Goal: Task Accomplishment & Management: Manage account settings

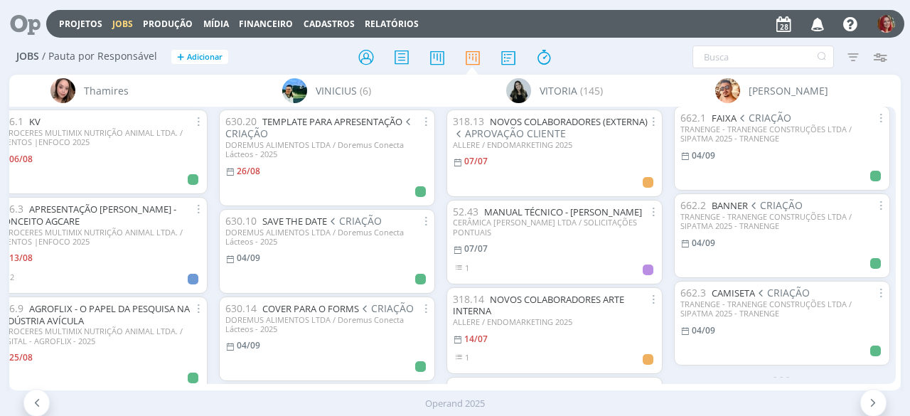
scroll to position [823, 0]
click at [783, 57] on input "text" at bounding box center [762, 56] width 141 height 23
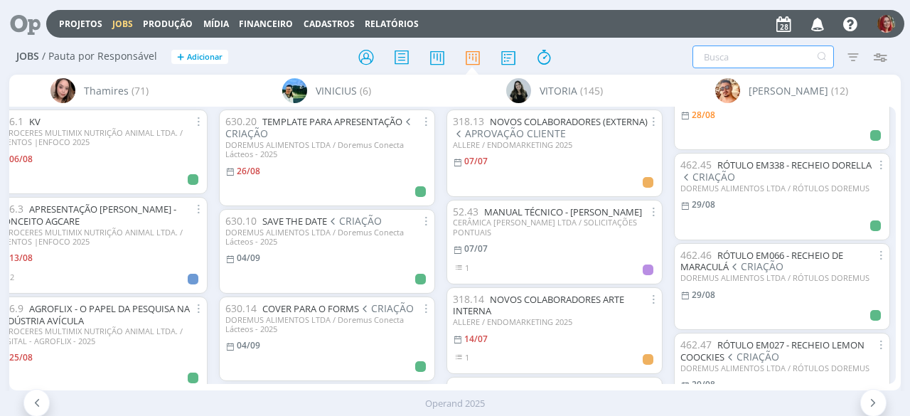
scroll to position [41, 0]
type input "051"
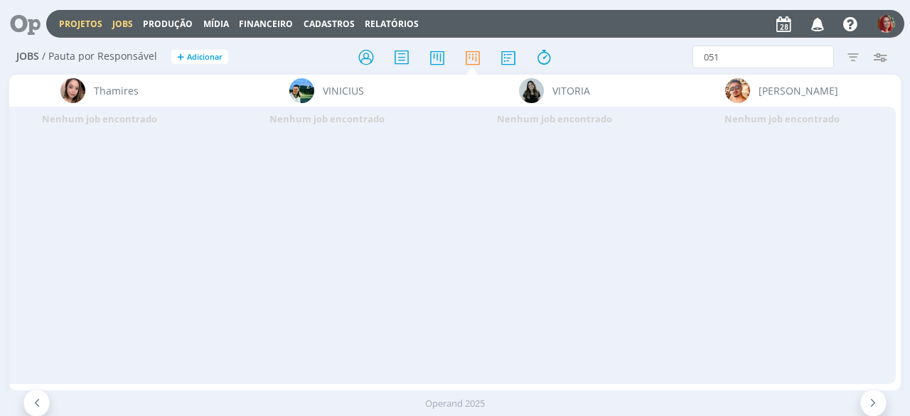
click at [92, 28] on link "Projetos" at bounding box center [80, 24] width 43 height 12
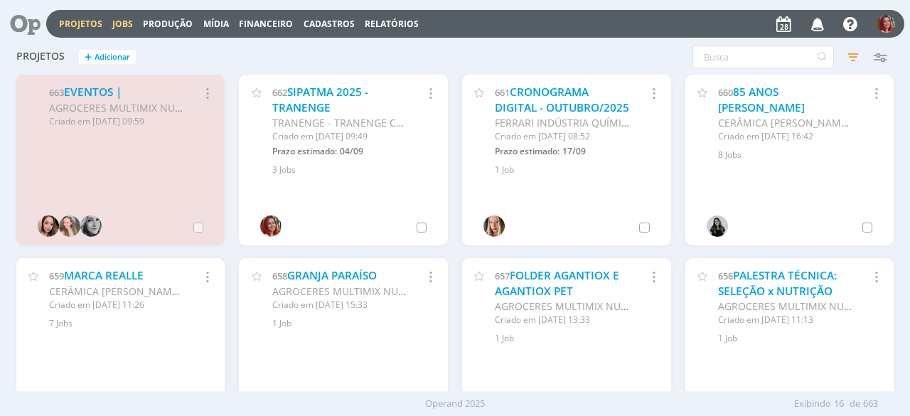
click at [122, 23] on link "Jobs" at bounding box center [122, 24] width 21 height 12
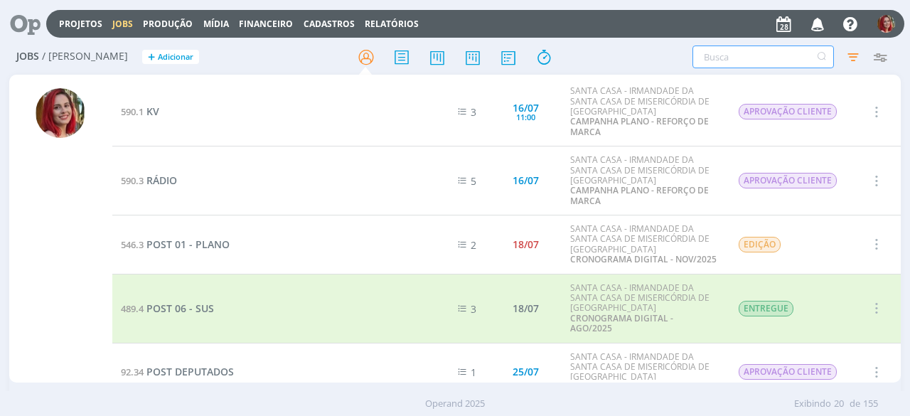
click at [733, 56] on input "text" at bounding box center [762, 56] width 141 height 23
type input "051"
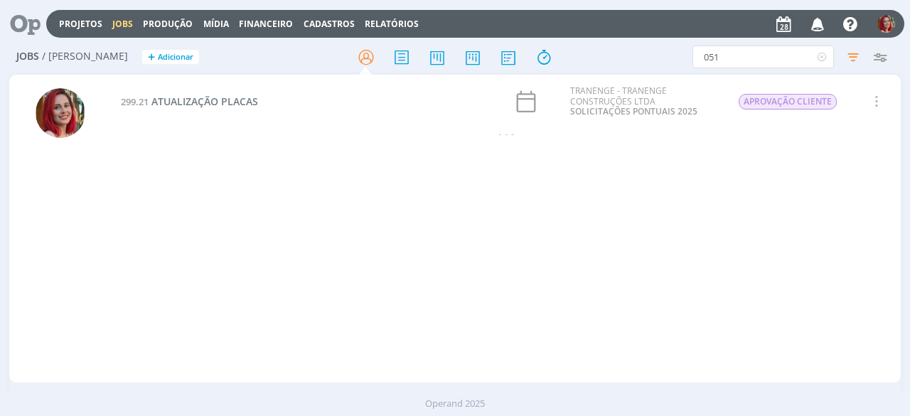
click at [27, 16] on icon at bounding box center [20, 24] width 29 height 28
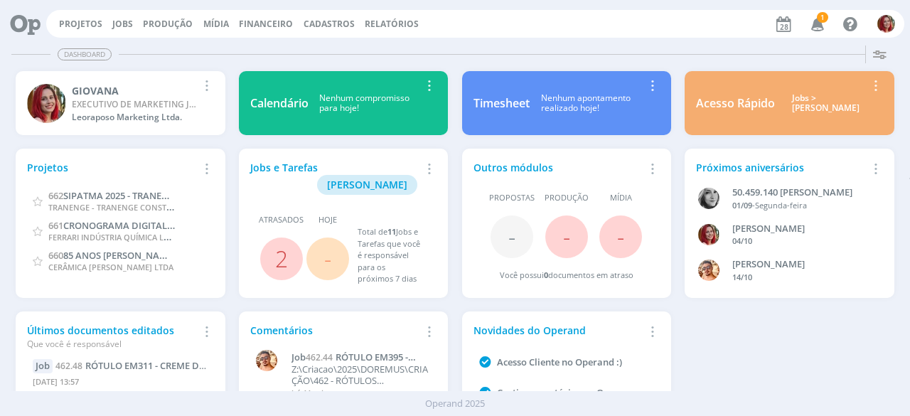
click at [821, 19] on span "1" at bounding box center [821, 17] width 11 height 11
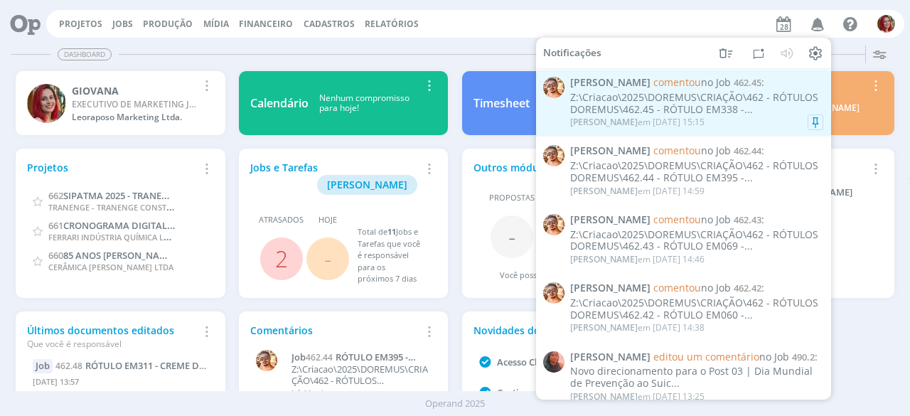
click at [757, 112] on div "Z:\Criacao\2025\DOREMUS\CRIAÇÃO\462 - RÓTULOS DOREMUS\462.45 - RÓTULO EM338 -..." at bounding box center [696, 104] width 253 height 24
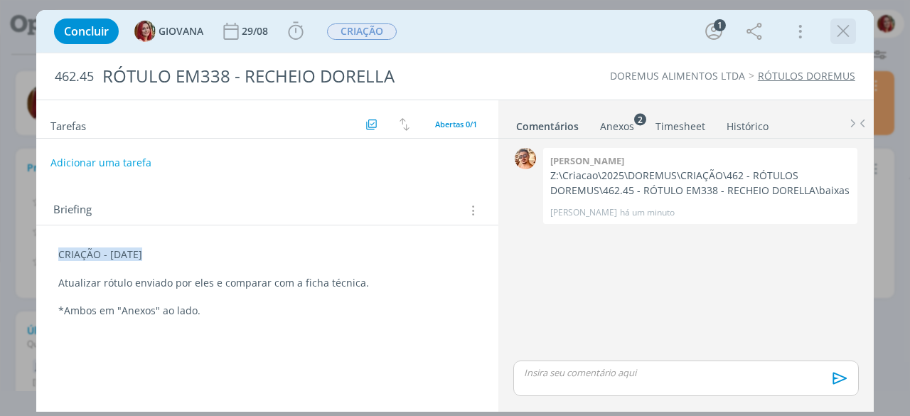
click at [834, 28] on icon "dialog" at bounding box center [842, 31] width 21 height 21
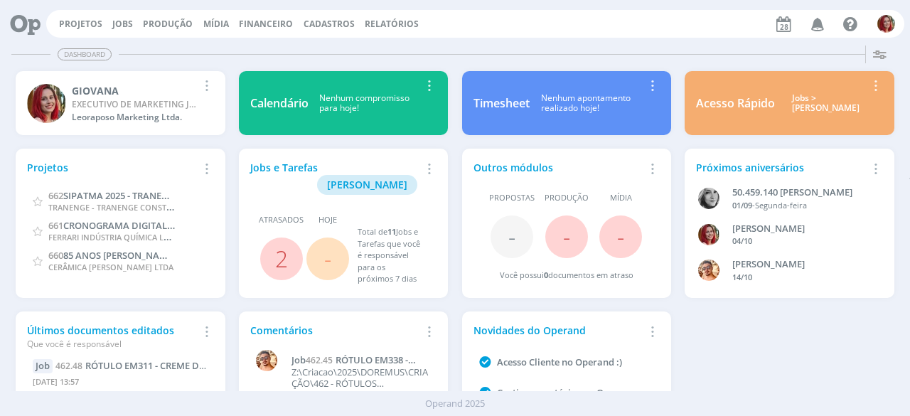
click at [78, 16] on div "Projetos Jobs Produção Mídia Financeiro Cadastros Relatórios Notificações Centr…" at bounding box center [475, 24] width 858 height 28
click at [85, 19] on link "Projetos" at bounding box center [80, 24] width 43 height 12
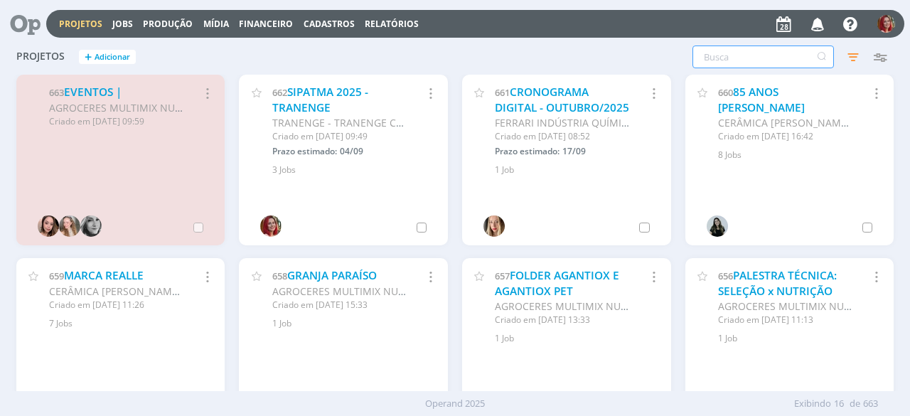
click at [784, 64] on input "text" at bounding box center [762, 56] width 141 height 23
type input "doremus"
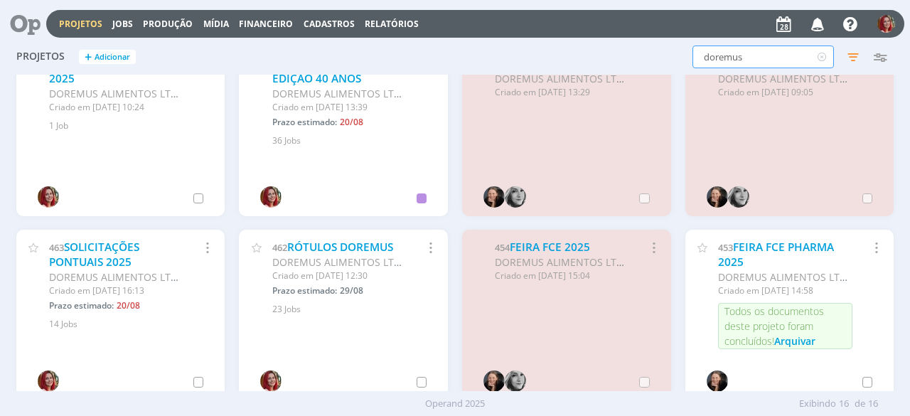
scroll to position [213, 0]
click at [338, 244] on link "RÓTULOS DOREMUS" at bounding box center [340, 246] width 106 height 15
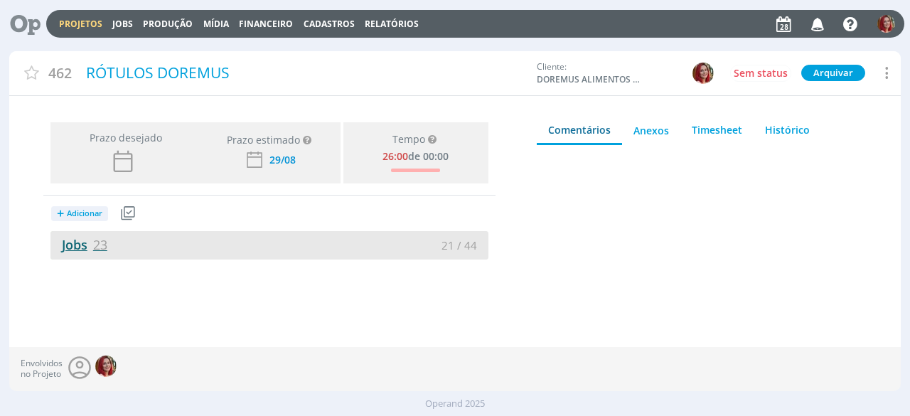
click at [88, 241] on link "Jobs 23" at bounding box center [78, 244] width 57 height 17
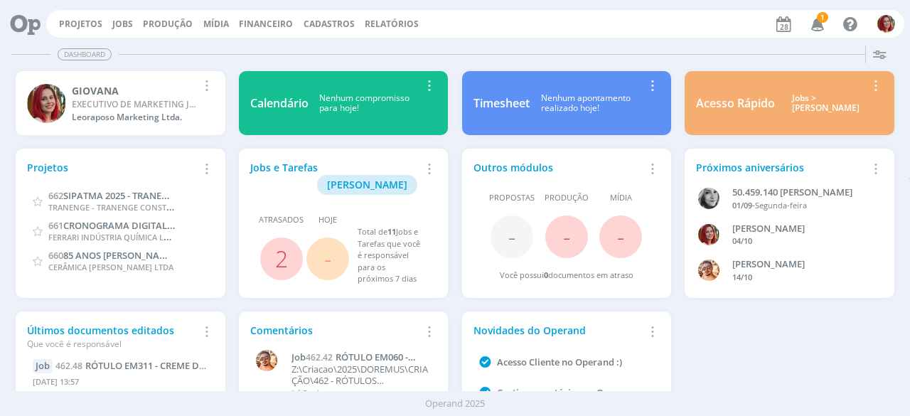
click at [816, 23] on icon "button" at bounding box center [817, 23] width 25 height 24
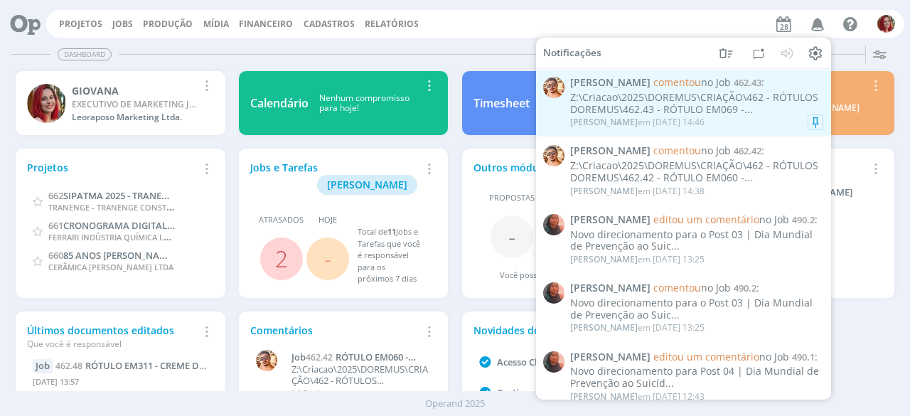
click at [696, 98] on div "Z:\Criacao\2025\DOREMUS\CRIAÇÃO\462 - RÓTULOS DOREMUS\462.43 - RÓTULO EM069 -..." at bounding box center [696, 104] width 253 height 24
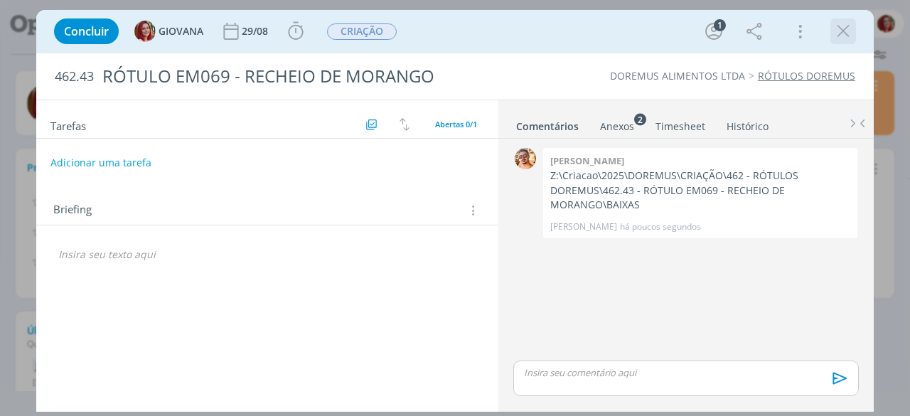
click at [846, 28] on icon "dialog" at bounding box center [842, 31] width 21 height 21
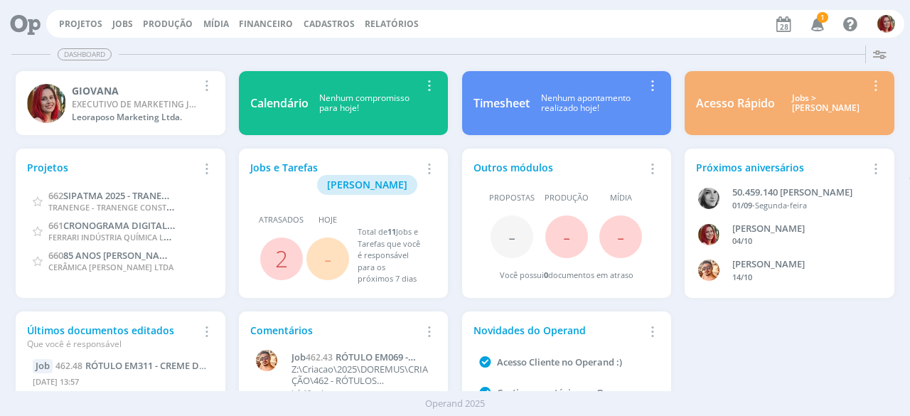
click at [826, 27] on icon "button" at bounding box center [817, 23] width 25 height 24
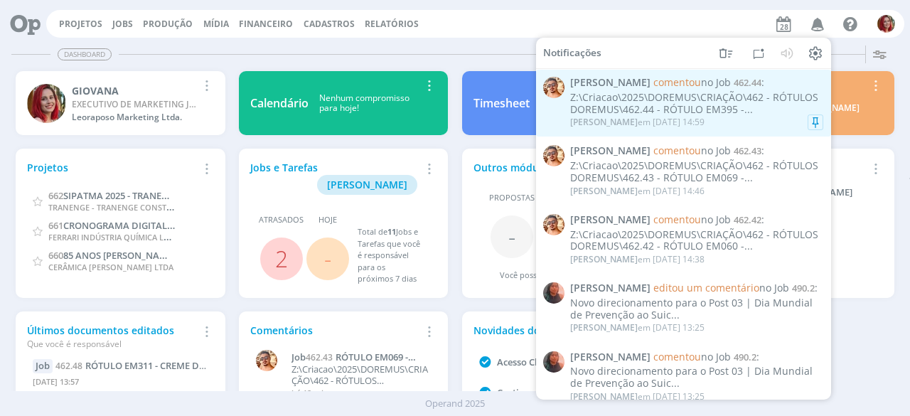
click at [750, 106] on div "Z:\Criacao\2025\DOREMUS\CRIAÇÃO\462 - RÓTULOS DOREMUS\462.44 - RÓTULO EM395 -..." at bounding box center [696, 104] width 253 height 24
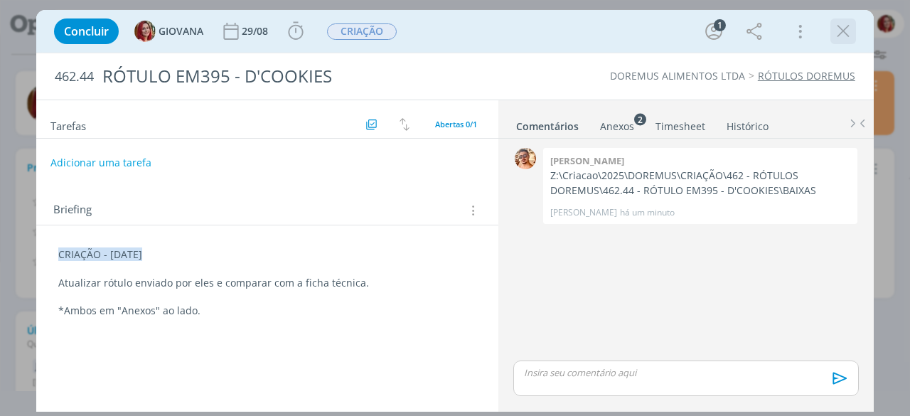
click at [847, 26] on icon "dialog" at bounding box center [842, 31] width 21 height 21
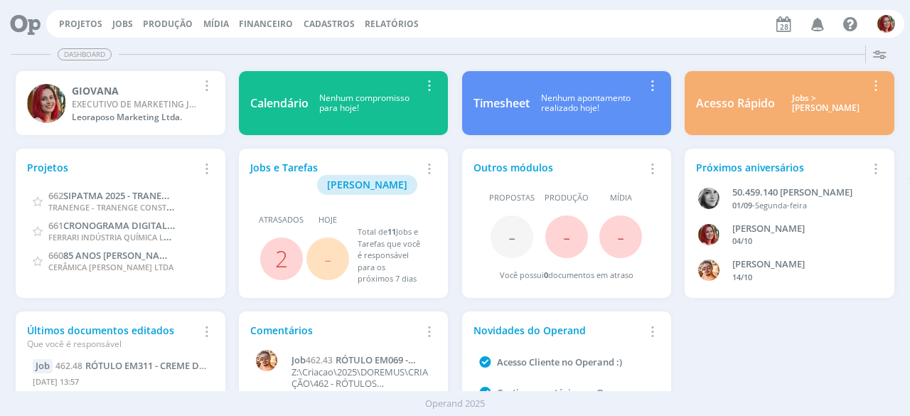
click at [816, 16] on icon "button" at bounding box center [817, 23] width 25 height 24
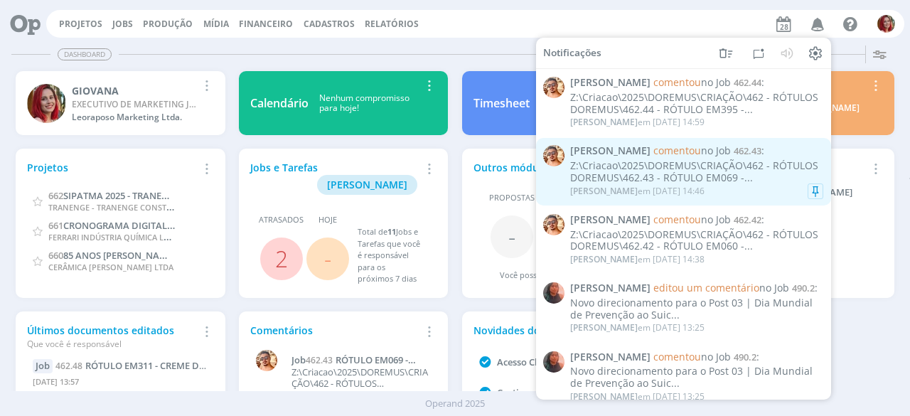
click at [672, 173] on div "Z:\Criacao\2025\DOREMUS\CRIAÇÃO\462 - RÓTULOS DOREMUS\462.43 - RÓTULO EM069 -..." at bounding box center [696, 172] width 253 height 24
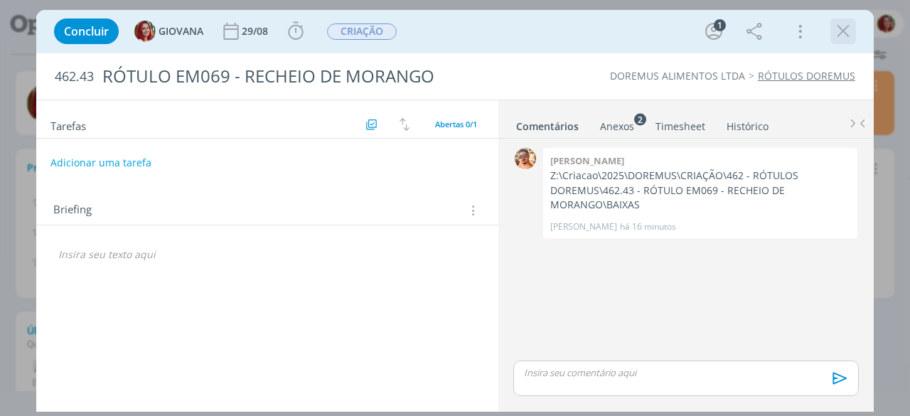
click at [850, 35] on icon "dialog" at bounding box center [842, 31] width 21 height 21
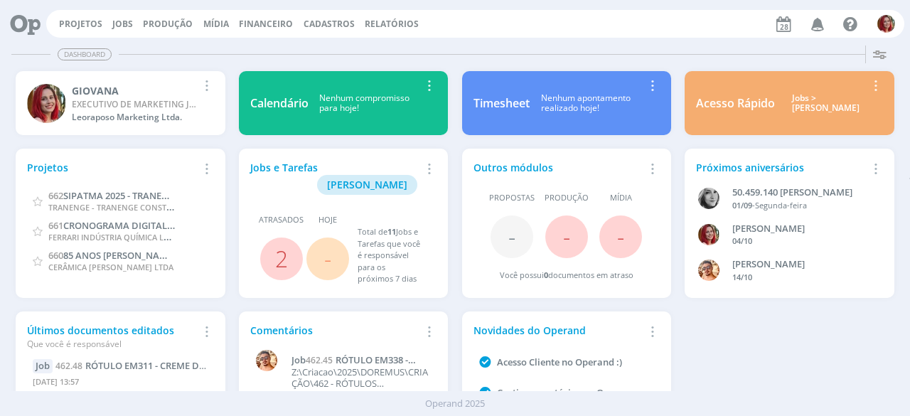
click at [816, 20] on icon "button" at bounding box center [817, 23] width 25 height 24
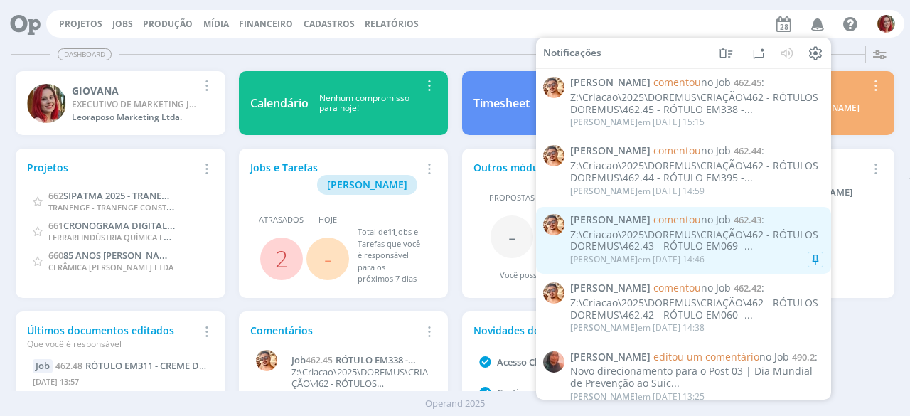
click at [743, 237] on div "Z:\Criacao\2025\DOREMUS\CRIAÇÃO\462 - RÓTULOS DOREMUS\462.43 - RÓTULO EM069 -..." at bounding box center [696, 240] width 253 height 24
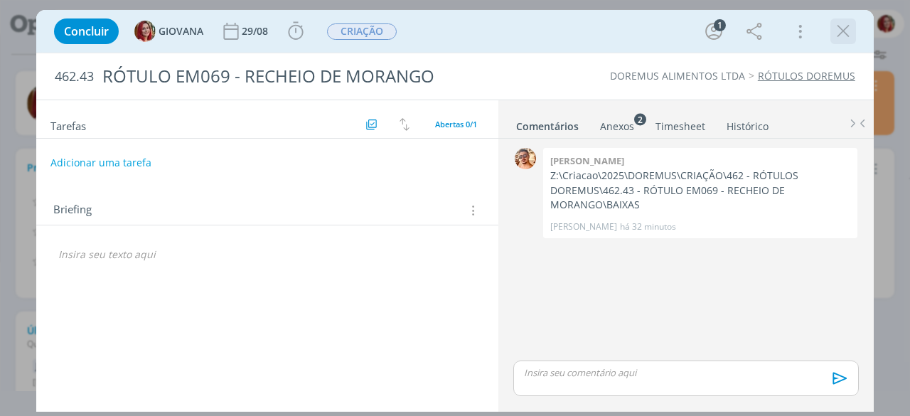
click at [843, 36] on icon "dialog" at bounding box center [842, 31] width 21 height 21
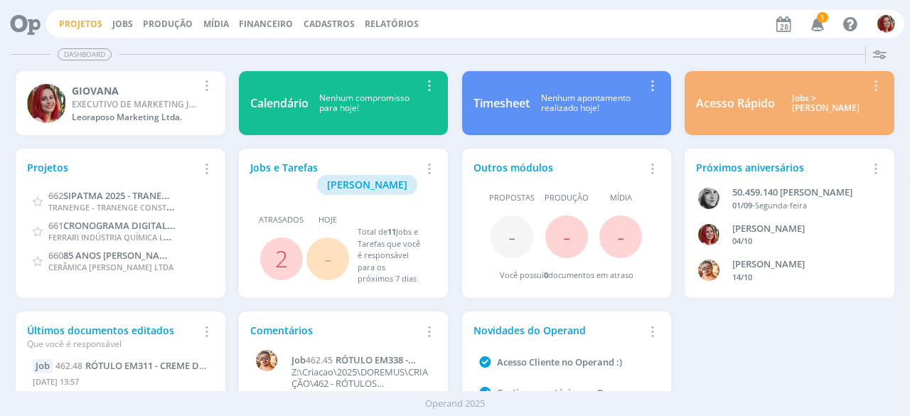
click at [79, 28] on link "Projetos" at bounding box center [80, 24] width 43 height 12
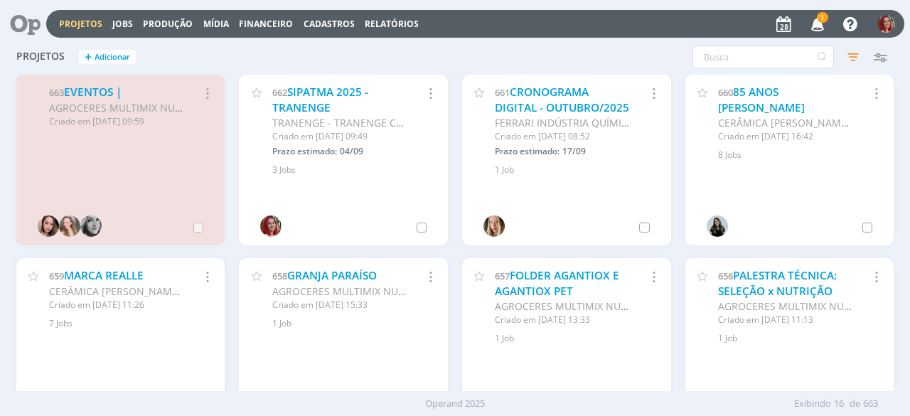
click at [818, 22] on icon "button" at bounding box center [817, 23] width 25 height 24
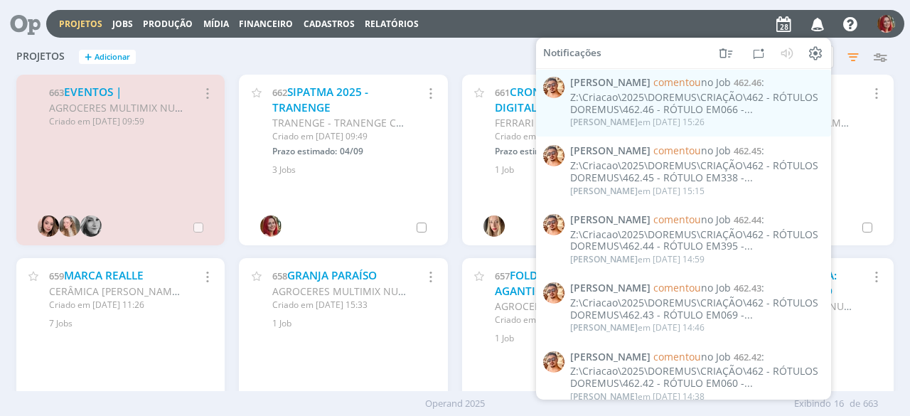
click at [223, 58] on h2 "Projetos + Adicionar" at bounding box center [120, 55] width 209 height 30
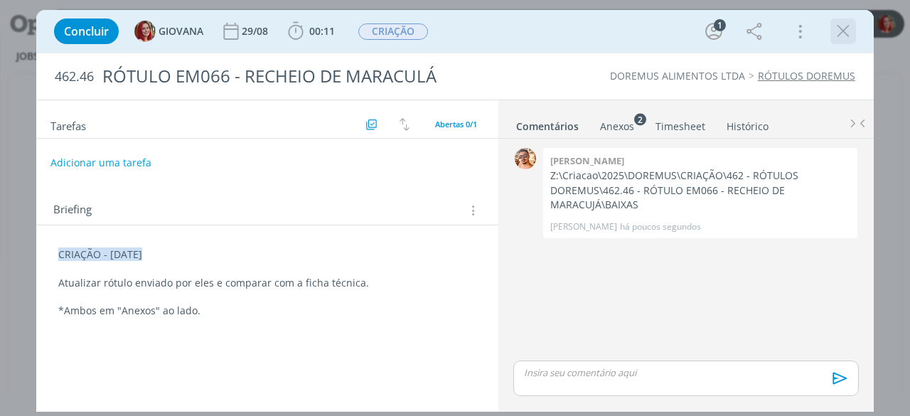
click at [853, 31] on icon "dialog" at bounding box center [842, 31] width 21 height 21
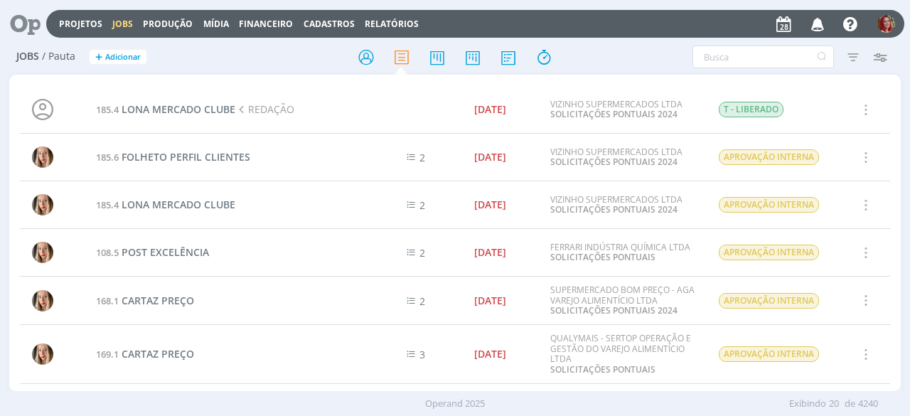
click at [35, 23] on icon at bounding box center [20, 24] width 29 height 28
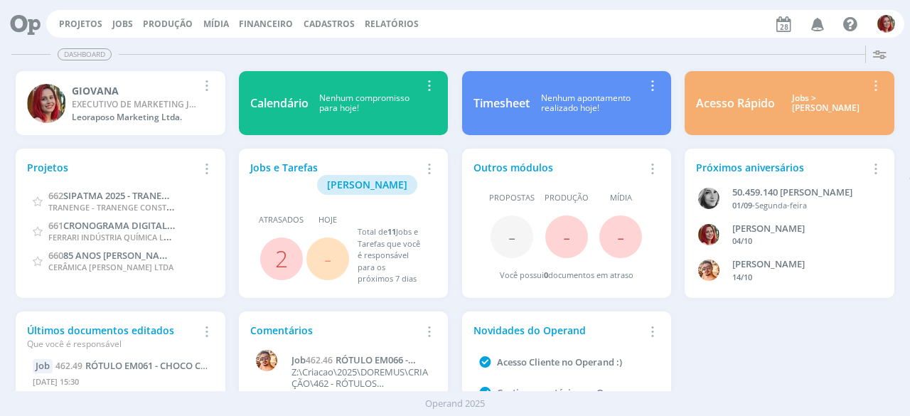
click at [824, 19] on icon "button" at bounding box center [817, 23] width 25 height 24
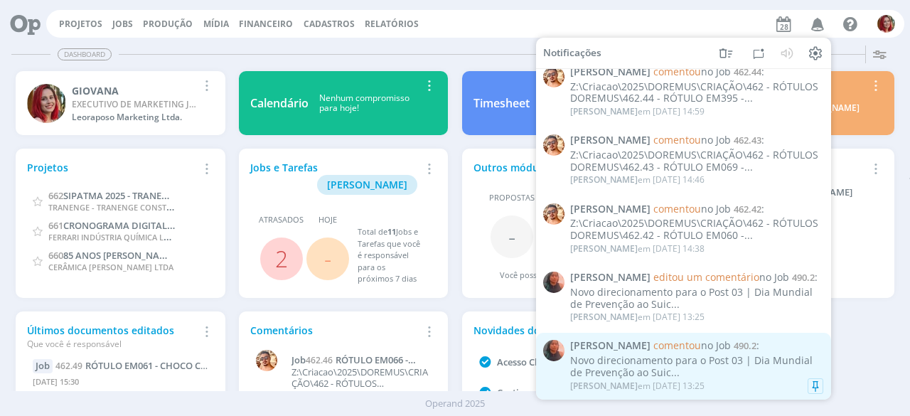
scroll to position [142, 0]
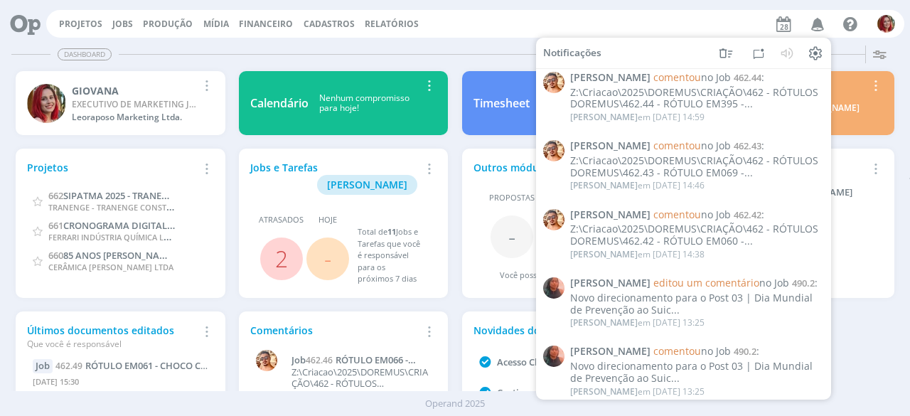
drag, startPoint x: 625, startPoint y: 223, endPoint x: 858, endPoint y: 348, distance: 264.5
click at [858, 348] on div "Projetos Adicionar Remover Card 662 SIPATMA 2025 - TRANENGE TRANENGE - TRANENGE…" at bounding box center [454, 304] width 891 height 325
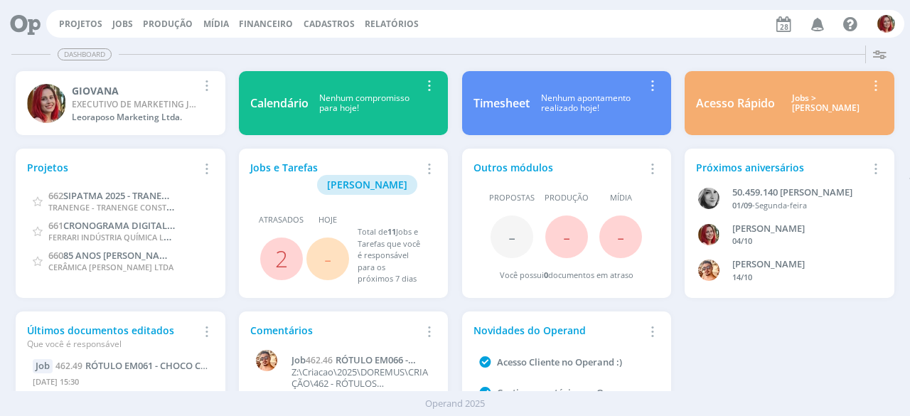
click at [815, 19] on icon "button" at bounding box center [817, 23] width 25 height 24
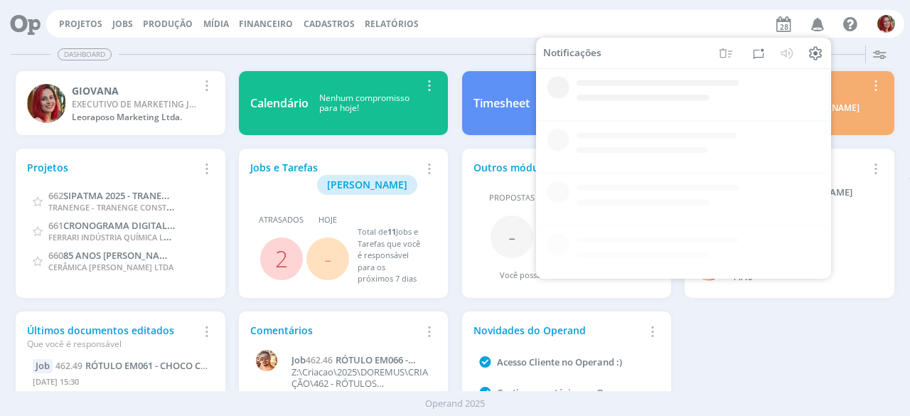
scroll to position [0, 0]
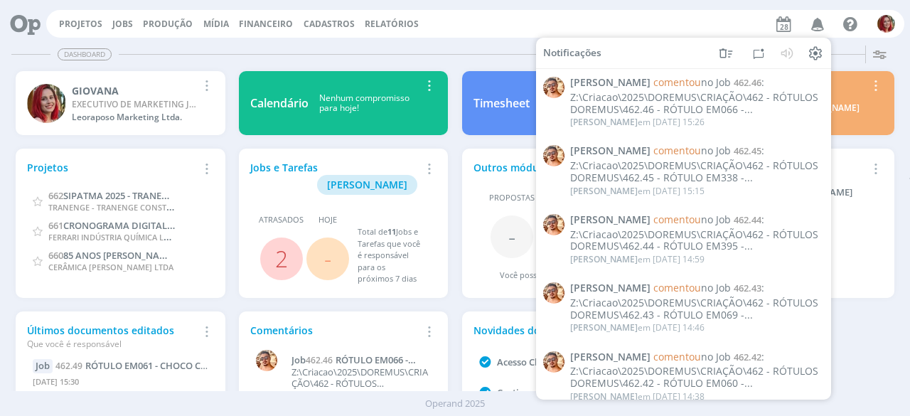
click at [860, 326] on div "Projetos Adicionar Remover Card 662 SIPATMA 2025 - TRANENGE TRANENGE - TRANENGE…" at bounding box center [454, 304] width 891 height 325
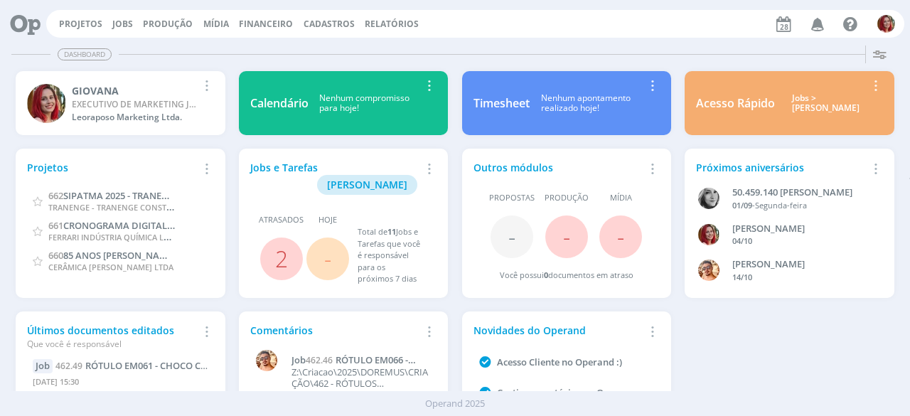
click at [823, 31] on icon "button" at bounding box center [817, 23] width 25 height 24
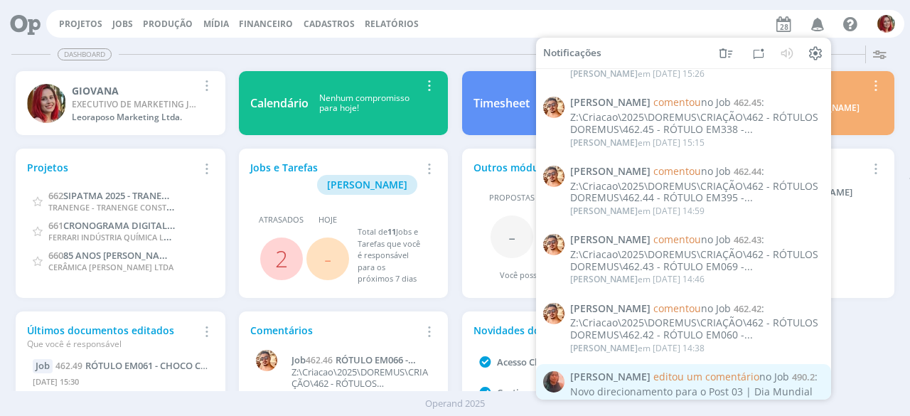
scroll to position [71, 0]
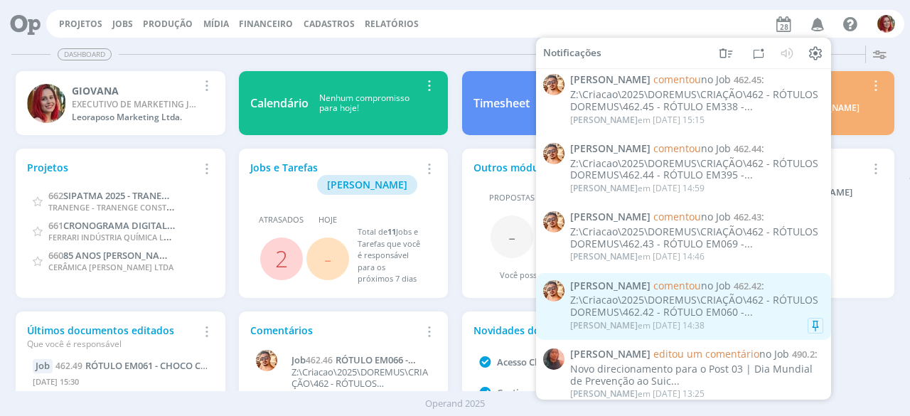
click at [766, 306] on div "Z:\Criacao\2025\DOREMUS\CRIAÇÃO\462 - RÓTULOS DOREMUS\462.42 - RÓTULO EM060 -..." at bounding box center [696, 306] width 253 height 24
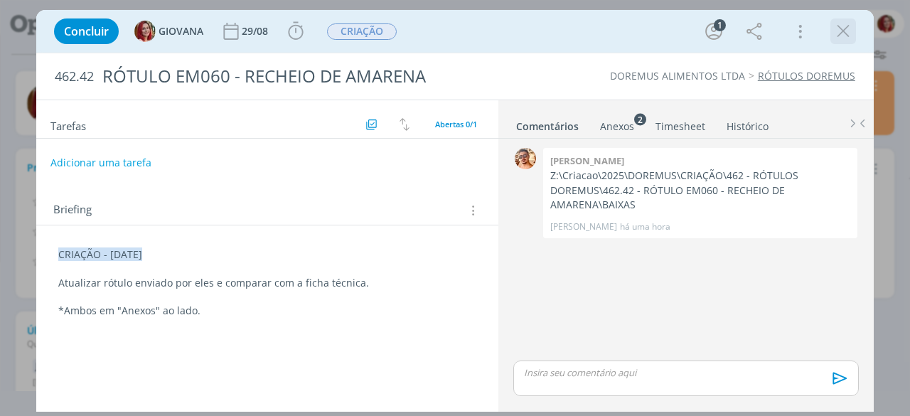
click at [853, 26] on button "dialog" at bounding box center [842, 31] width 21 height 21
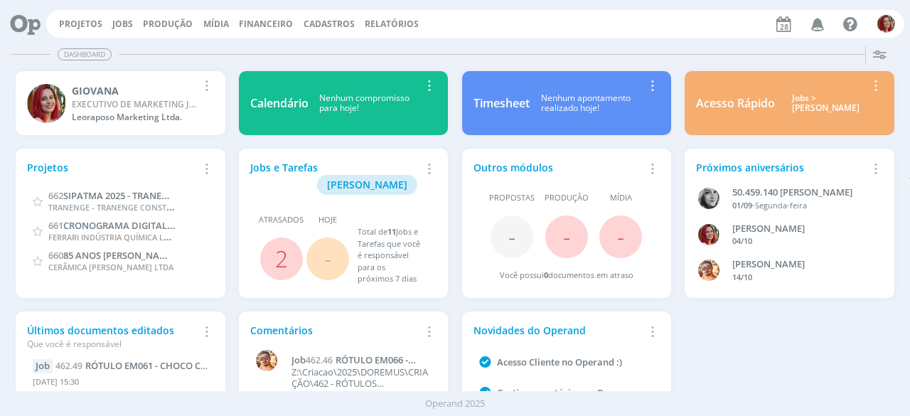
click at [822, 20] on icon "button" at bounding box center [817, 23] width 25 height 24
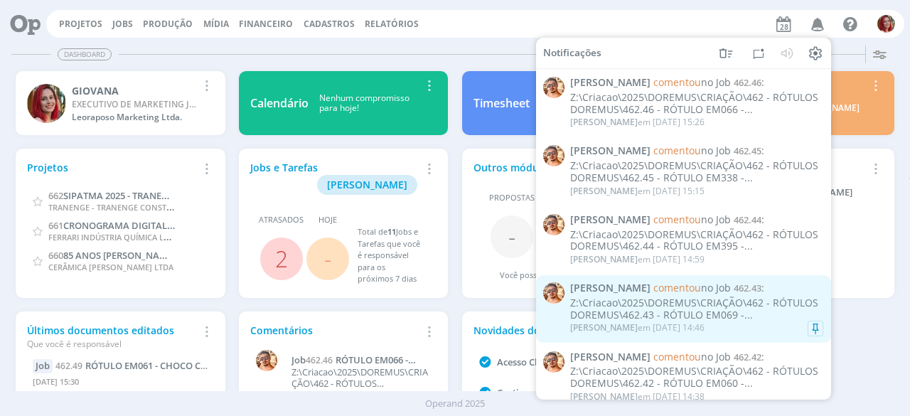
click at [691, 305] on div "Z:\Criacao\2025\DOREMUS\CRIAÇÃO\462 - RÓTULOS DOREMUS\462.43 - RÓTULO EM069 -..." at bounding box center [696, 309] width 253 height 24
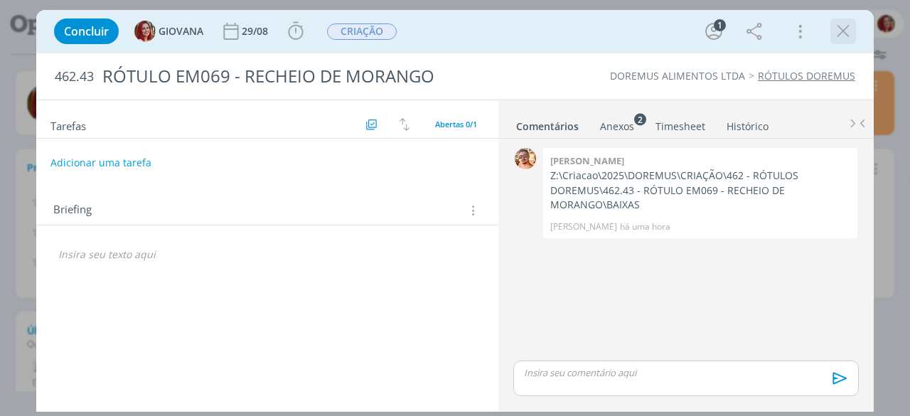
click at [838, 35] on icon "dialog" at bounding box center [842, 31] width 21 height 21
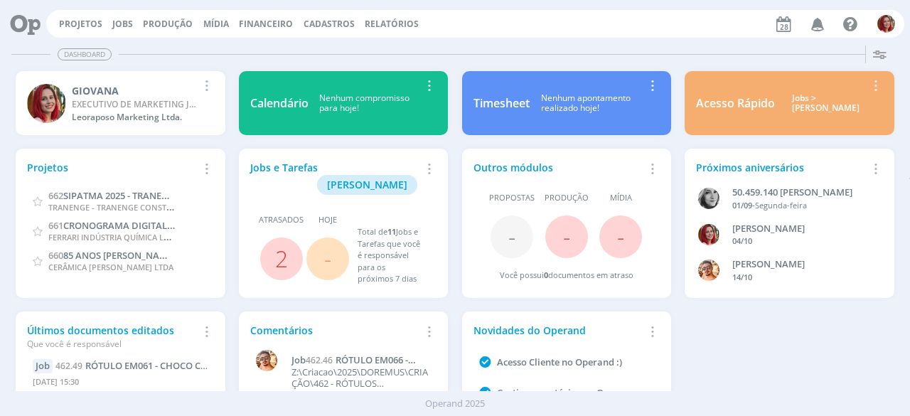
click at [817, 27] on icon "button" at bounding box center [817, 23] width 25 height 24
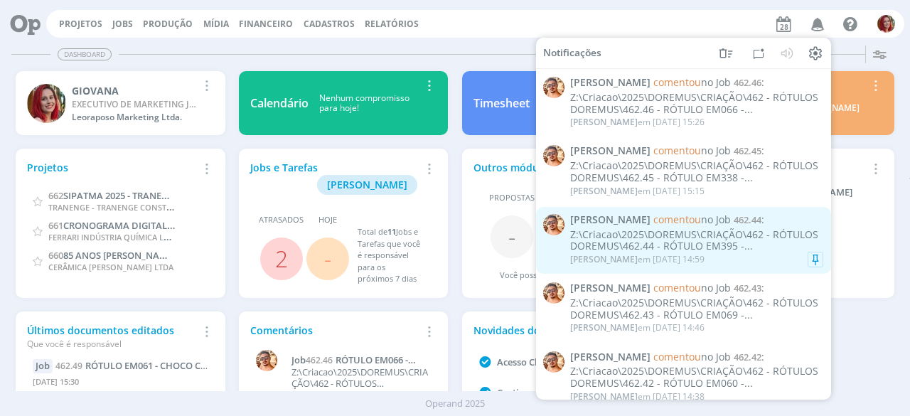
click at [756, 239] on div "Z:\Criacao\2025\DOREMUS\CRIAÇÃO\462 - RÓTULOS DOREMUS\462.44 - RÓTULO EM395 -..." at bounding box center [696, 240] width 253 height 24
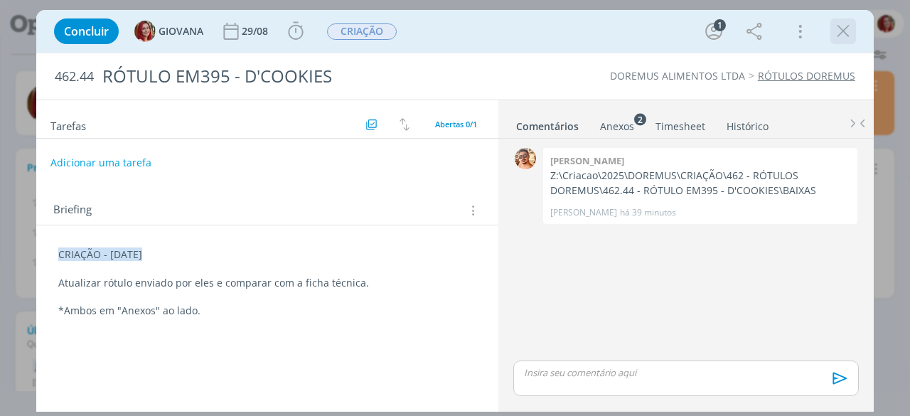
click at [846, 32] on icon "dialog" at bounding box center [842, 31] width 21 height 21
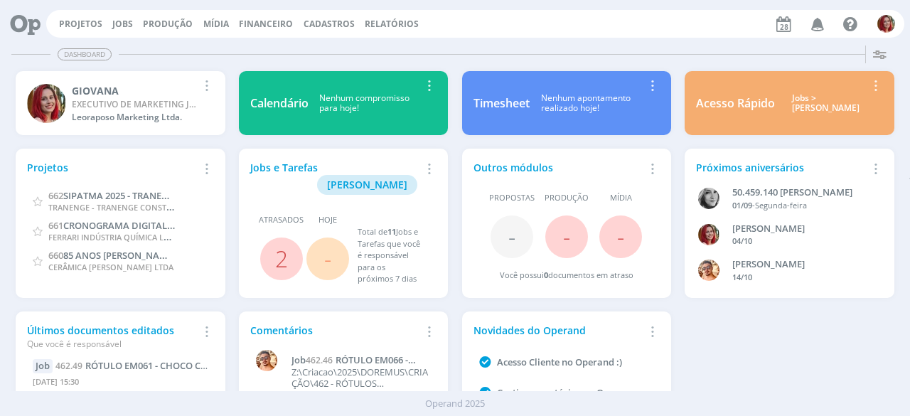
click at [821, 21] on icon "button" at bounding box center [817, 23] width 25 height 24
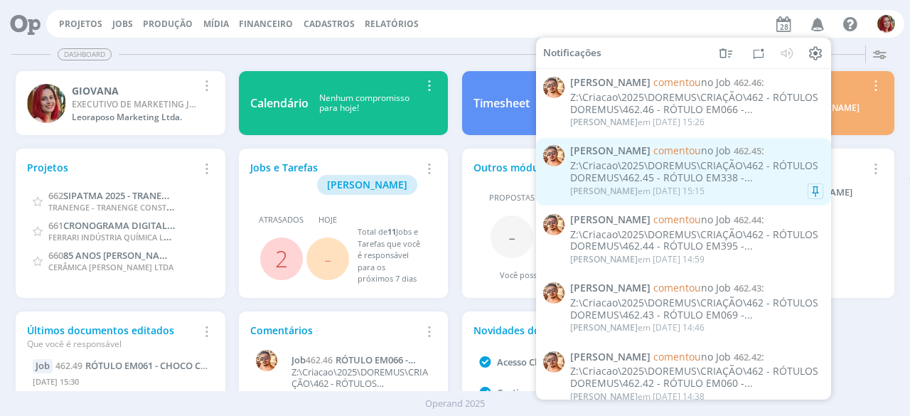
click at [744, 171] on div "Z:\Criacao\2025\DOREMUS\CRIAÇÃO\462 - RÓTULOS DOREMUS\462.45 - RÓTULO EM338 -..." at bounding box center [696, 172] width 253 height 24
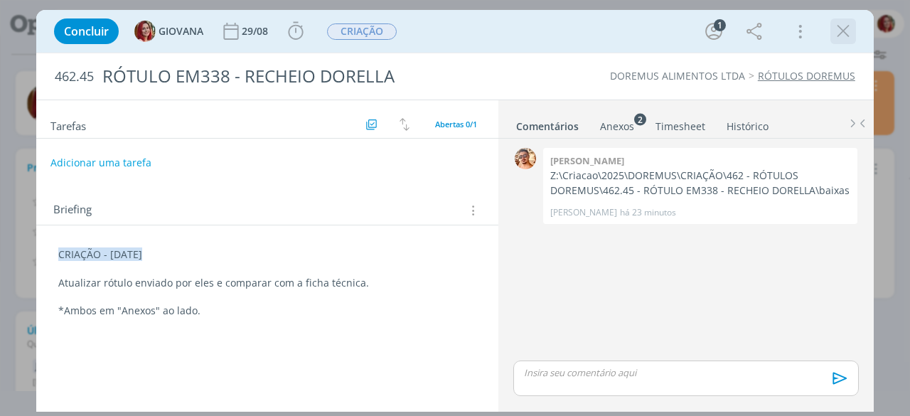
click at [833, 28] on icon "dialog" at bounding box center [842, 31] width 21 height 21
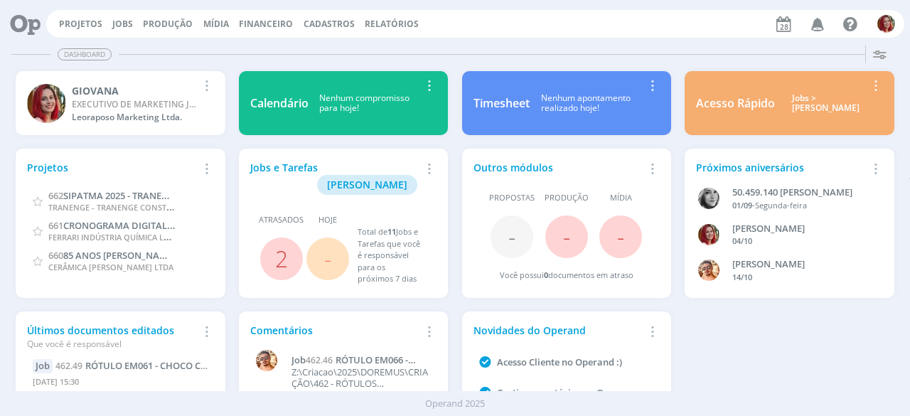
click at [817, 26] on icon "button" at bounding box center [817, 23] width 25 height 24
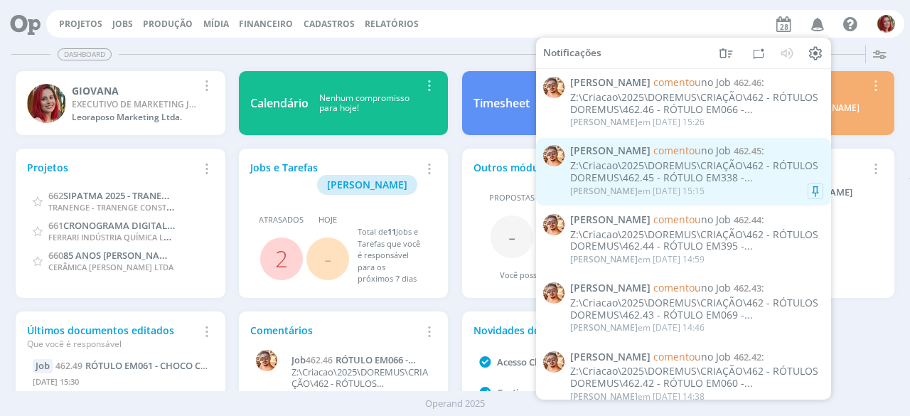
click at [681, 174] on div "Z:\Criacao\2025\DOREMUS\CRIAÇÃO\462 - RÓTULOS DOREMUS\462.45 - RÓTULO EM338 -..." at bounding box center [696, 172] width 253 height 24
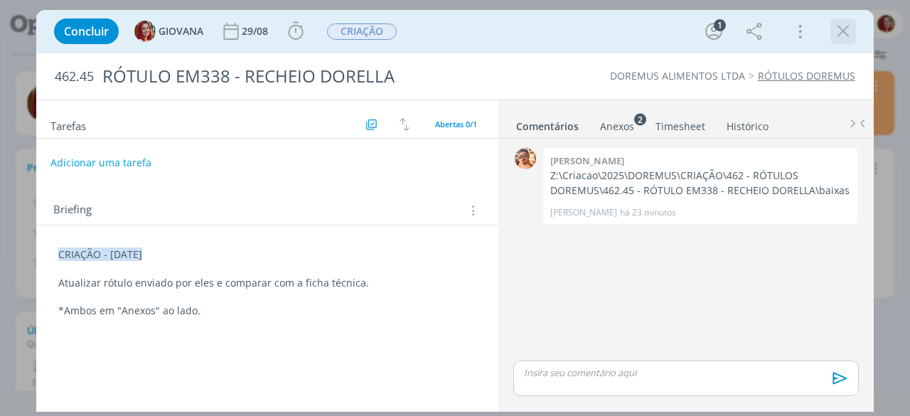
click at [832, 28] on icon "dialog" at bounding box center [842, 31] width 21 height 21
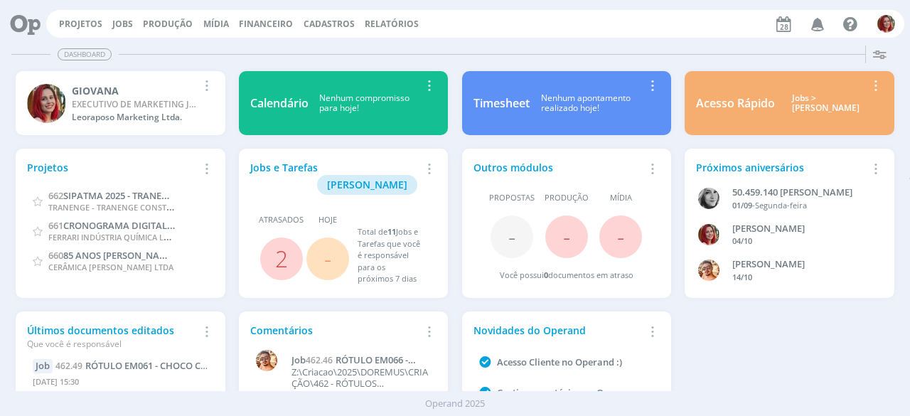
click at [818, 27] on div "Projetos Jobs Produção Mídia Financeiro Cadastros Relatórios Notificações Victo…" at bounding box center [455, 208] width 910 height 416
click at [818, 27] on icon "button" at bounding box center [817, 23] width 25 height 24
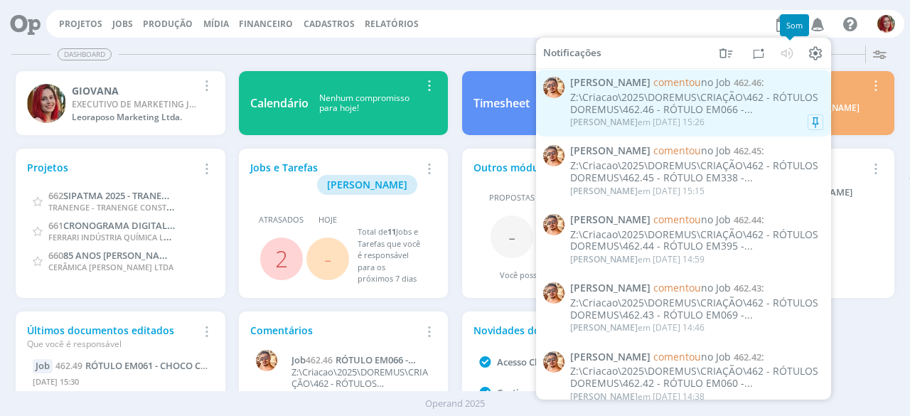
click at [679, 105] on div "Z:\Criacao\2025\DOREMUS\CRIAÇÃO\462 - RÓTULOS DOREMUS\462.46 - RÓTULO EM066 -..." at bounding box center [696, 104] width 253 height 24
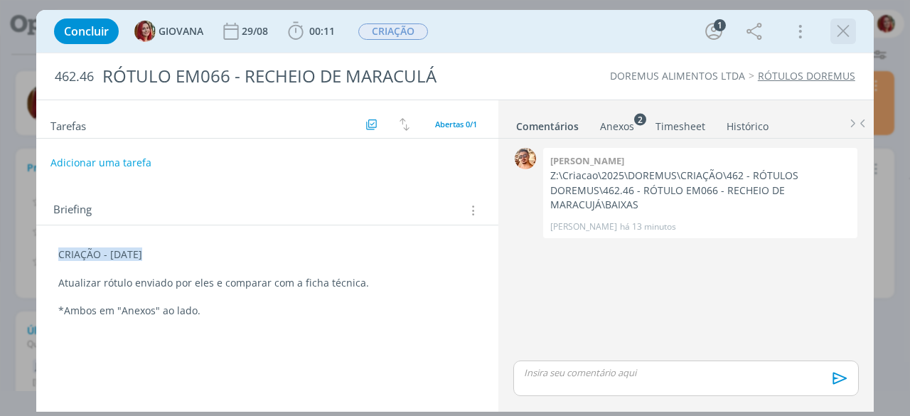
click at [840, 28] on icon "dialog" at bounding box center [842, 31] width 21 height 21
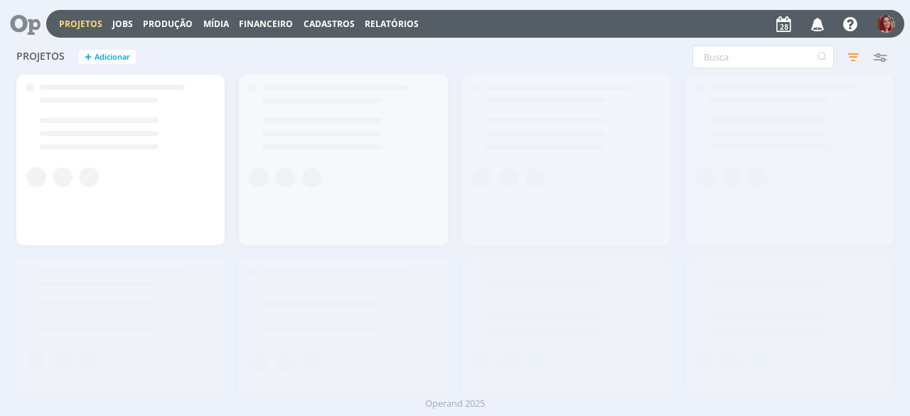
click at [24, 16] on icon at bounding box center [20, 24] width 29 height 28
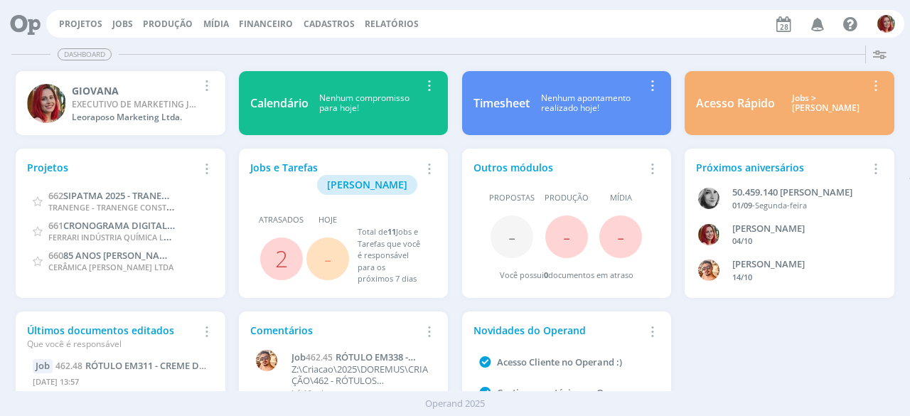
click at [817, 23] on icon "button" at bounding box center [817, 23] width 25 height 24
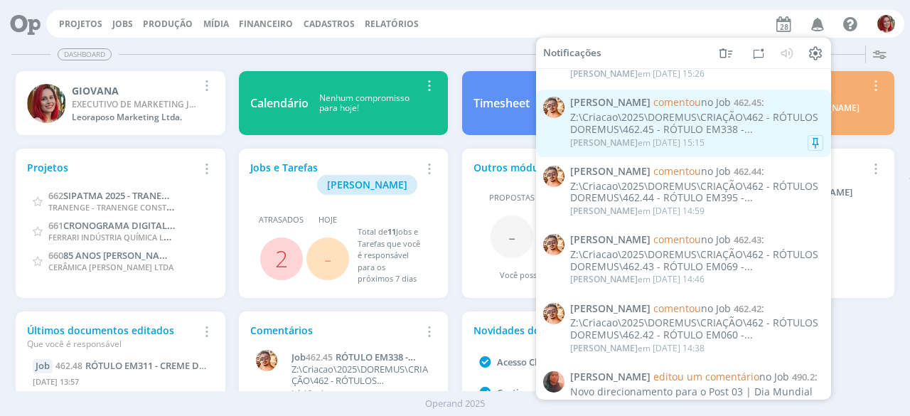
scroll to position [71, 0]
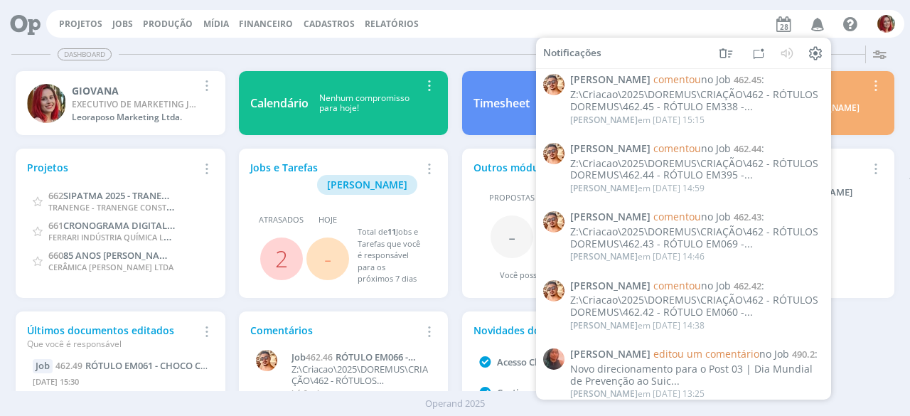
click at [513, 59] on div "Dashboard" at bounding box center [454, 54] width 887 height 21
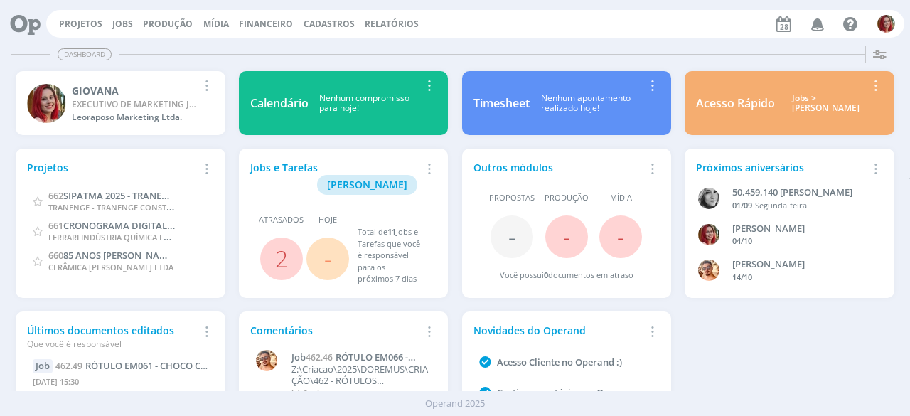
click at [812, 28] on icon "button" at bounding box center [817, 23] width 25 height 24
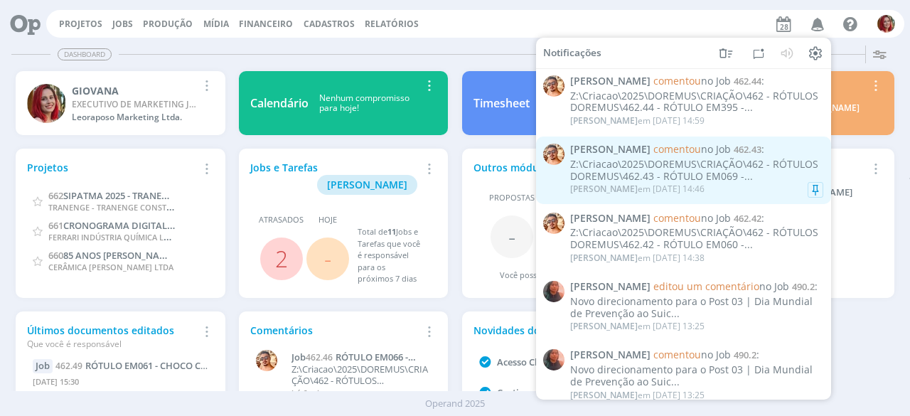
scroll to position [142, 0]
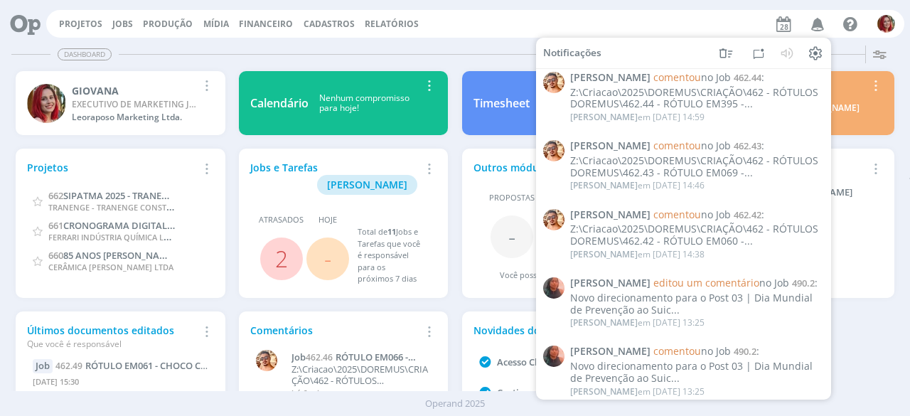
click at [104, 22] on button "Projetos" at bounding box center [81, 23] width 52 height 11
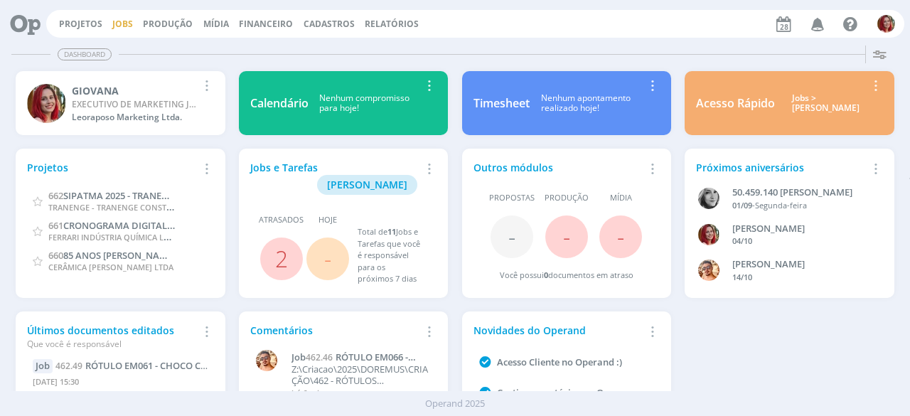
click at [112, 19] on link "Jobs" at bounding box center [122, 24] width 21 height 12
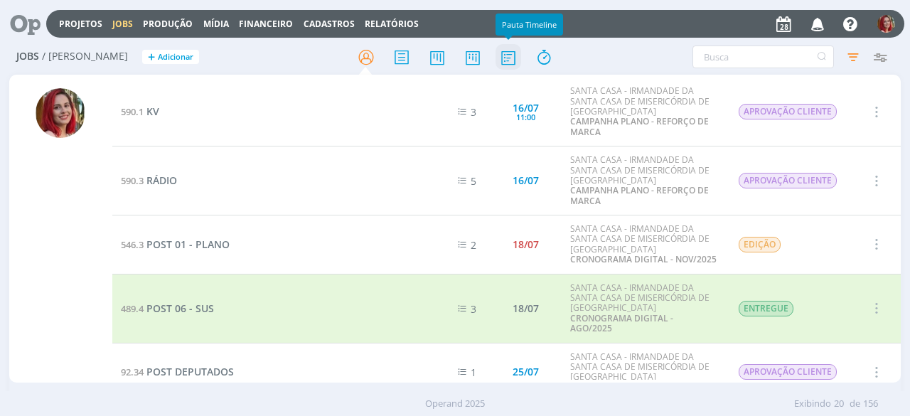
click at [517, 60] on icon at bounding box center [508, 57] width 26 height 28
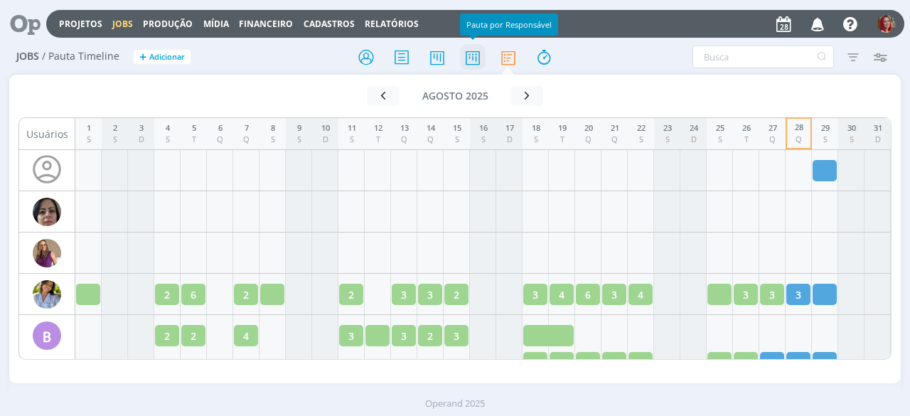
click at [478, 60] on icon at bounding box center [473, 57] width 26 height 28
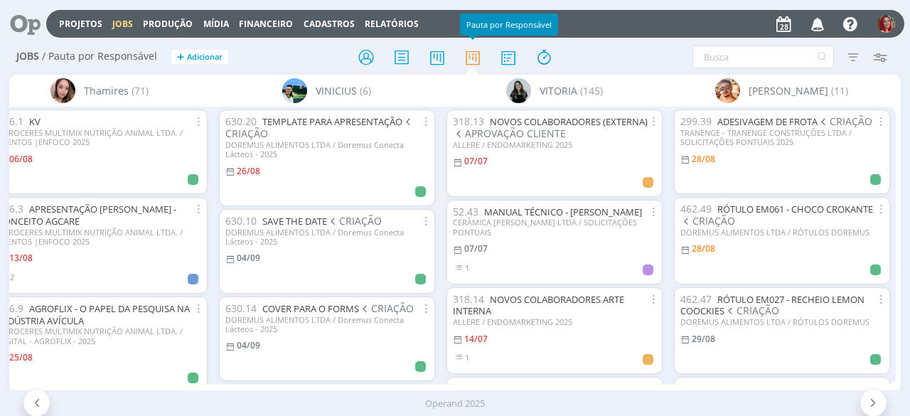
click at [19, 21] on icon at bounding box center [20, 24] width 29 height 28
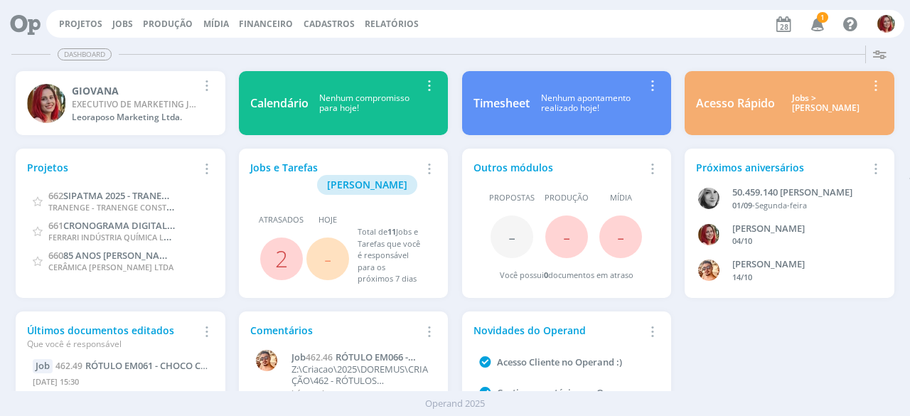
click at [817, 21] on span "1" at bounding box center [816, 27] width 28 height 12
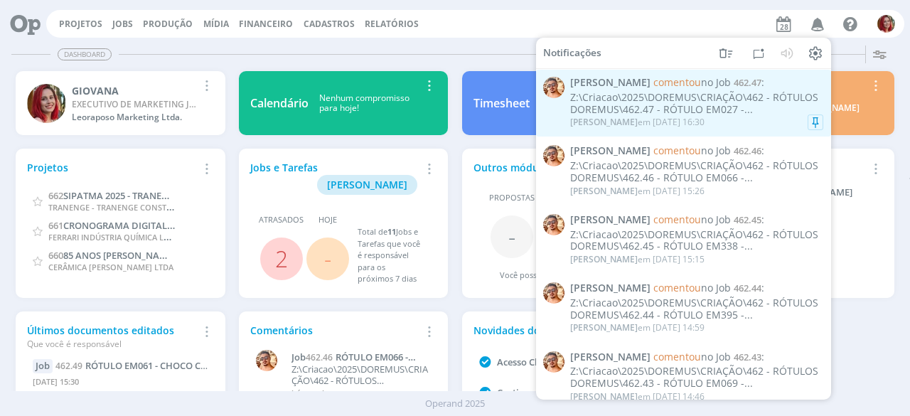
click at [709, 96] on div "Z:\Criacao\2025\DOREMUS\CRIAÇÃO\462 - RÓTULOS DOREMUS\462.47 - RÓTULO EM027 -..." at bounding box center [696, 104] width 253 height 24
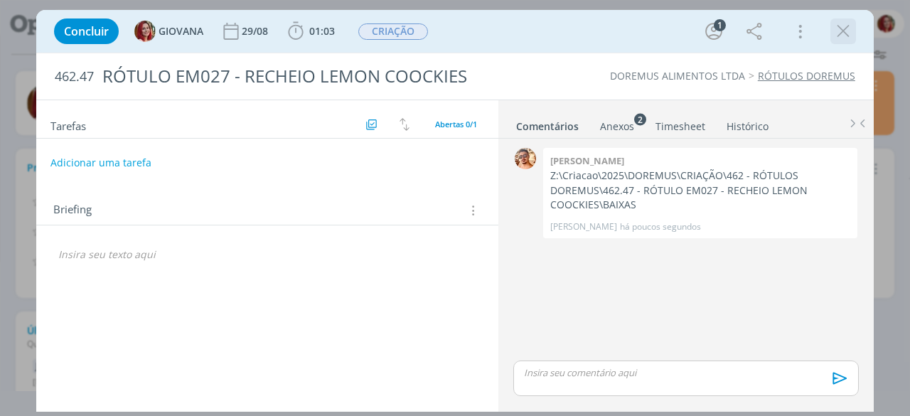
click at [844, 38] on icon "dialog" at bounding box center [842, 31] width 21 height 21
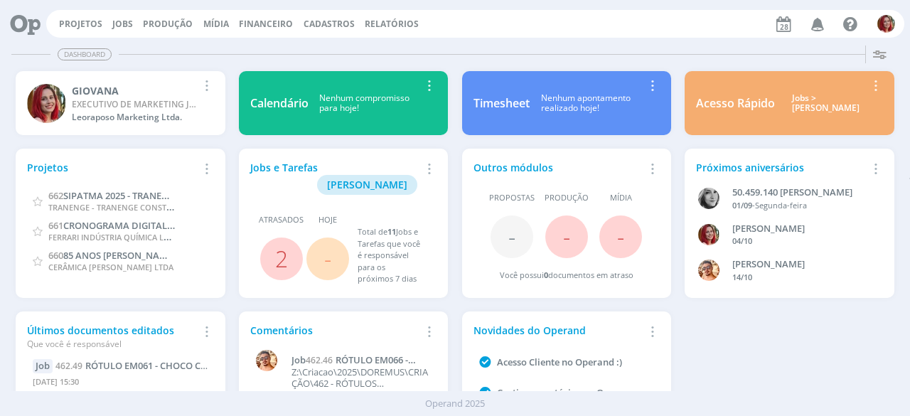
click at [820, 26] on icon "button" at bounding box center [817, 23] width 25 height 24
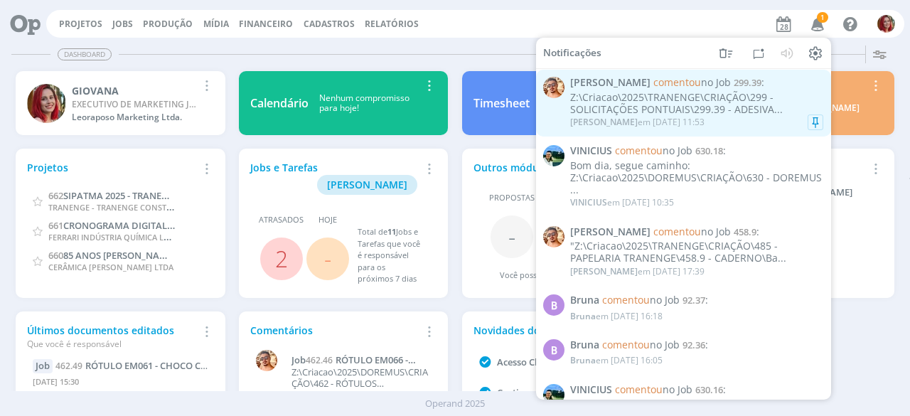
click at [679, 99] on div "Z:\Criacao\2025\TRANENGE\CRIAÇÃO\299 - SOLICITAÇÕES PONTUAIS\299.39 - ADESIVA..." at bounding box center [696, 104] width 253 height 24
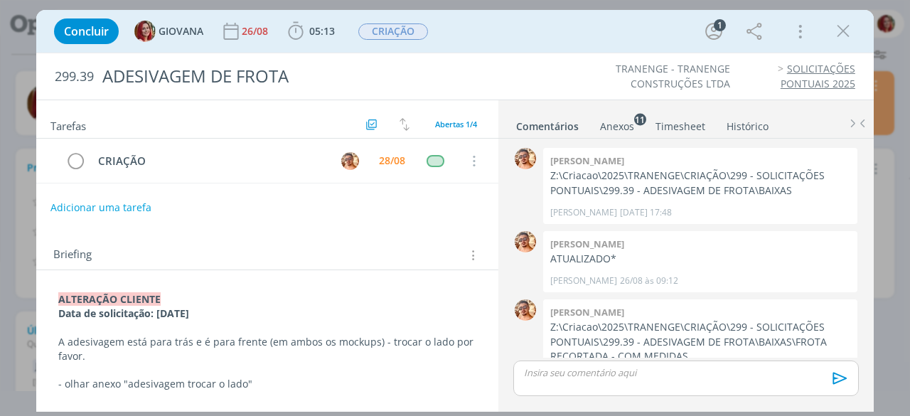
scroll to position [34, 0]
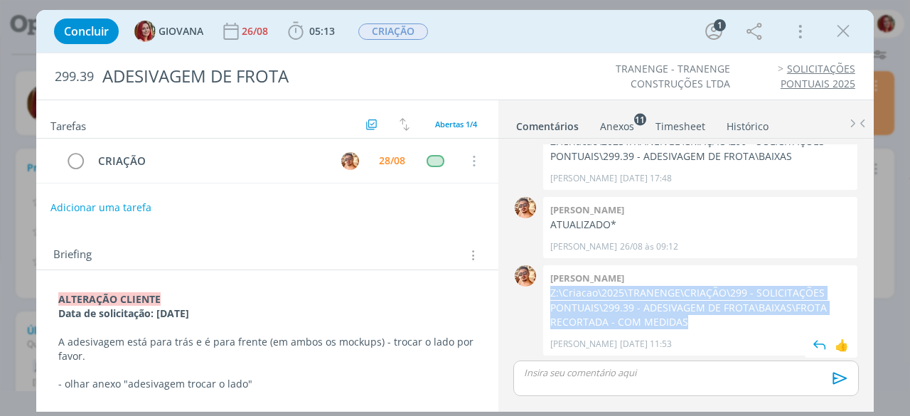
drag, startPoint x: 678, startPoint y: 318, endPoint x: 546, endPoint y: 292, distance: 134.6
click at [546, 292] on div "Victor m. Z:\Criacao\2025\TRANENGE\CRIAÇÃO\299 - SOLICITAÇÕES PONTUAIS\299.39 -…" at bounding box center [700, 310] width 314 height 90
copy p "Z:\Criacao\2025\TRANENGE\CRIAÇÃO\299 - SOLICITAÇÕES PONTUAIS\299.39 - ADESIVAGE…"
click at [669, 318] on p "Z:\Criacao\2025\TRANENGE\CRIAÇÃO\299 - SOLICITAÇÕES PONTUAIS\299.39 - ADESIVAGE…" at bounding box center [700, 307] width 300 height 43
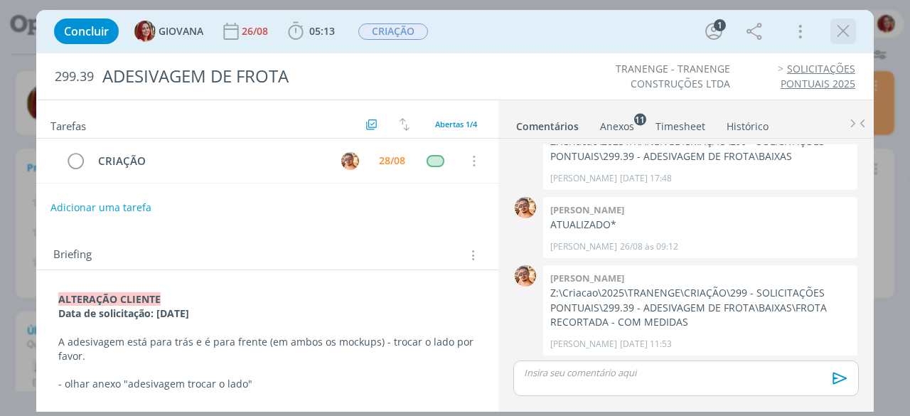
click at [836, 33] on icon "dialog" at bounding box center [842, 31] width 21 height 21
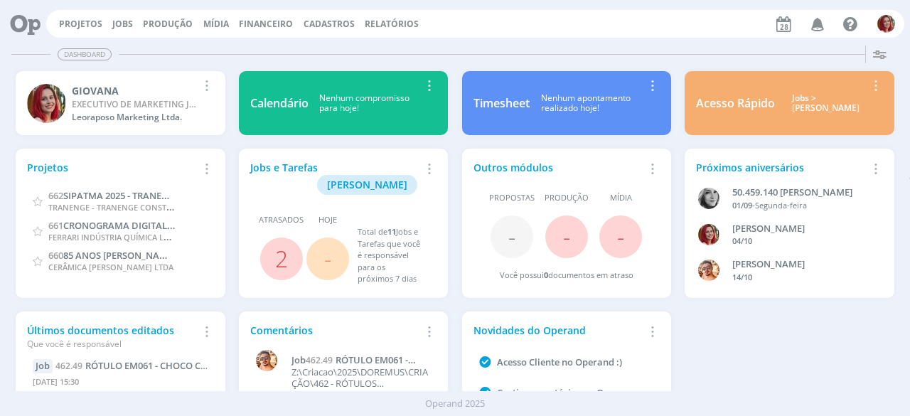
click at [820, 16] on icon "button" at bounding box center [817, 23] width 25 height 24
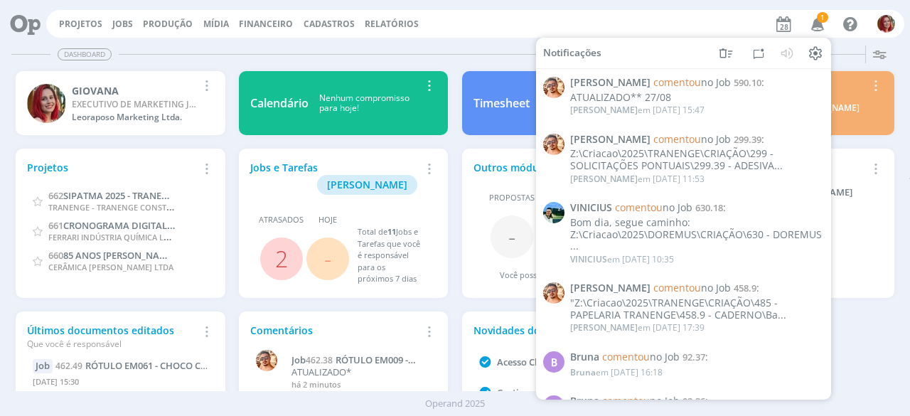
click at [814, 22] on icon "button" at bounding box center [817, 23] width 25 height 24
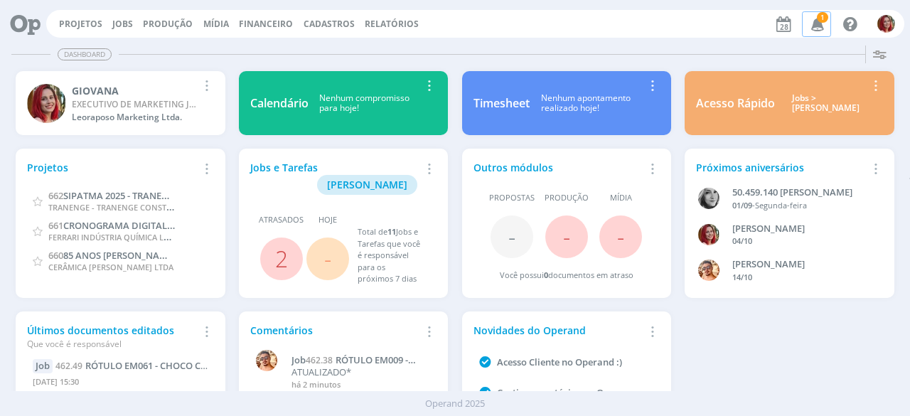
click at [815, 23] on icon "button" at bounding box center [817, 23] width 25 height 24
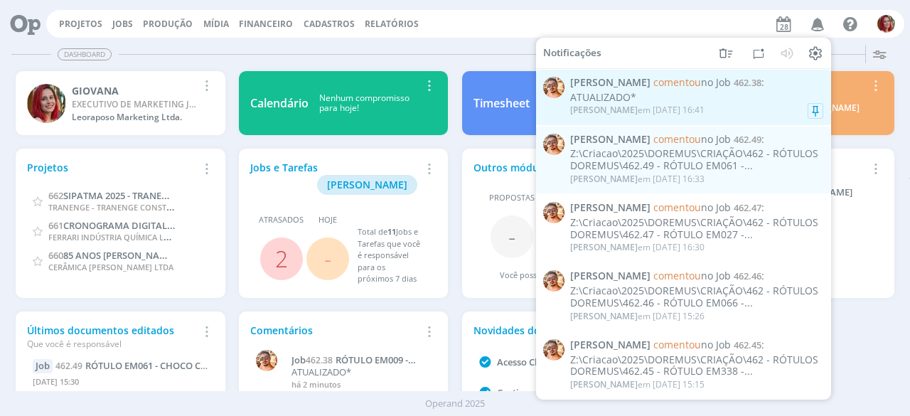
click at [652, 92] on div "ATUALIZADO*" at bounding box center [696, 98] width 253 height 12
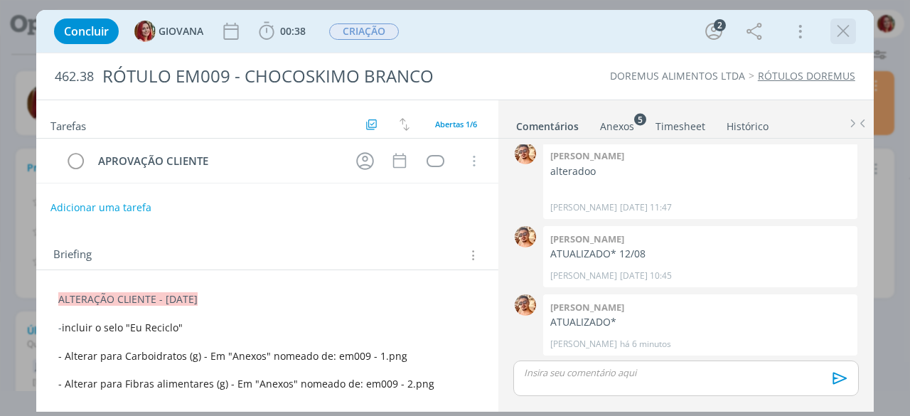
click at [841, 27] on icon "dialog" at bounding box center [842, 31] width 21 height 21
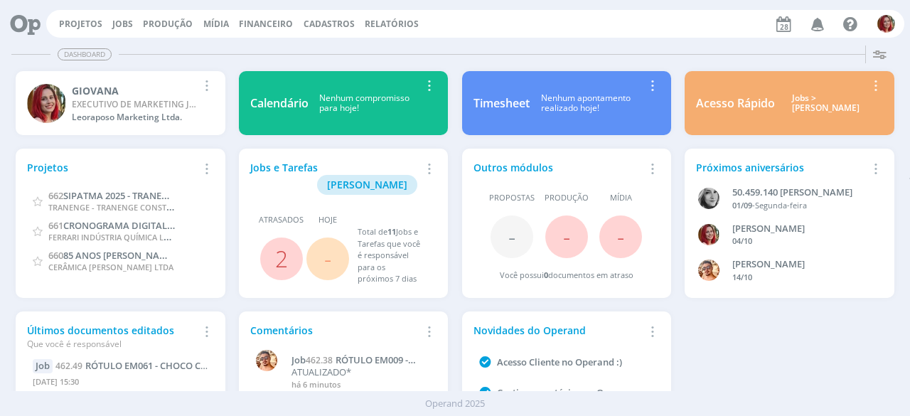
click at [821, 25] on icon "button" at bounding box center [817, 23] width 25 height 24
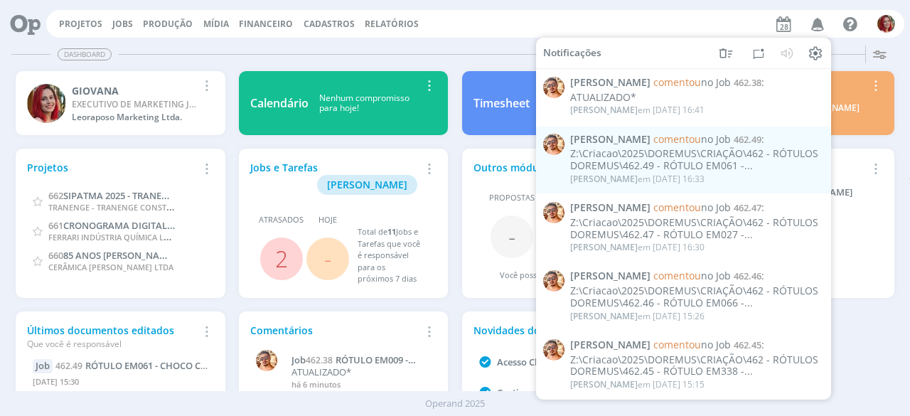
drag, startPoint x: 392, startPoint y: 43, endPoint x: 203, endPoint y: 11, distance: 191.7
click at [390, 44] on div "Dashboard" at bounding box center [454, 54] width 887 height 21
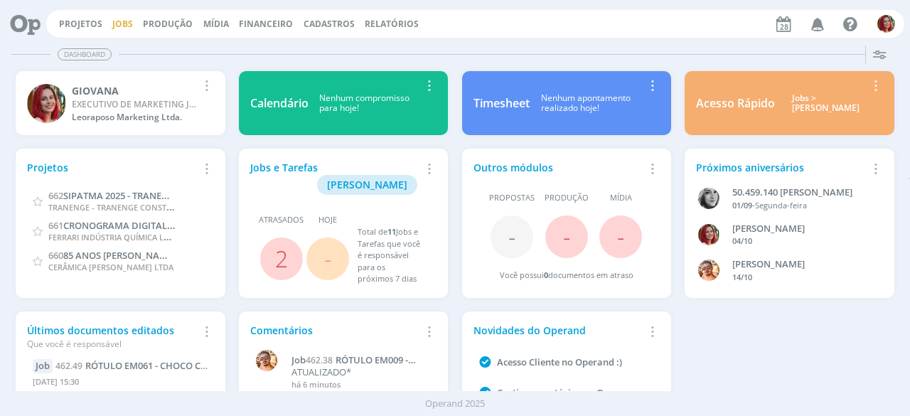
click at [112, 24] on link "Jobs" at bounding box center [122, 24] width 21 height 12
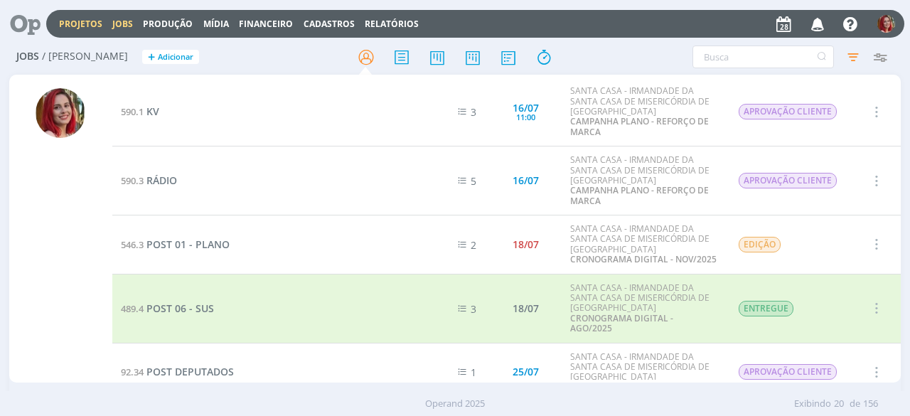
click at [87, 19] on link "Projetos" at bounding box center [80, 24] width 43 height 12
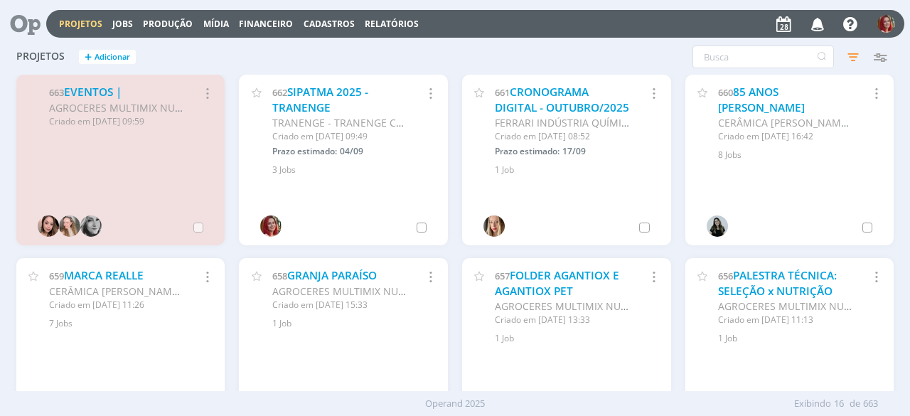
click at [18, 20] on icon at bounding box center [20, 24] width 29 height 28
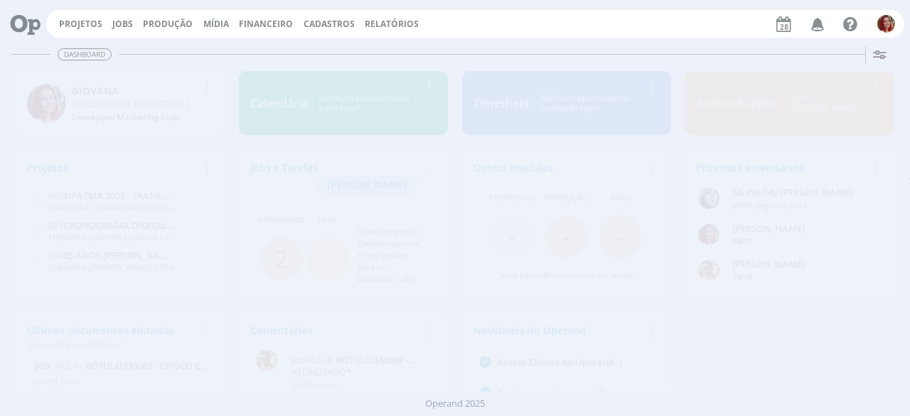
click at [818, 21] on icon "button" at bounding box center [817, 23] width 25 height 24
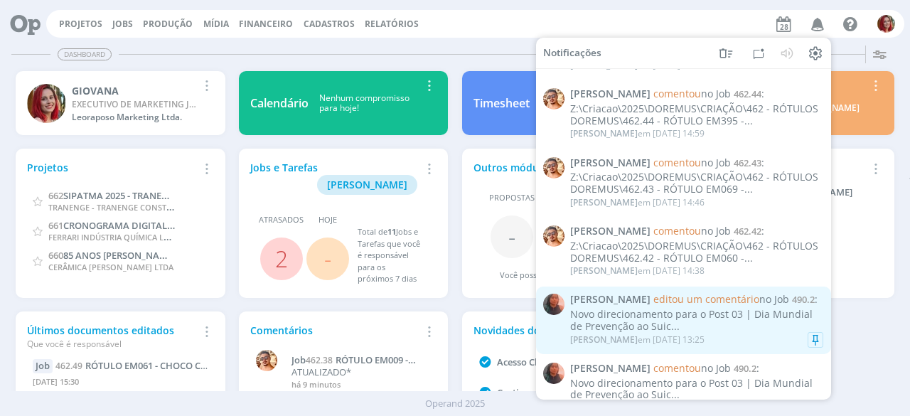
scroll to position [284, 0]
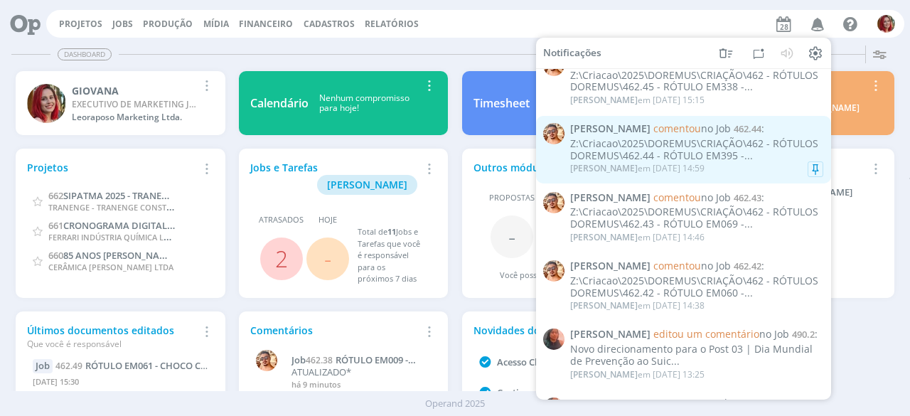
click at [750, 139] on div "Z:\Criacao\2025\DOREMUS\CRIAÇÃO\462 - RÓTULOS DOREMUS\462.44 - RÓTULO EM395 -..." at bounding box center [696, 150] width 253 height 24
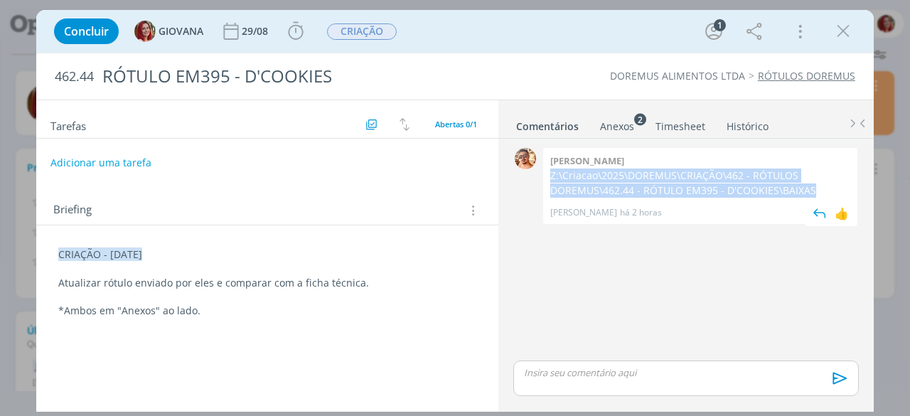
drag, startPoint x: 821, startPoint y: 185, endPoint x: 551, endPoint y: 177, distance: 269.5
click at [549, 178] on div "Victor m. Z:\Criacao\2025\DOREMUS\CRIAÇÃO\462 - RÓTULOS DOREMUS\462.44 - RÓTULO…" at bounding box center [700, 186] width 314 height 76
copy p "Z:\Criacao\2025\DOREMUS\CRIAÇÃO\462 - RÓTULOS DOREMUS\462.44 - RÓTULO EM395 - D…"
click at [844, 26] on icon "dialog" at bounding box center [842, 31] width 21 height 21
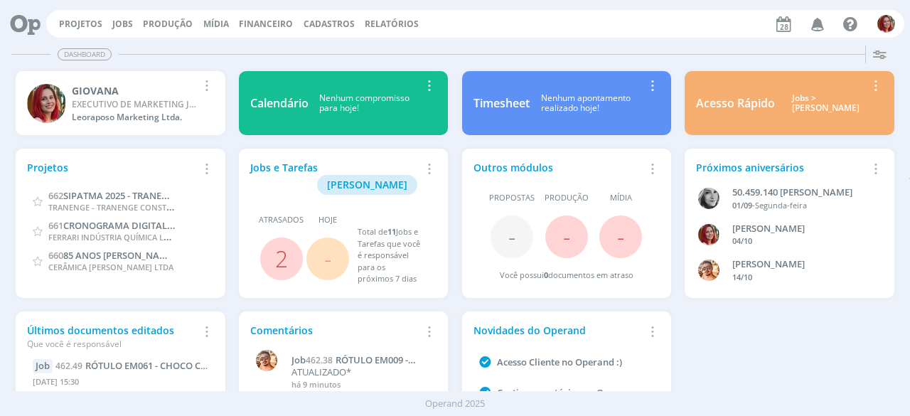
click at [823, 20] on icon "button" at bounding box center [817, 23] width 25 height 24
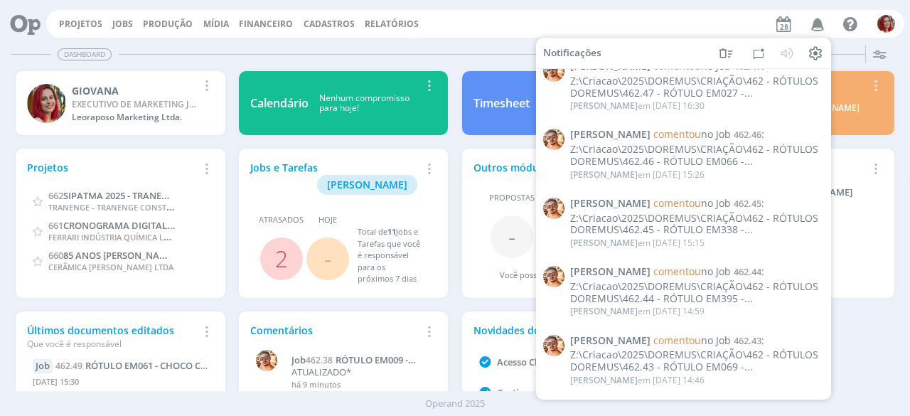
scroll to position [142, 0]
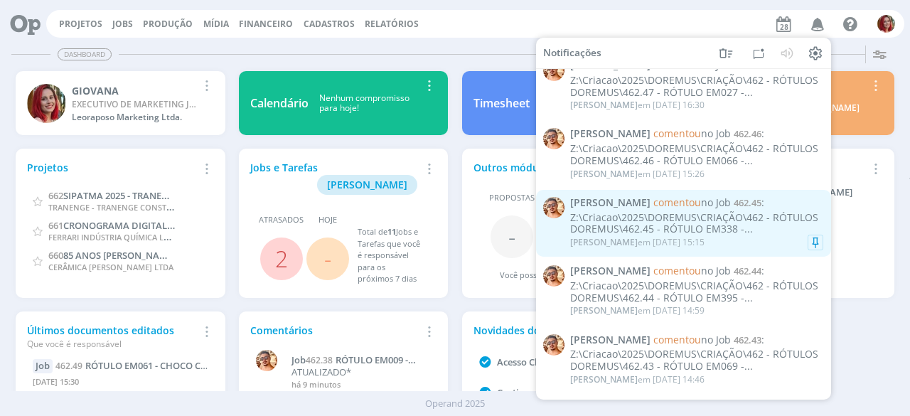
click at [706, 217] on div "Z:\Criacao\2025\DOREMUS\CRIAÇÃO\462 - RÓTULOS DOREMUS\462.45 - RÓTULO EM338 -..." at bounding box center [696, 223] width 253 height 24
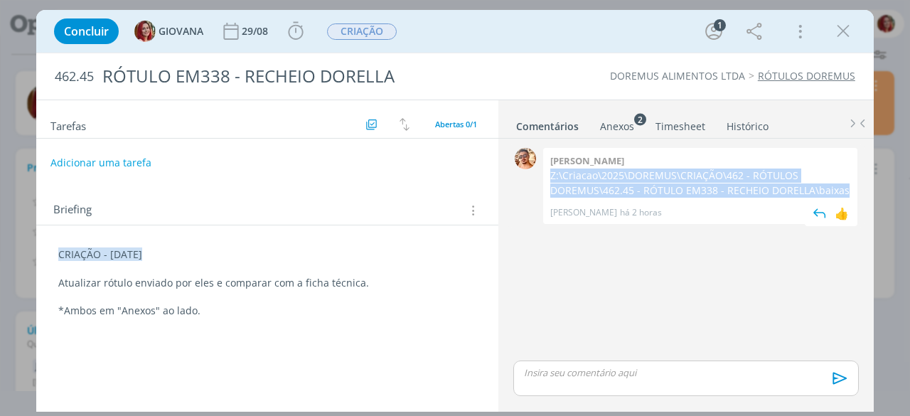
drag, startPoint x: 846, startPoint y: 185, endPoint x: 597, endPoint y: 177, distance: 249.6
click at [550, 176] on p "Z:\Criacao\2025\DOREMUS\CRIAÇÃO\462 - RÓTULOS DOREMUS\462.45 - RÓTULO EM338 - R…" at bounding box center [700, 182] width 300 height 29
copy p "Z:\Criacao\2025\DOREMUS\CRIAÇÃO\462 - RÓTULOS DOREMUS\462.45 - RÓTULO EM338 - R…"
click at [841, 31] on icon "dialog" at bounding box center [842, 31] width 21 height 21
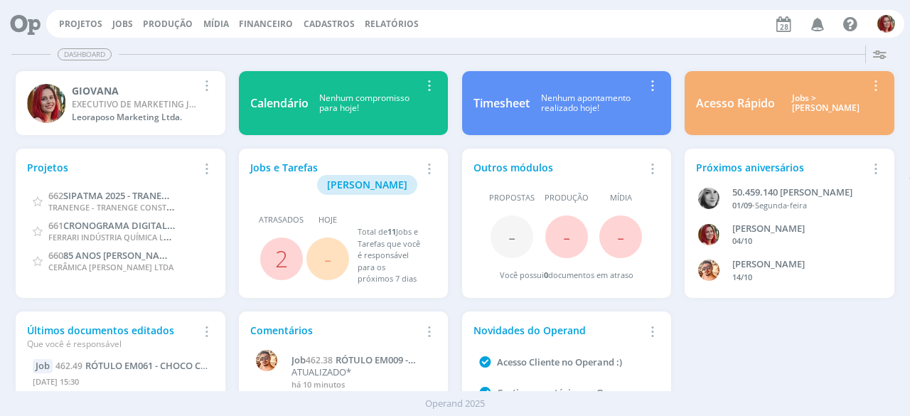
click at [823, 27] on icon "button" at bounding box center [817, 23] width 25 height 24
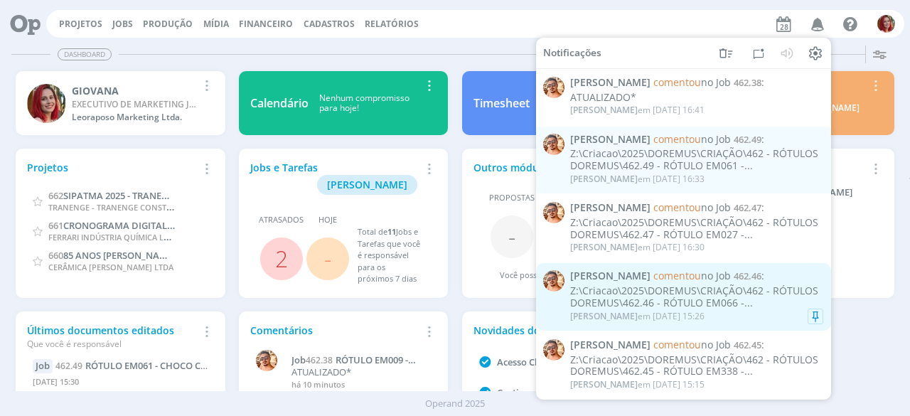
scroll to position [71, 0]
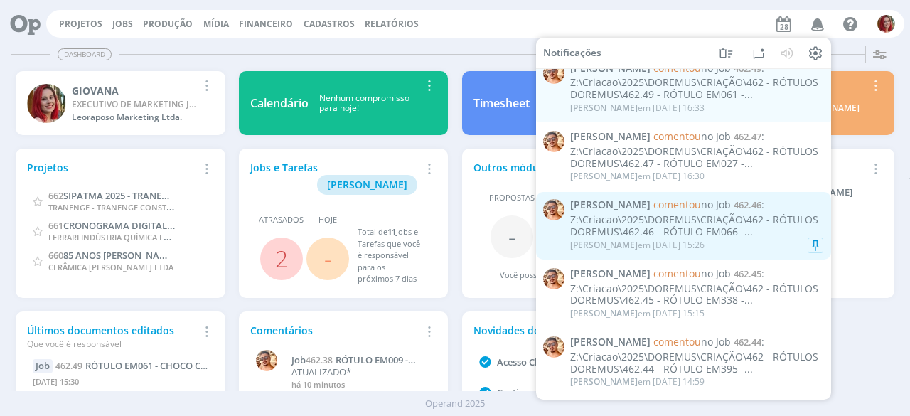
click at [750, 237] on div "Z:\Criacao\2025\DOREMUS\CRIAÇÃO\462 - RÓTULOS DOREMUS\462.46 - RÓTULO EM066 -..." at bounding box center [696, 226] width 253 height 24
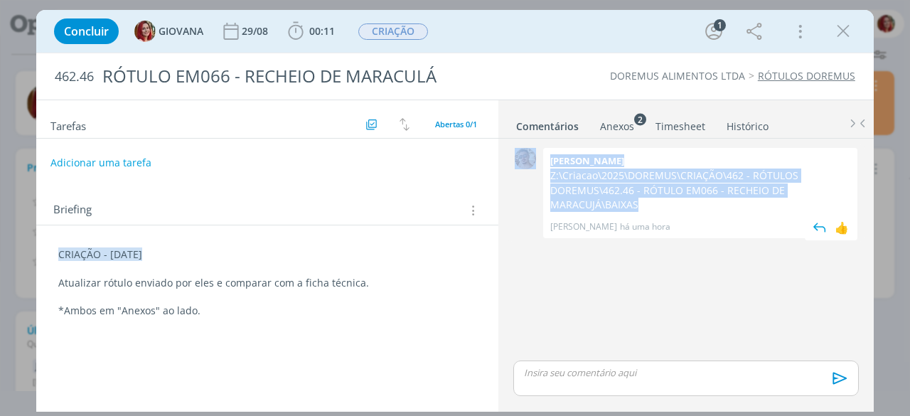
drag, startPoint x: 657, startPoint y: 207, endPoint x: 539, endPoint y: 176, distance: 122.0
click at [539, 176] on div "0 Victor m. Z:\Criacao\2025\DOREMUS\CRIAÇÃO\462 - RÓTULOS DOREMUS\462.46 - RÓTU…" at bounding box center [685, 192] width 357 height 97
click at [576, 174] on p "Z:\Criacao\2025\DOREMUS\CRIAÇÃO\462 - RÓTULOS DOREMUS\462.46 - RÓTULO EM066 - R…" at bounding box center [700, 189] width 300 height 43
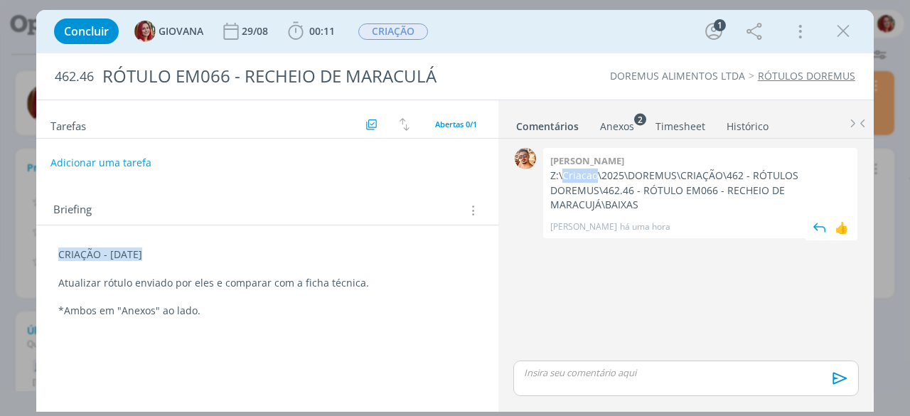
click at [576, 175] on p "Z:\Criacao\2025\DOREMUS\CRIAÇÃO\462 - RÓTULOS DOREMUS\462.46 - RÓTULO EM066 - R…" at bounding box center [700, 189] width 300 height 43
click at [576, 177] on p "Z:\Criacao\2025\DOREMUS\CRIAÇÃO\462 - RÓTULOS DOREMUS\462.46 - RÓTULO EM066 - R…" at bounding box center [700, 189] width 300 height 43
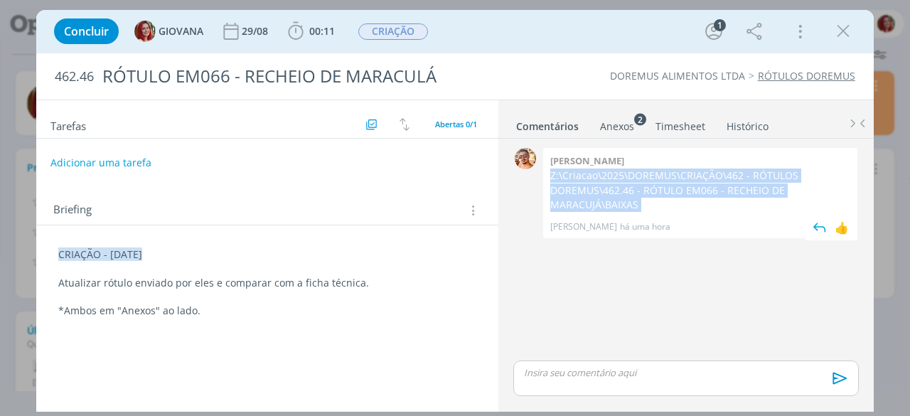
click at [576, 177] on p "Z:\Criacao\2025\DOREMUS\CRIAÇÃO\462 - RÓTULOS DOREMUS\462.46 - RÓTULO EM066 - R…" at bounding box center [700, 189] width 300 height 43
click at [848, 26] on icon "dialog" at bounding box center [842, 31] width 21 height 21
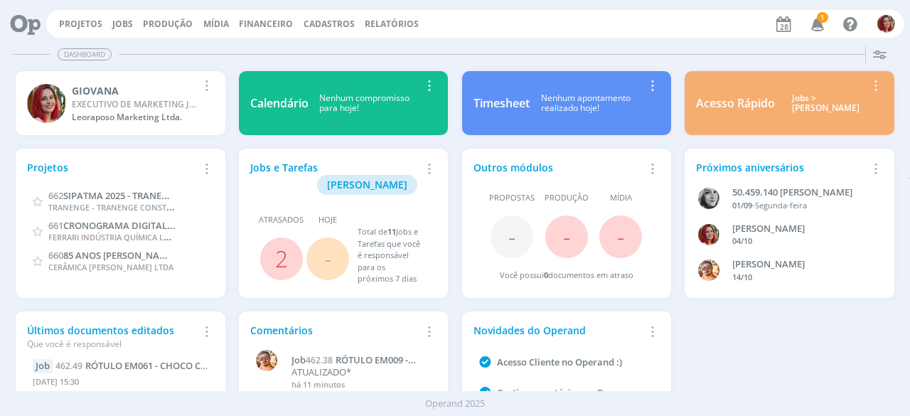
click at [814, 29] on icon "button" at bounding box center [817, 23] width 25 height 24
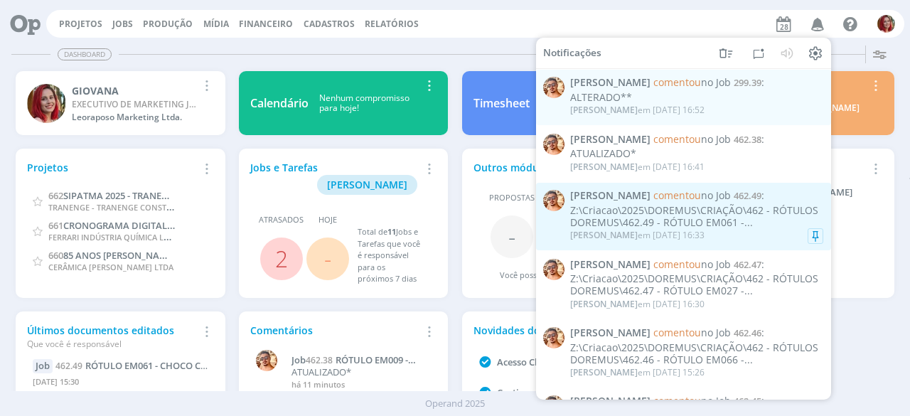
click at [730, 222] on div "Z:\Criacao\2025\DOREMUS\CRIAÇÃO\462 - RÓTULOS DOREMUS\462.49 - RÓTULO EM061 -..." at bounding box center [696, 217] width 253 height 24
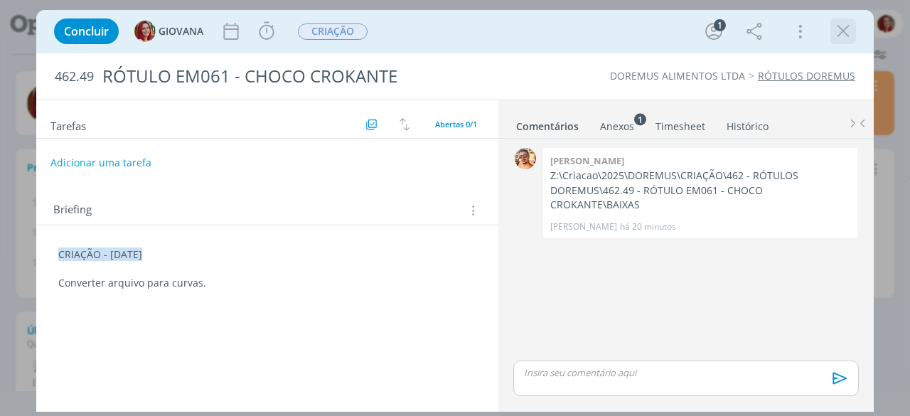
click at [836, 26] on icon "dialog" at bounding box center [842, 31] width 21 height 21
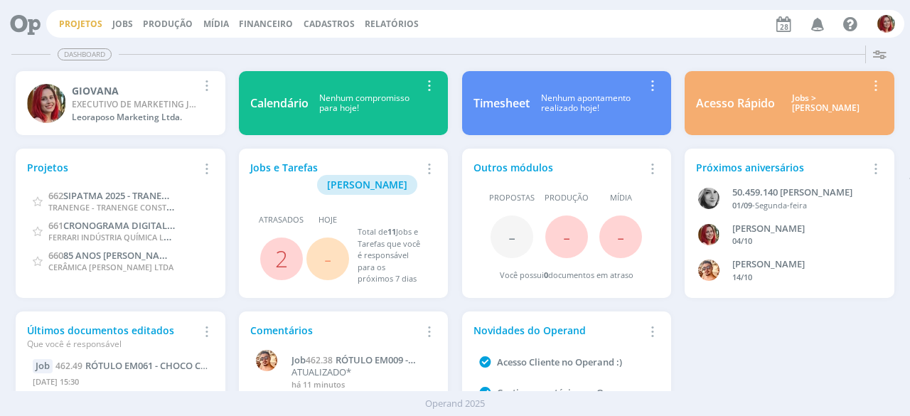
click at [76, 25] on link "Projetos" at bounding box center [80, 24] width 43 height 12
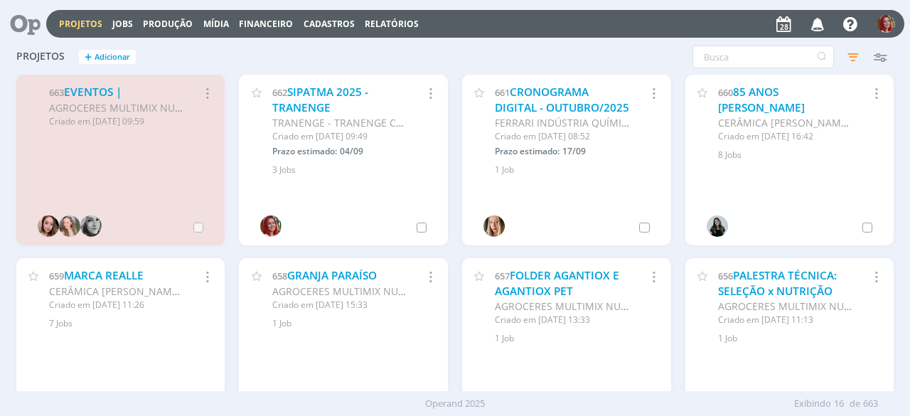
click at [814, 27] on icon "button" at bounding box center [817, 23] width 25 height 24
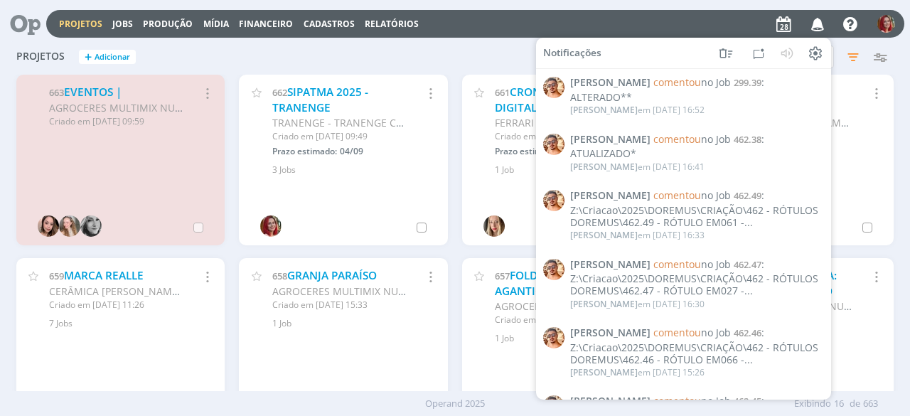
click at [493, 49] on div "Projetos + Adicionar Filtros Filtrar Limpar Status Clientes Selecione Data de c…" at bounding box center [454, 58] width 891 height 36
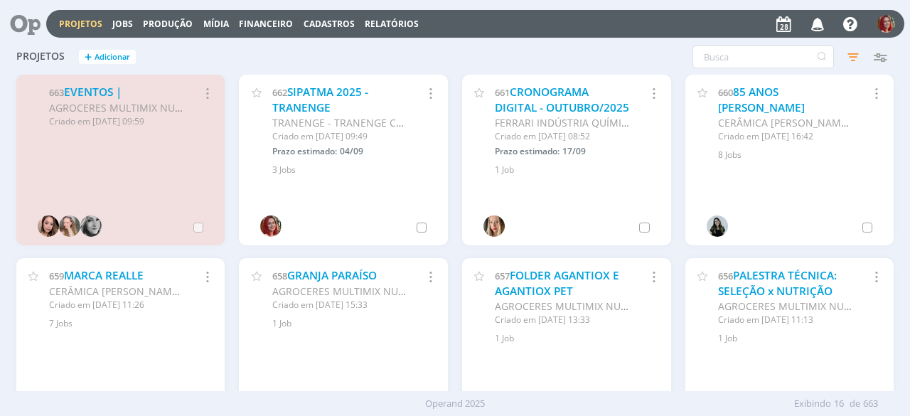
click at [26, 18] on icon at bounding box center [20, 24] width 29 height 28
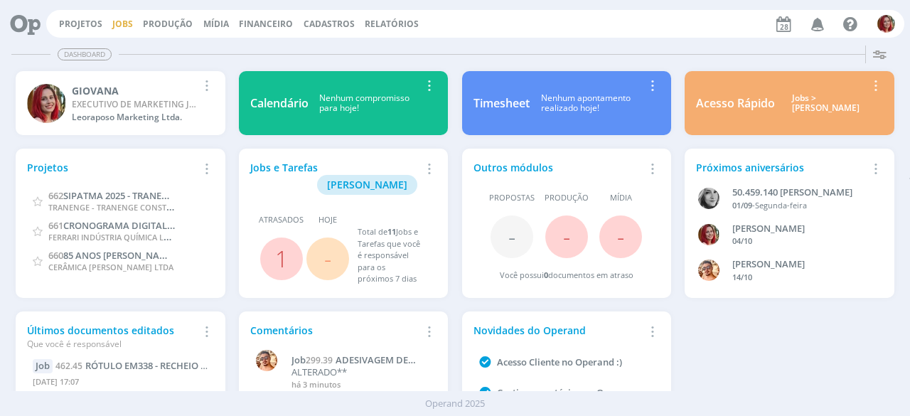
click at [118, 25] on link "Jobs" at bounding box center [122, 24] width 21 height 12
click at [813, 20] on icon "button" at bounding box center [817, 23] width 25 height 24
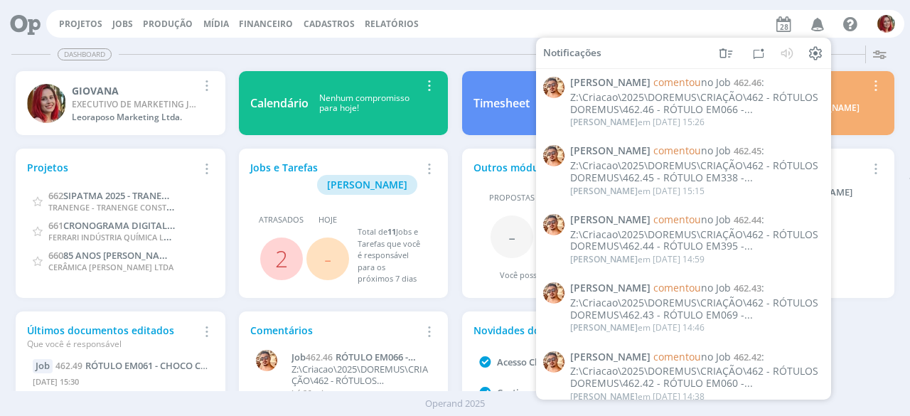
click at [508, 50] on div "Dashboard" at bounding box center [454, 54] width 887 height 21
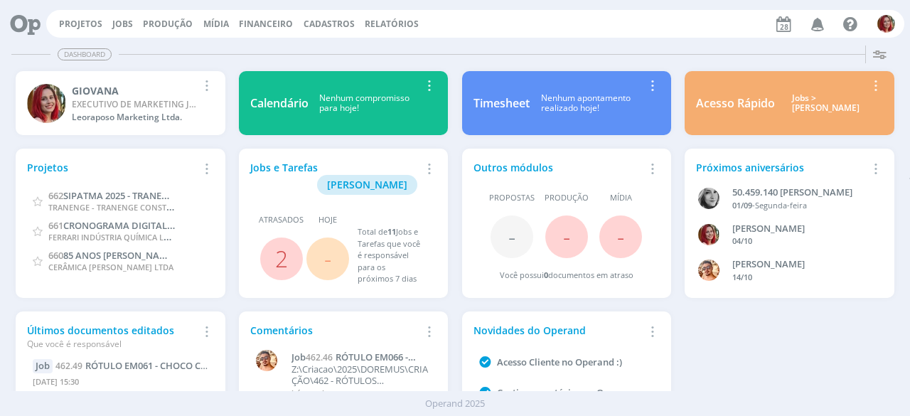
click at [760, 370] on div "Projetos Adicionar Remover Card 662 SIPATMA 2025 - TRANENGE TRANENGE - TRANENGE…" at bounding box center [454, 304] width 891 height 325
click at [65, 26] on link "Projetos" at bounding box center [80, 24] width 43 height 12
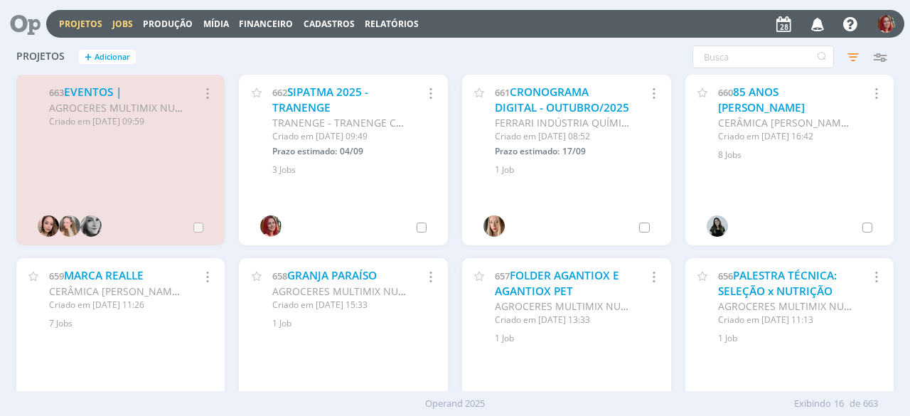
click at [130, 24] on link "Jobs" at bounding box center [122, 24] width 21 height 12
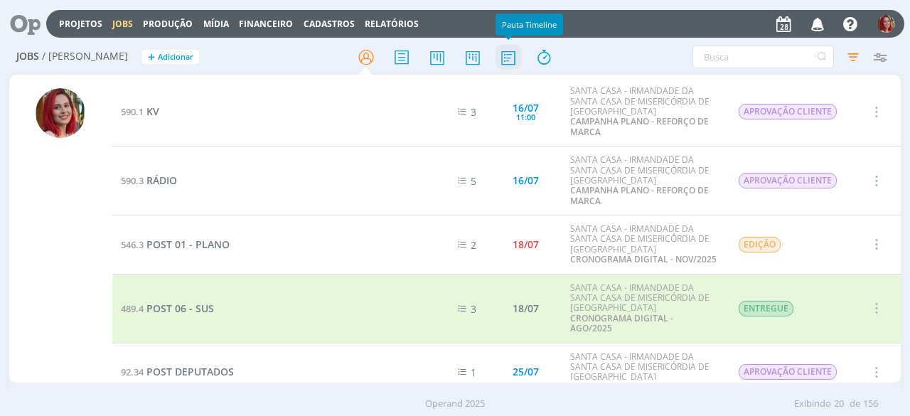
click at [500, 52] on icon at bounding box center [508, 57] width 26 height 28
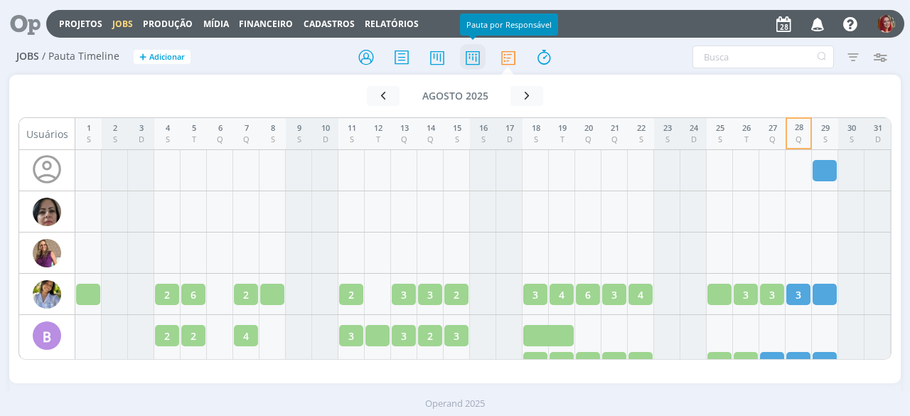
click at [468, 59] on icon at bounding box center [473, 57] width 26 height 28
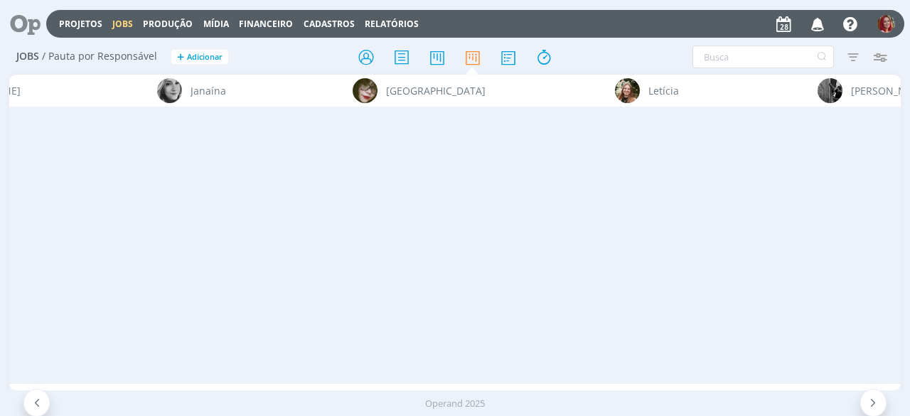
scroll to position [0, 5259]
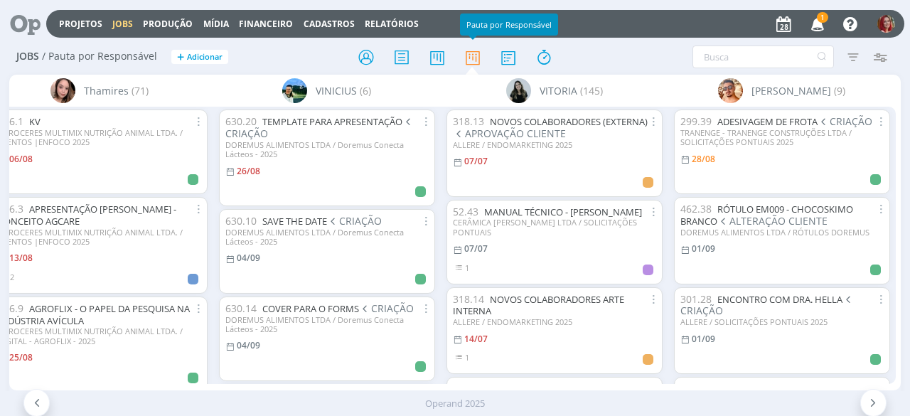
click at [812, 18] on icon "button" at bounding box center [817, 23] width 25 height 24
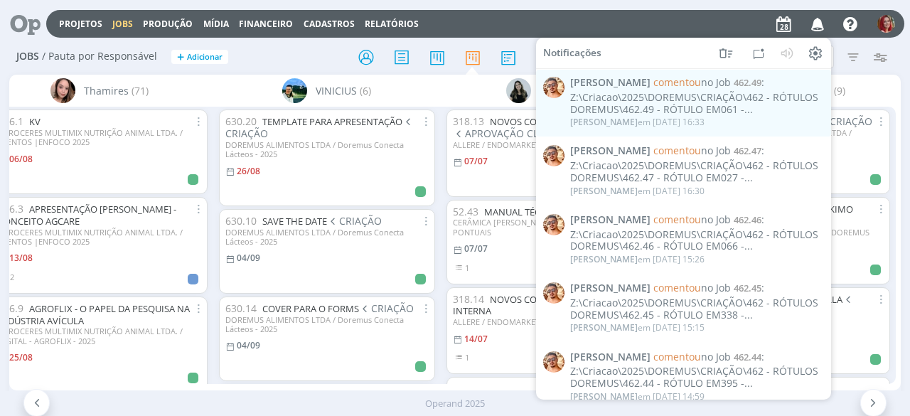
click at [625, 21] on div "Projetos Jobs Produção [GEOGRAPHIC_DATA] Financeiro Cadastros Relatórios Notifi…" at bounding box center [475, 24] width 858 height 28
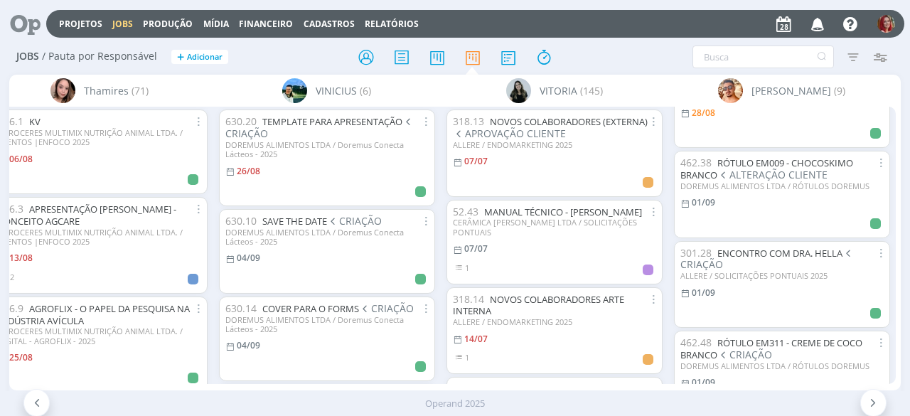
scroll to position [0, 0]
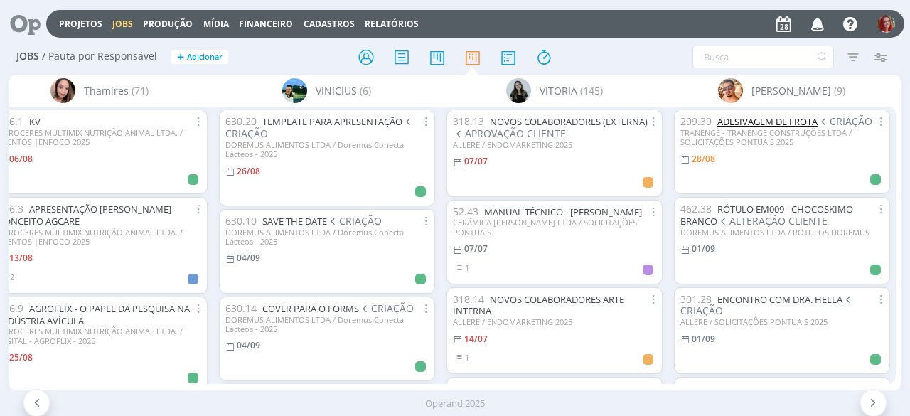
click at [808, 124] on link "ADESIVAGEM DE FROTA" at bounding box center [767, 121] width 100 height 13
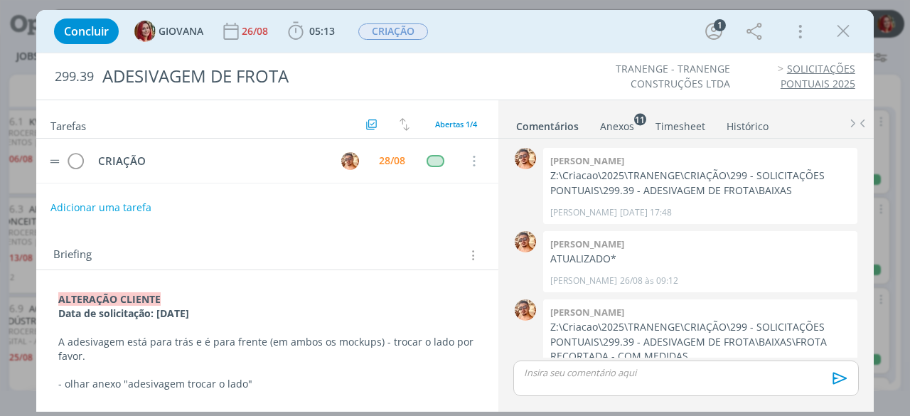
scroll to position [34, 0]
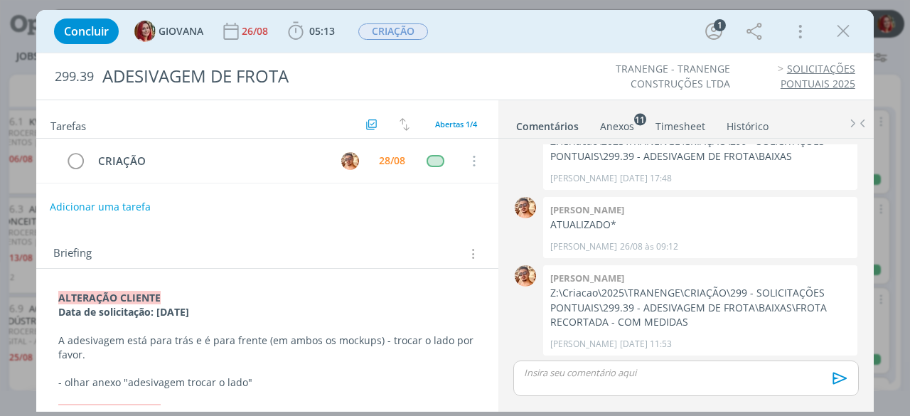
click at [120, 204] on button "Adicionar uma tarefa" at bounding box center [100, 207] width 101 height 24
type input "APROVAÇÃO CLIENTE"
click at [438, 206] on button "Ok" at bounding box center [440, 207] width 29 height 18
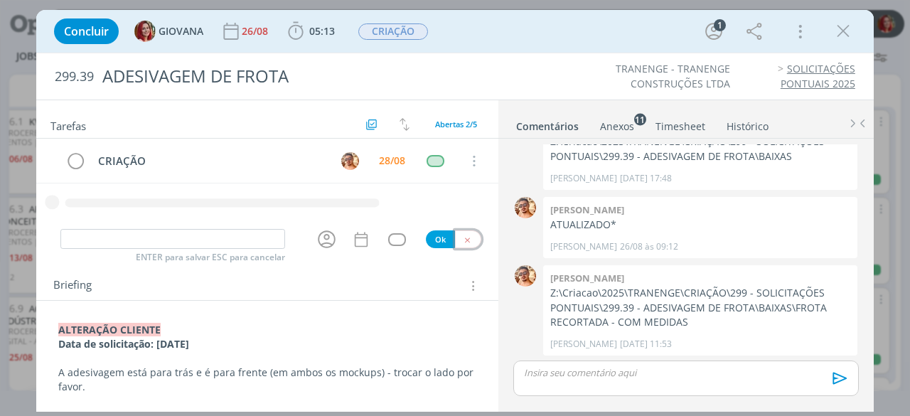
click at [467, 236] on button "dialog" at bounding box center [468, 239] width 26 height 18
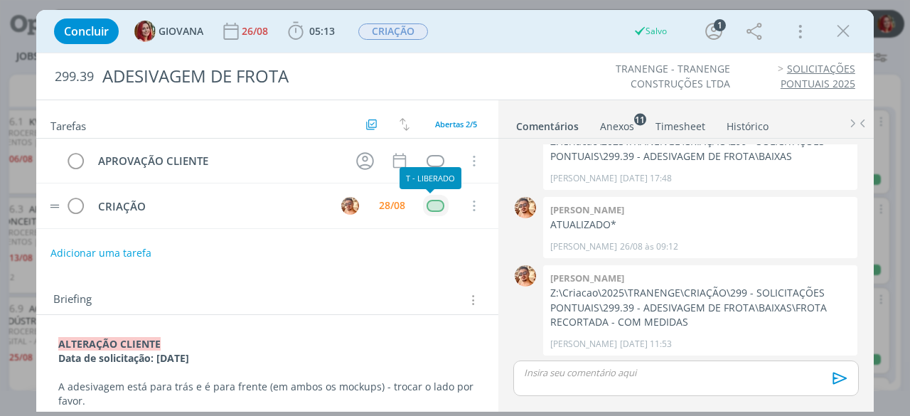
click at [432, 203] on div "dialog" at bounding box center [435, 206] width 18 height 12
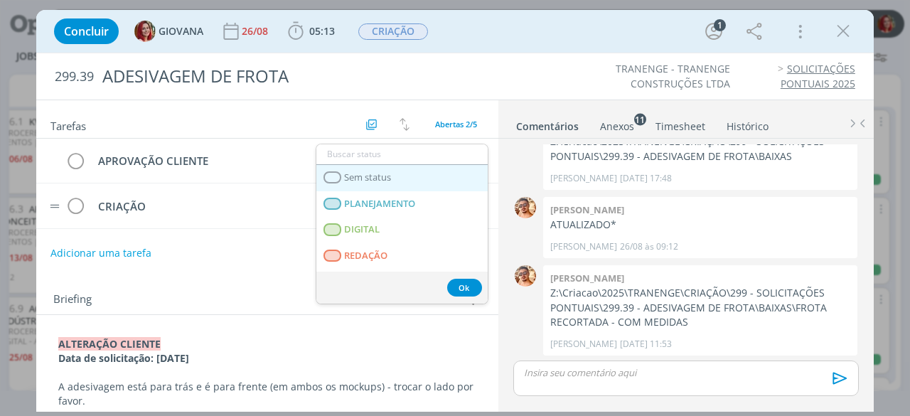
click at [398, 176] on link "Sem status" at bounding box center [401, 178] width 171 height 26
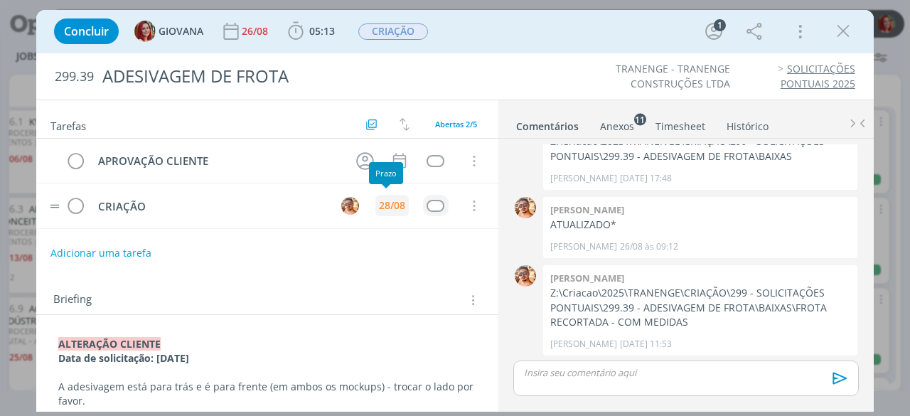
click at [397, 205] on div "28/08" at bounding box center [392, 205] width 26 height 10
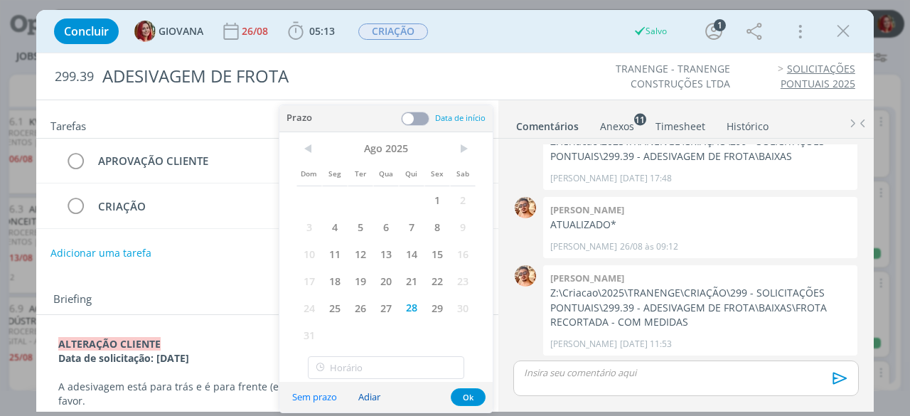
drag, startPoint x: 333, startPoint y: 394, endPoint x: 377, endPoint y: 394, distance: 44.1
click at [333, 394] on button "Sem prazo" at bounding box center [314, 396] width 63 height 19
click at [463, 394] on button "Ok" at bounding box center [468, 397] width 35 height 18
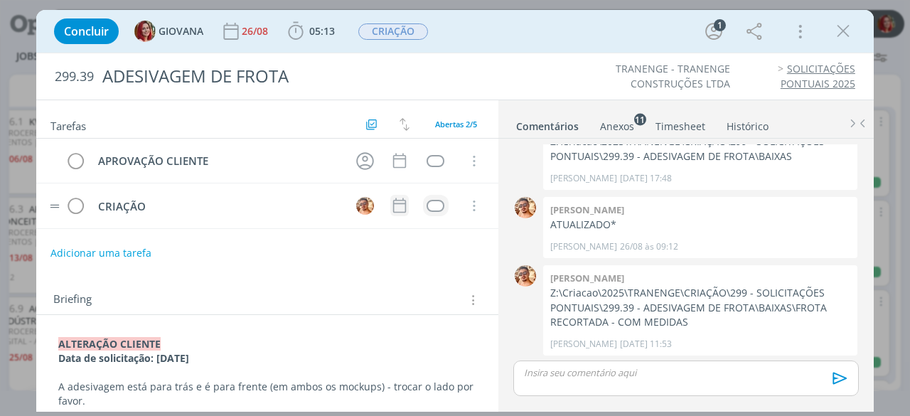
click at [393, 201] on icon "dialog" at bounding box center [399, 205] width 13 height 15
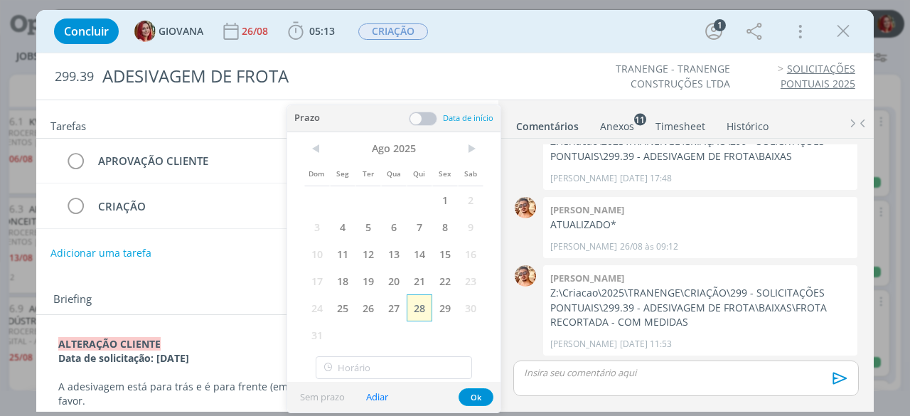
click at [423, 311] on span "28" at bounding box center [419, 307] width 26 height 27
drag, startPoint x: 485, startPoint y: 389, endPoint x: 480, endPoint y: 377, distance: 12.4
click at [485, 389] on button "Ok" at bounding box center [475, 397] width 35 height 18
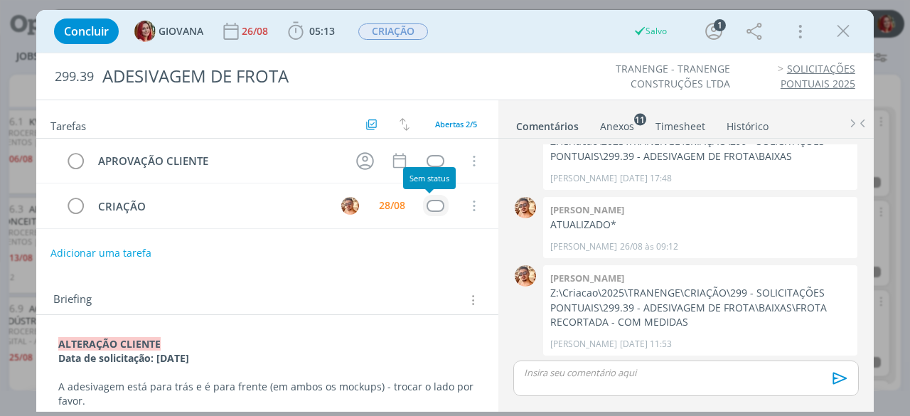
click at [426, 207] on div "dialog" at bounding box center [435, 206] width 18 height 12
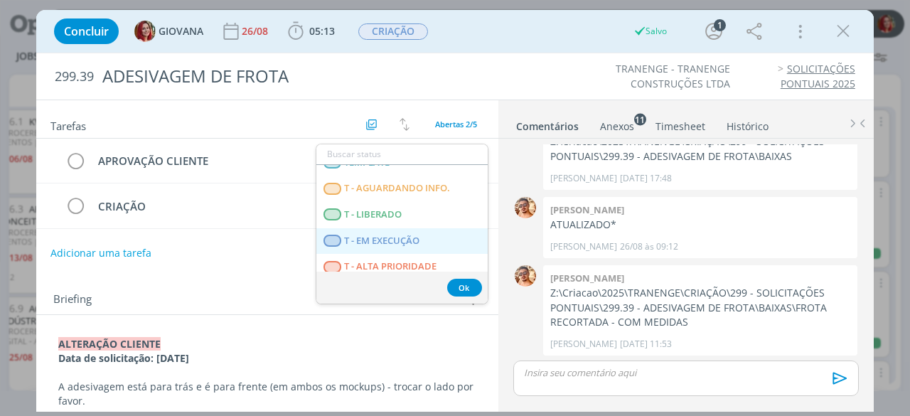
scroll to position [355, 0]
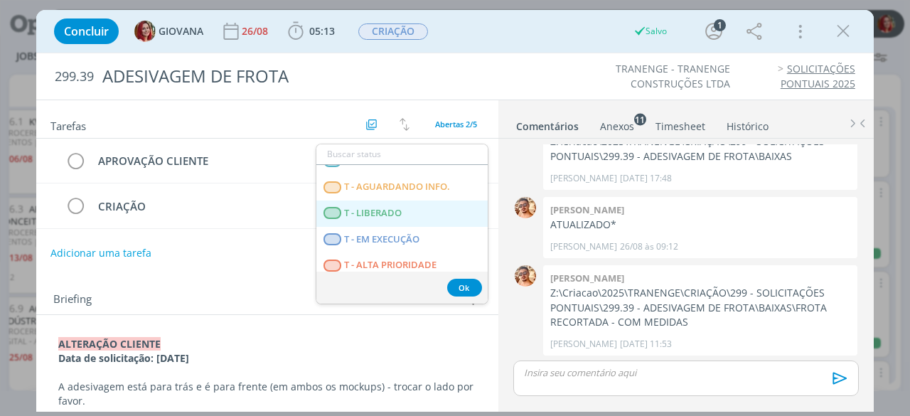
click at [431, 212] on LIBERADO "T - LIBERADO" at bounding box center [401, 213] width 171 height 26
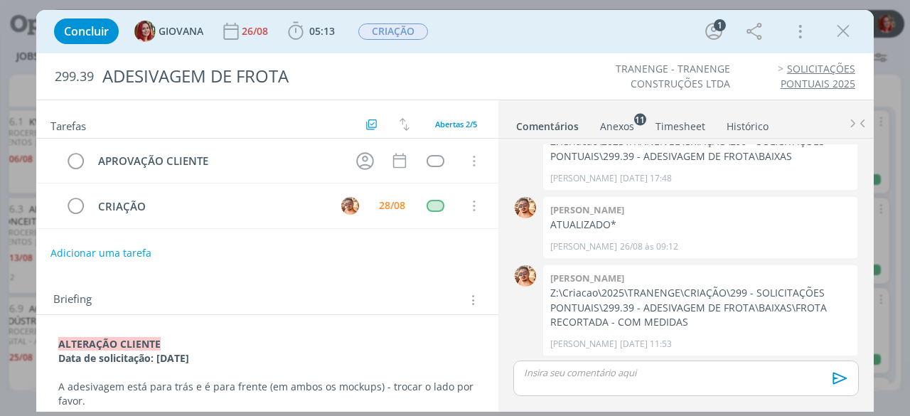
click at [844, 31] on icon "dialog" at bounding box center [842, 31] width 21 height 21
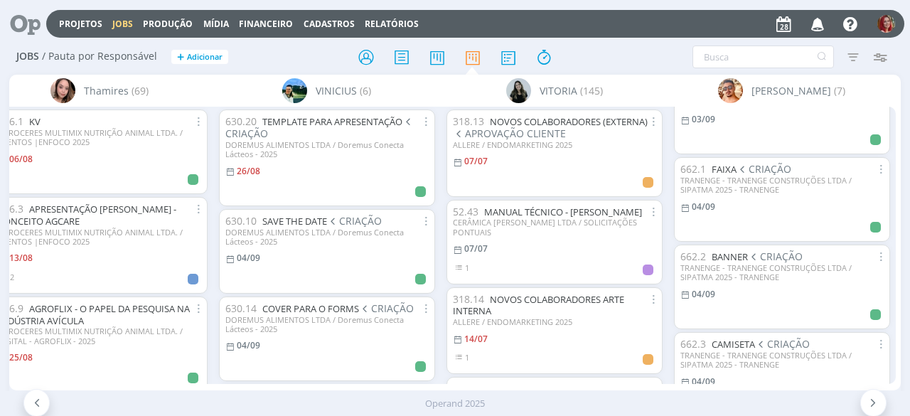
scroll to position [355, 0]
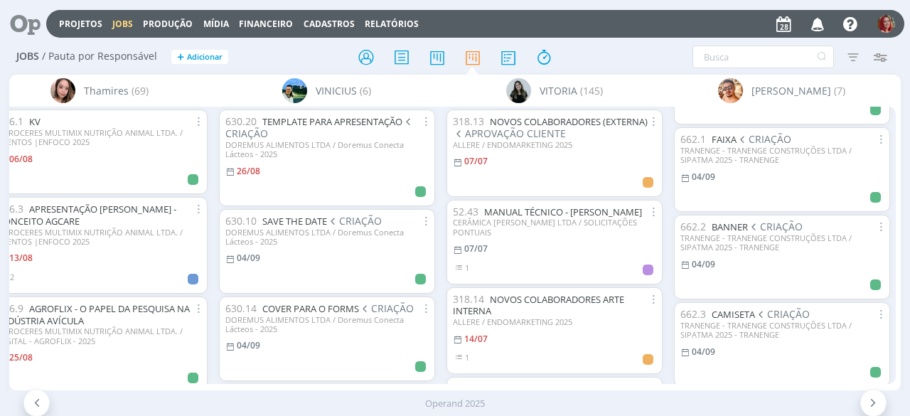
click at [824, 21] on icon "button" at bounding box center [817, 23] width 25 height 24
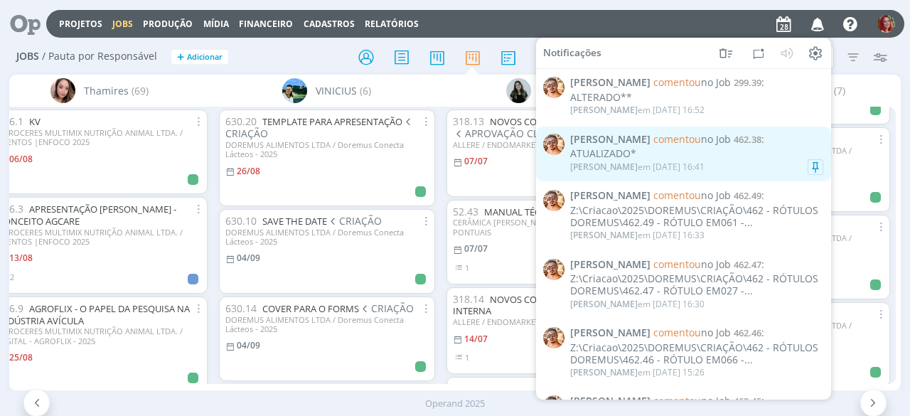
click at [699, 148] on div "ATUALIZADO*" at bounding box center [696, 154] width 253 height 12
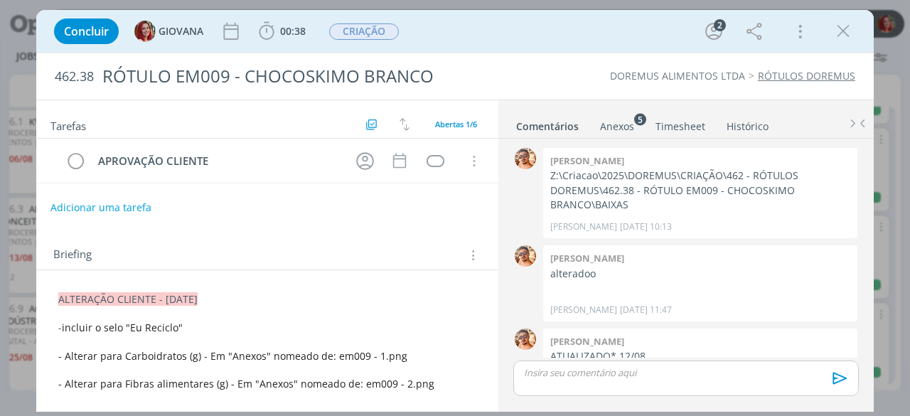
scroll to position [102, 0]
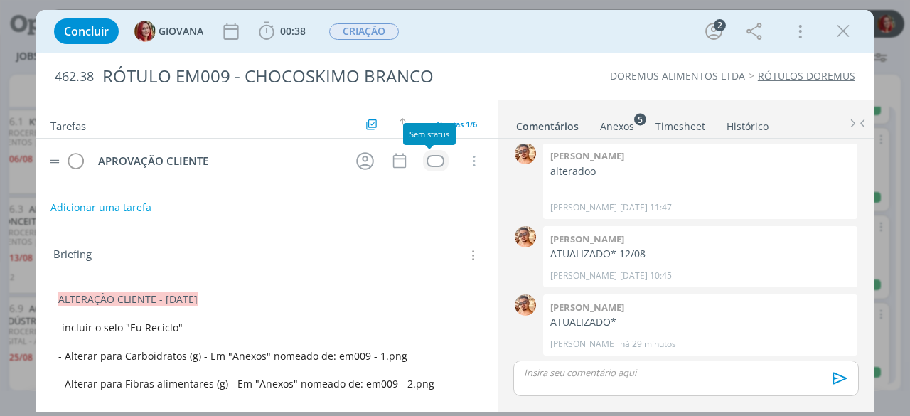
click at [431, 158] on div "dialog" at bounding box center [435, 161] width 18 height 12
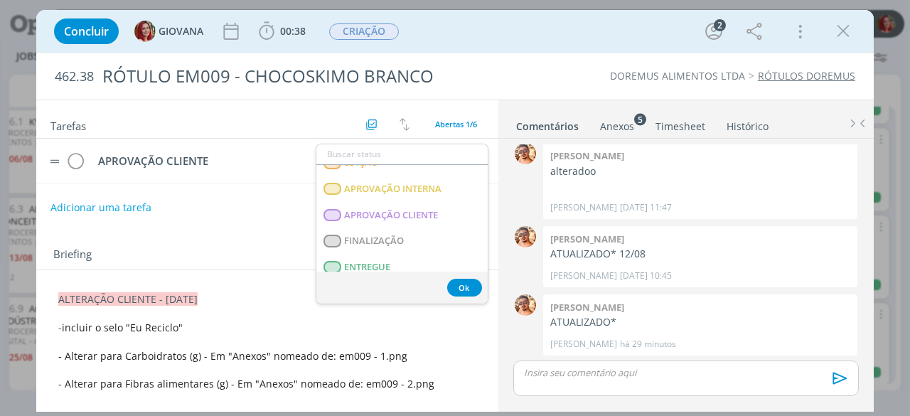
scroll to position [220, 0]
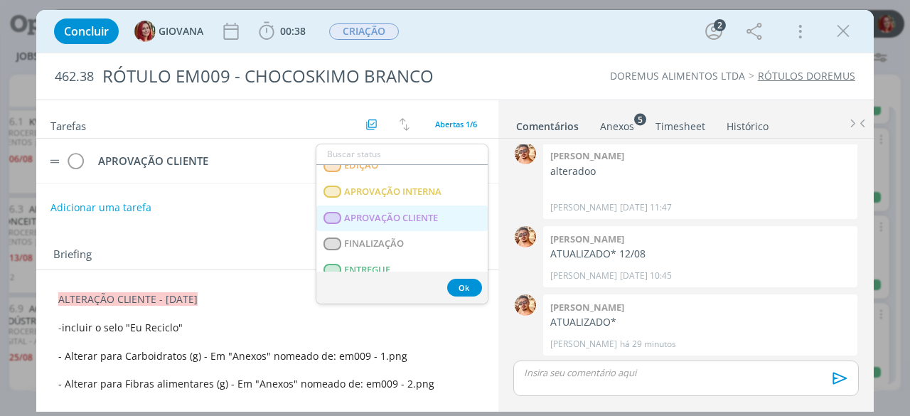
click at [448, 211] on CLIENTE "APROVAÇÃO CLIENTE" at bounding box center [401, 218] width 171 height 26
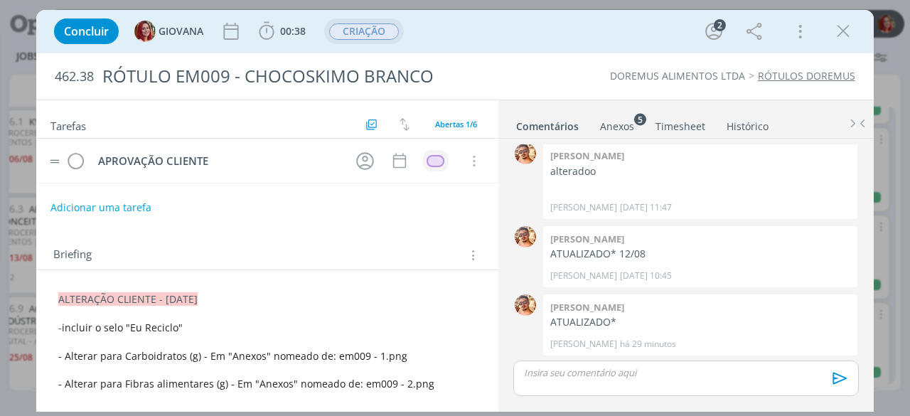
click at [389, 31] on span "CRIAÇÃO" at bounding box center [364, 31] width 70 height 16
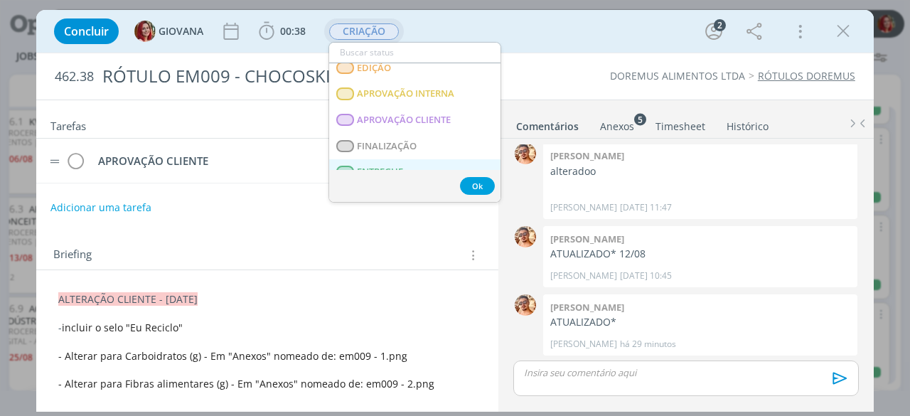
scroll to position [213, 0]
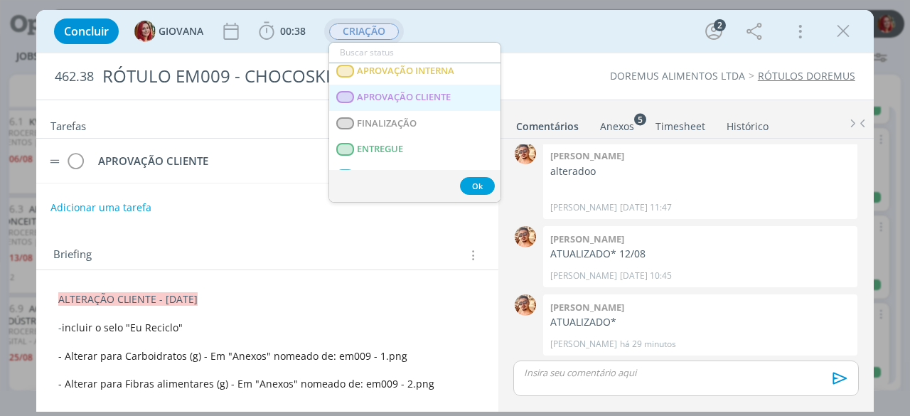
click at [431, 96] on span "APROVAÇÃO CLIENTE" at bounding box center [404, 97] width 94 height 11
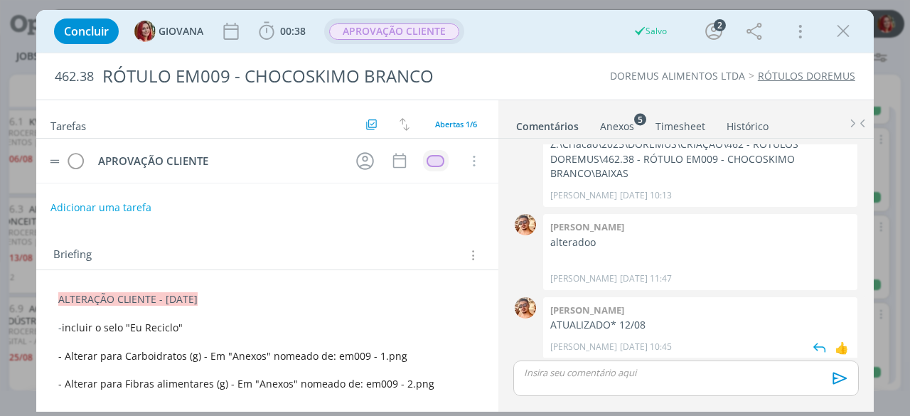
scroll to position [0, 0]
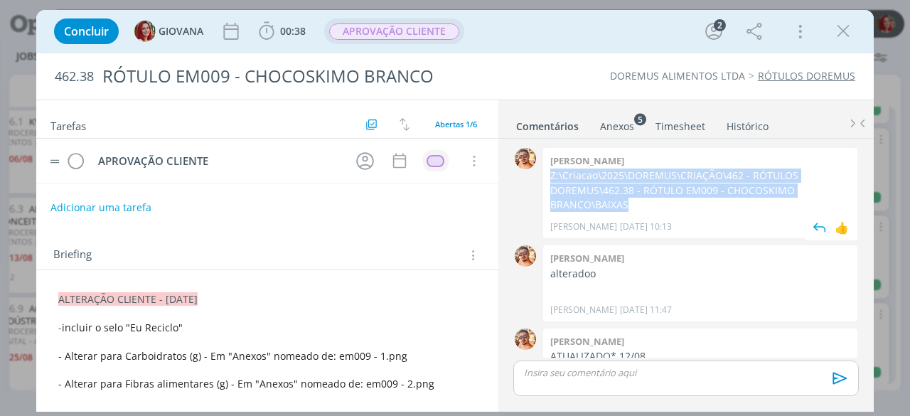
drag, startPoint x: 634, startPoint y: 207, endPoint x: 549, endPoint y: 180, distance: 88.8
click at [550, 180] on p "Z:\Criacao\2025\DOREMUS\CRIAÇÃO\462 - RÓTULOS DOREMUS\462.38 - RÓTULO EM009 - C…" at bounding box center [700, 189] width 300 height 43
copy p "Z:\Criacao\2025\DOREMUS\CRIAÇÃO\462 - RÓTULOS DOREMUS\462.38 - RÓTULO EM009 - C…"
click at [628, 174] on p "Z:\Criacao\2025\DOREMUS\CRIAÇÃO\462 - RÓTULOS DOREMUS\462.38 - RÓTULO EM009 - C…" at bounding box center [700, 189] width 300 height 43
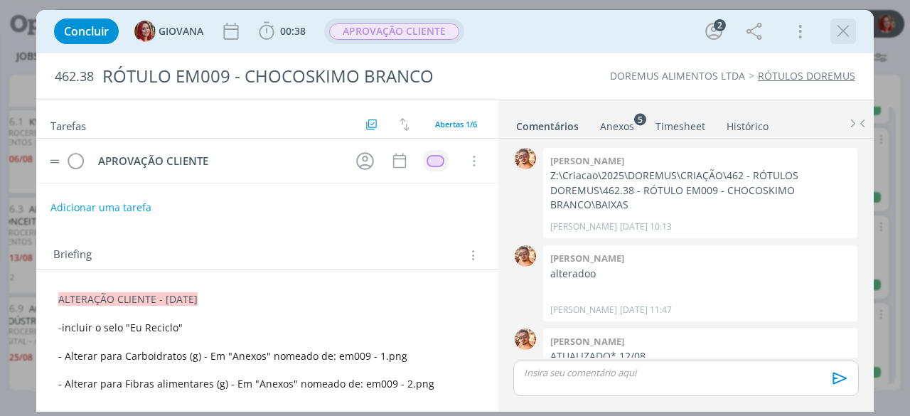
click at [844, 27] on icon "dialog" at bounding box center [842, 31] width 21 height 21
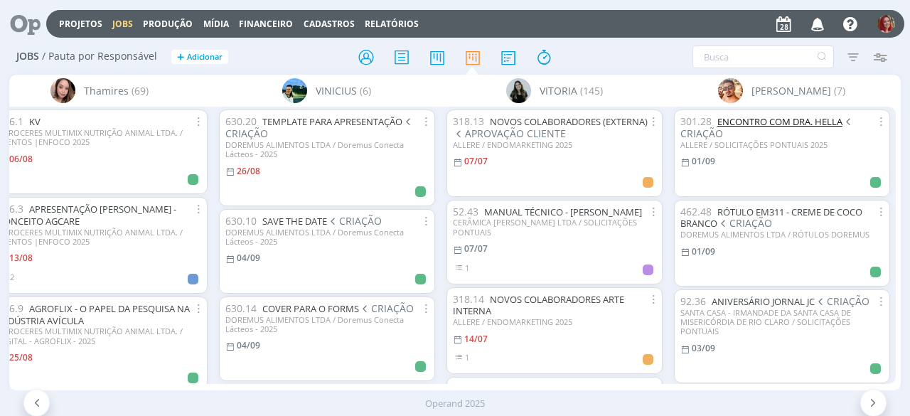
click at [772, 127] on link "ENCONTRO COM DRA. HELLA" at bounding box center [779, 121] width 125 height 13
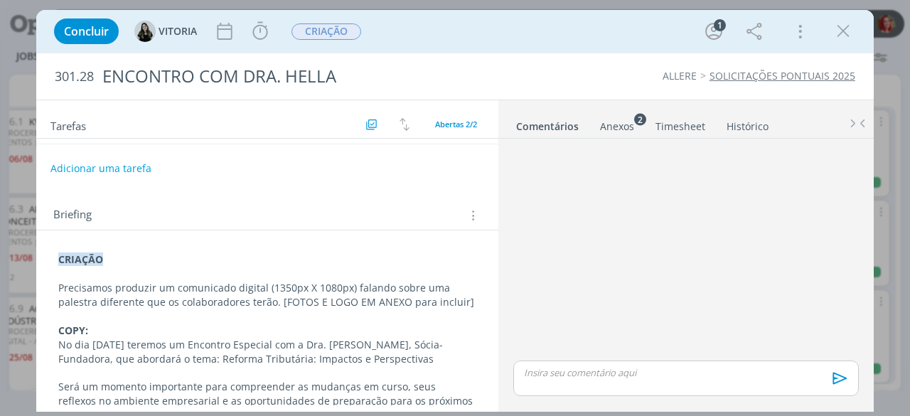
scroll to position [71, 0]
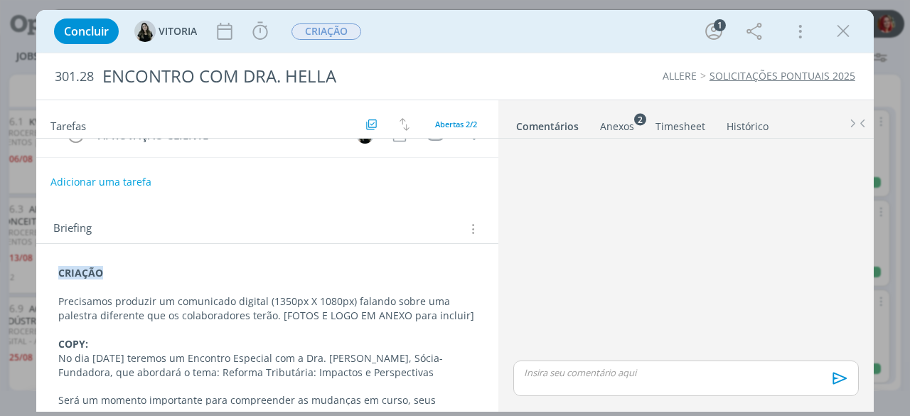
click at [629, 119] on div "Anexos 2" at bounding box center [617, 126] width 34 height 14
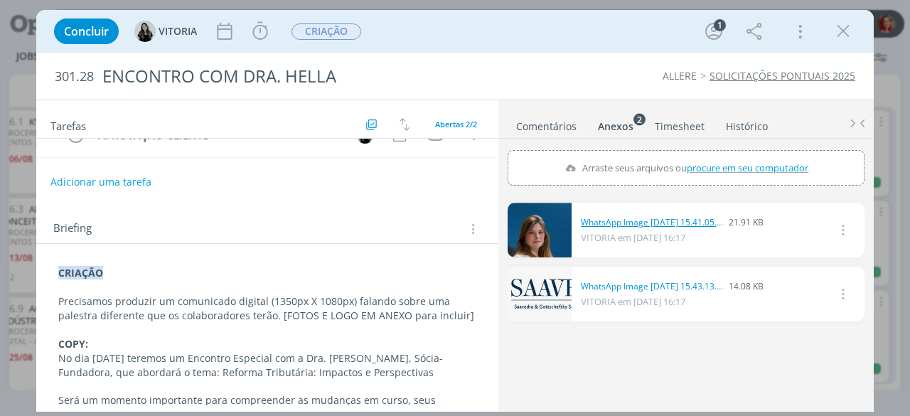
click at [632, 222] on link "WhatsApp Image 2025-08-27 at 15.41.05.jpeg" at bounding box center [652, 222] width 142 height 13
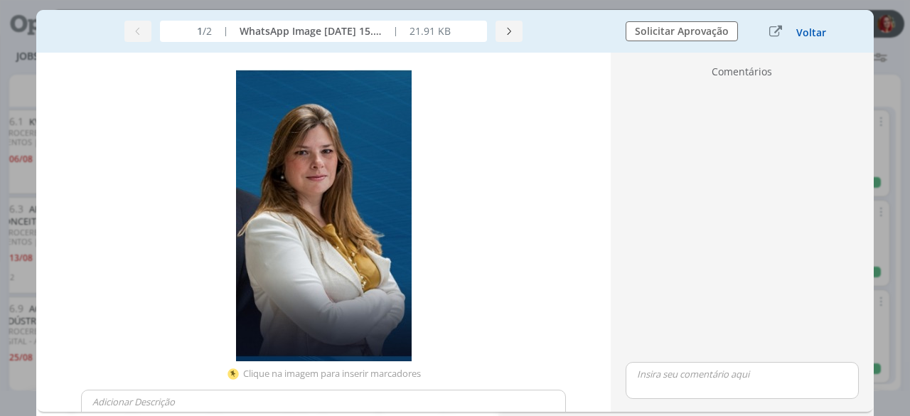
click at [814, 33] on button "Voltar" at bounding box center [810, 32] width 31 height 11
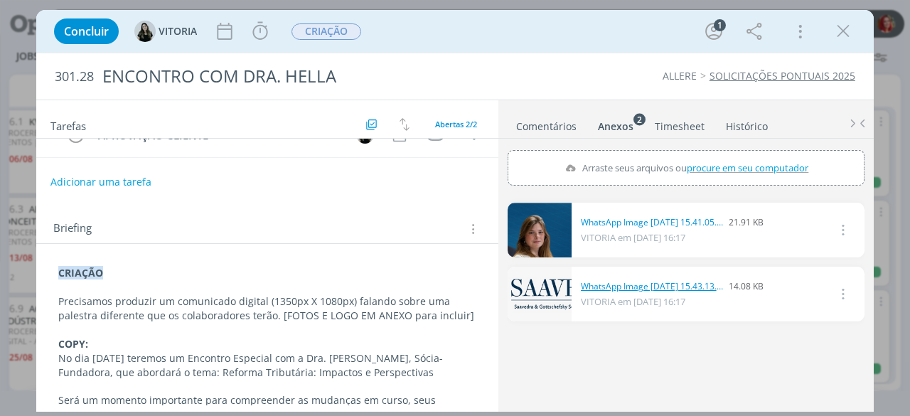
click at [614, 281] on link "WhatsApp Image 2025-08-27 at 15.43.13.jpeg" at bounding box center [652, 286] width 142 height 13
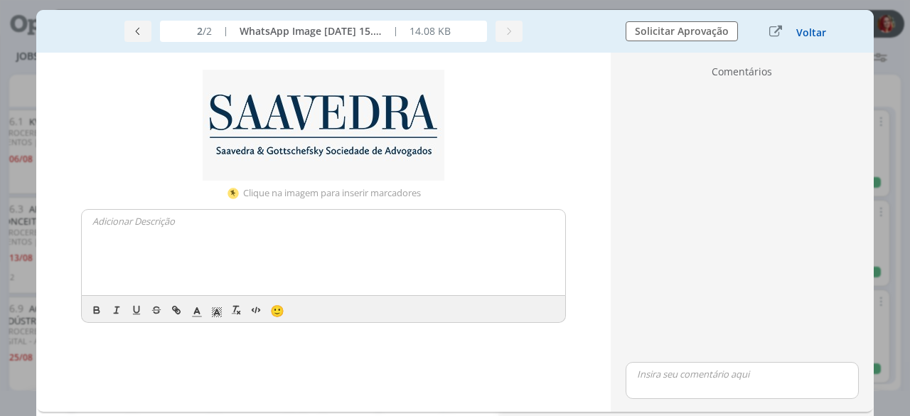
click at [819, 33] on button "Voltar" at bounding box center [810, 32] width 31 height 11
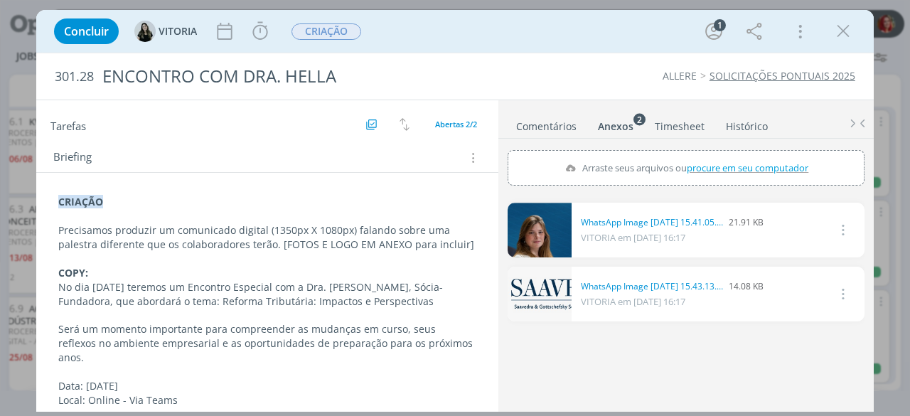
scroll to position [213, 0]
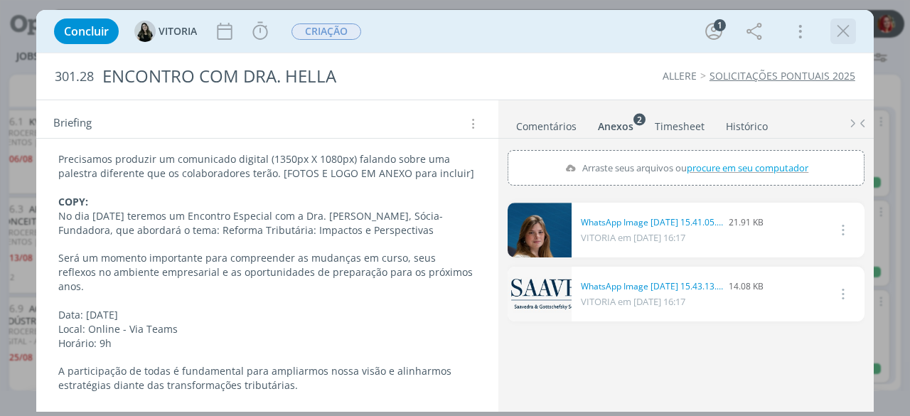
click at [844, 31] on icon "dialog" at bounding box center [842, 31] width 21 height 21
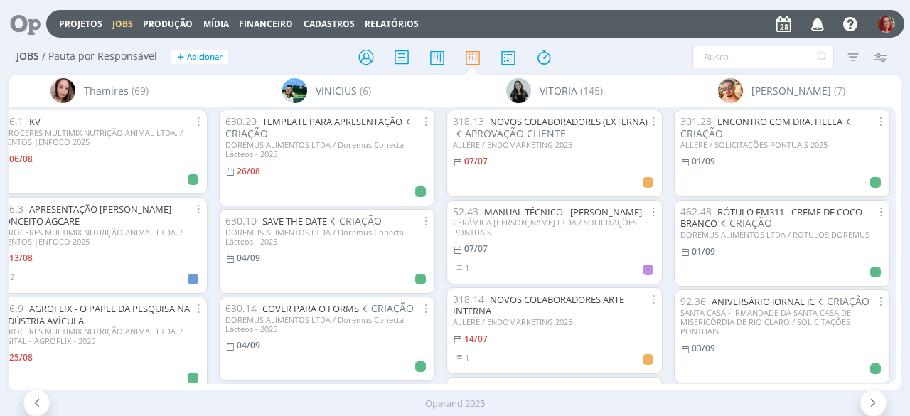
click at [33, 31] on icon at bounding box center [20, 24] width 29 height 28
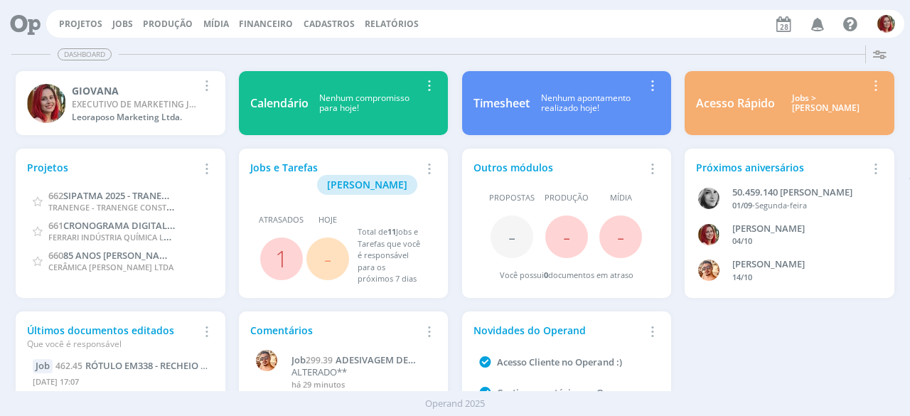
click at [817, 30] on icon "button" at bounding box center [817, 23] width 25 height 24
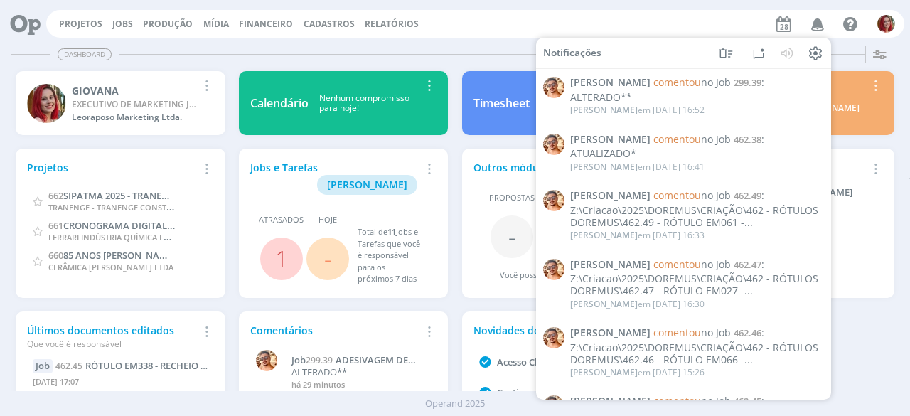
drag, startPoint x: 482, startPoint y: 45, endPoint x: 490, endPoint y: 40, distance: 10.2
click at [483, 45] on div "Dashboard" at bounding box center [454, 54] width 887 height 21
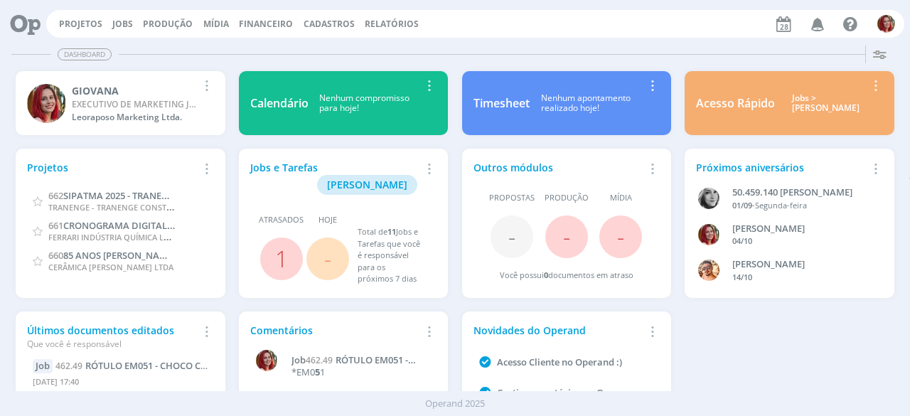
click at [826, 26] on icon "button" at bounding box center [817, 23] width 25 height 24
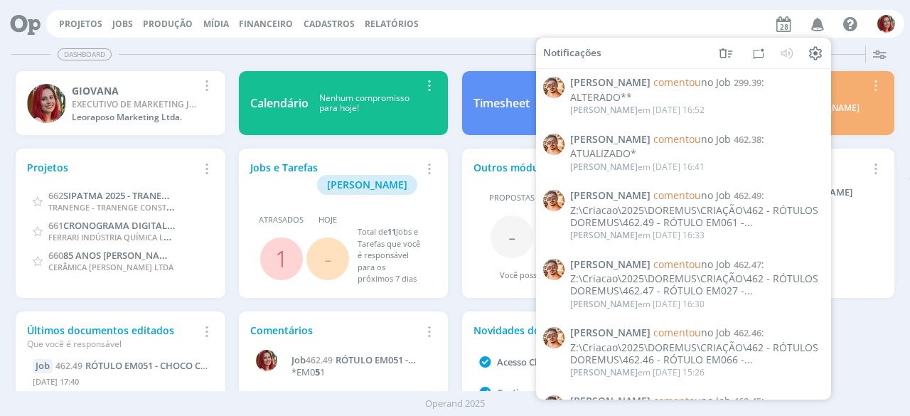
click at [478, 18] on div "Projetos Jobs Produção Mídia Financeiro Cadastros Relatórios Notificações Victo…" at bounding box center [475, 24] width 858 height 28
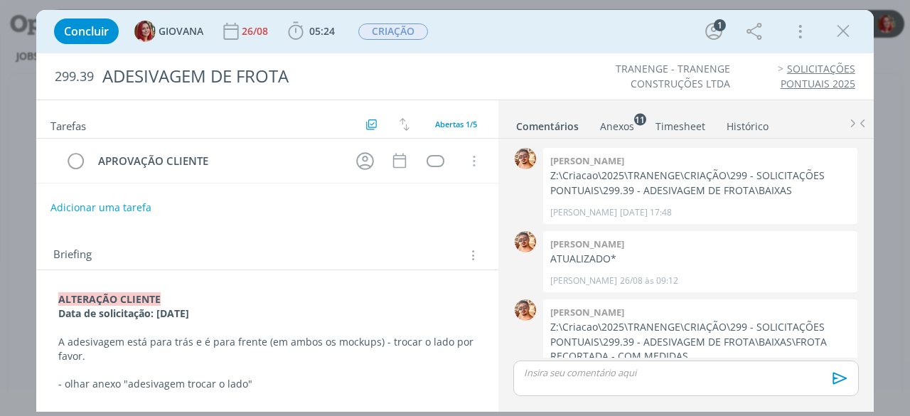
scroll to position [102, 0]
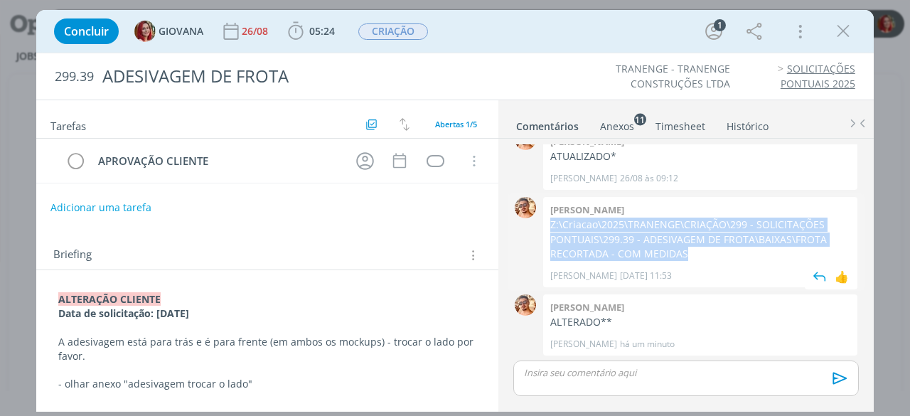
drag, startPoint x: 676, startPoint y: 251, endPoint x: 547, endPoint y: 227, distance: 131.6
click at [547, 227] on div "[PERSON_NAME] Z:\Criacao\2025\TRANENGE\CRIAÇÃO\299 - SOLICITAÇÕES PONTUAIS\299.…" at bounding box center [700, 242] width 314 height 90
copy p "Z:\Criacao\2025\TRANENGE\CRIAÇÃO\299 - SOLICITAÇÕES PONTUAIS\299.39 - ADESIVAGE…"
click at [426, 159] on div "dialog" at bounding box center [435, 161] width 18 height 12
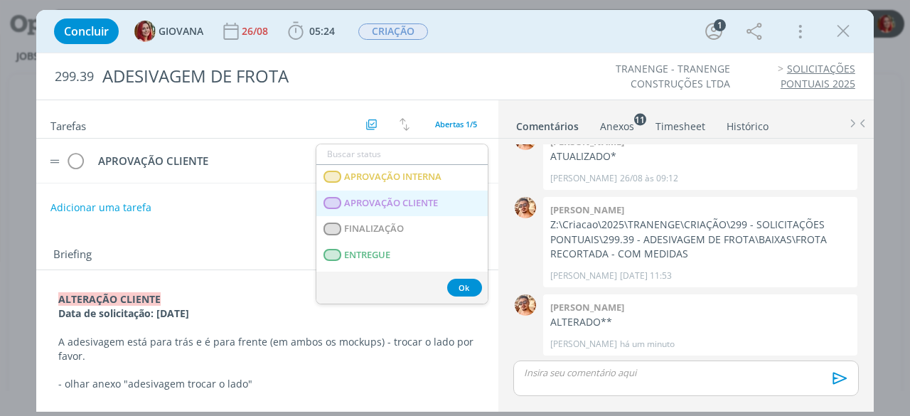
scroll to position [213, 0]
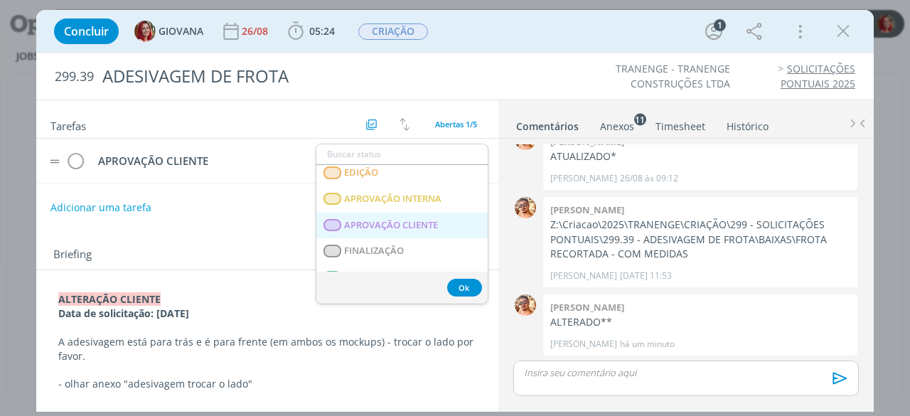
click at [420, 222] on span "APROVAÇÃO CLIENTE" at bounding box center [392, 225] width 94 height 11
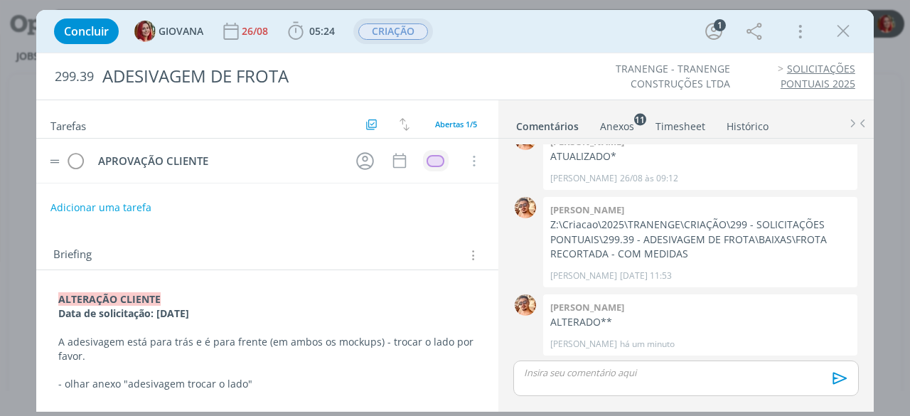
click at [423, 34] on span "CRIAÇÃO" at bounding box center [393, 31] width 70 height 16
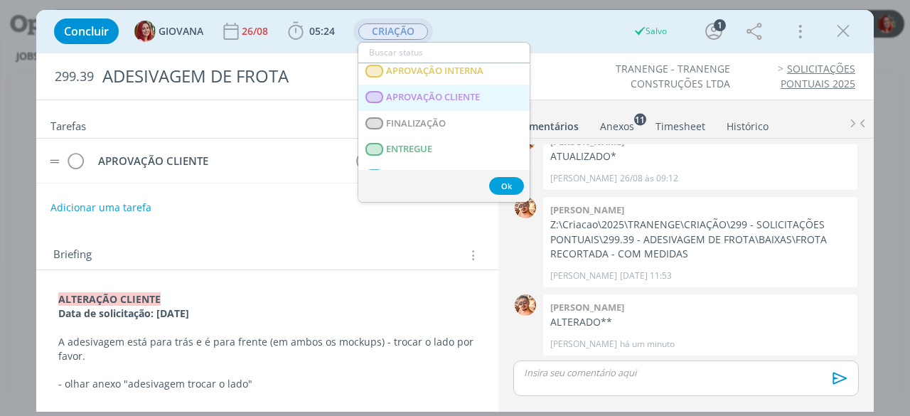
click at [460, 95] on span "APROVAÇÃO CLIENTE" at bounding box center [434, 97] width 94 height 11
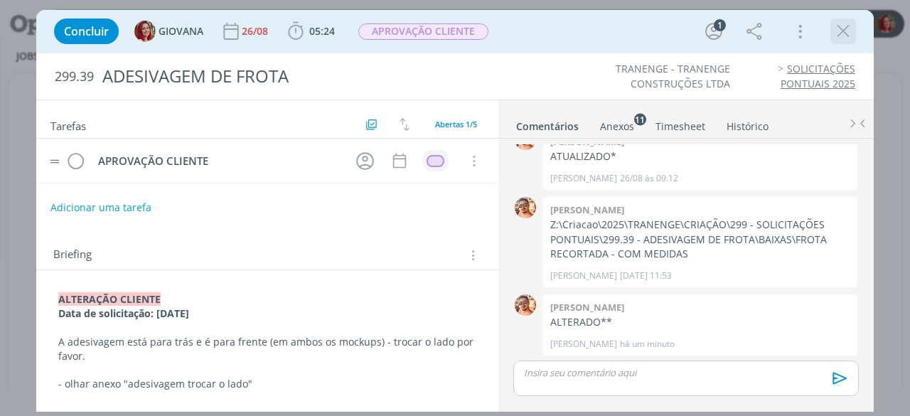
click at [837, 28] on icon "dialog" at bounding box center [842, 31] width 21 height 21
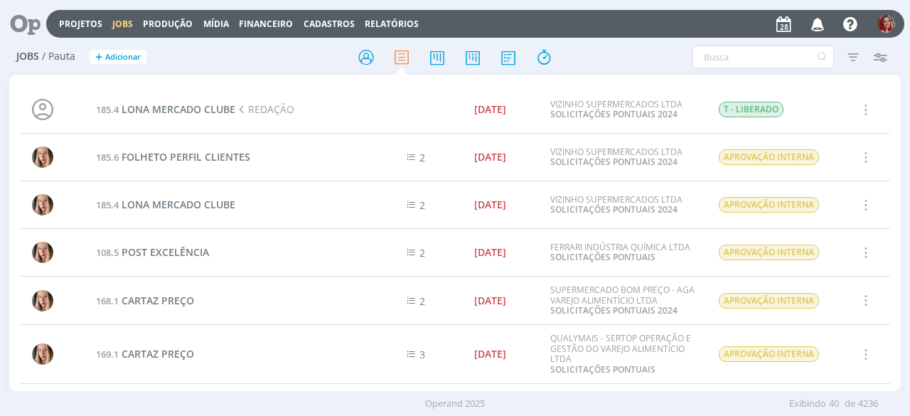
click at [29, 27] on icon at bounding box center [20, 24] width 29 height 28
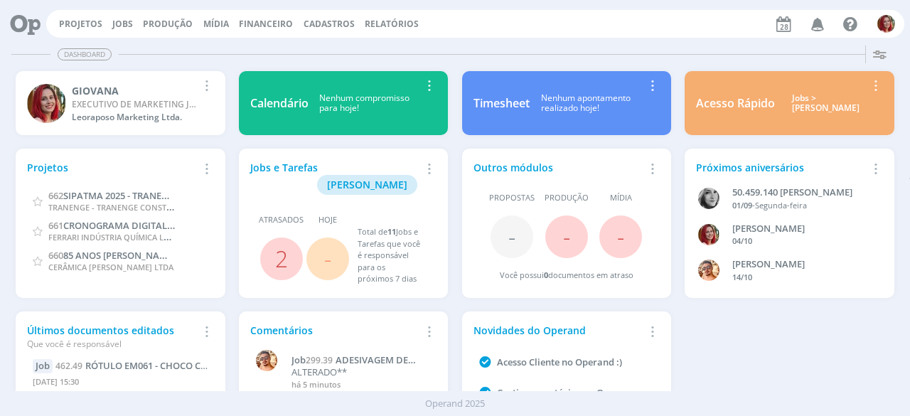
click at [821, 21] on icon "button" at bounding box center [817, 23] width 25 height 24
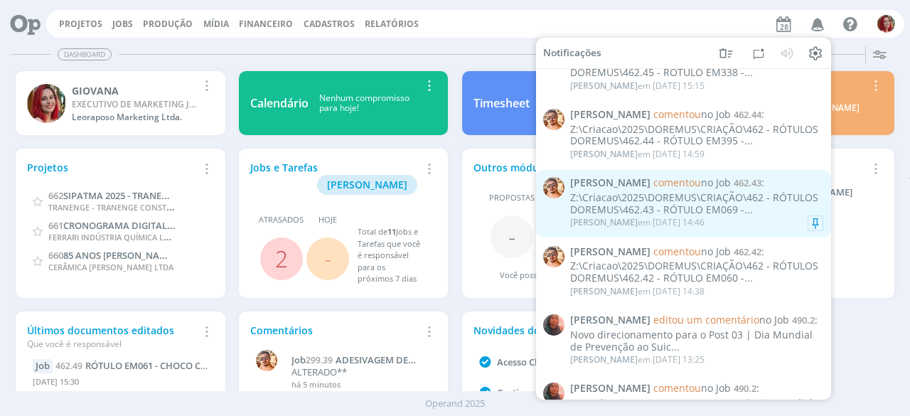
scroll to position [426, 0]
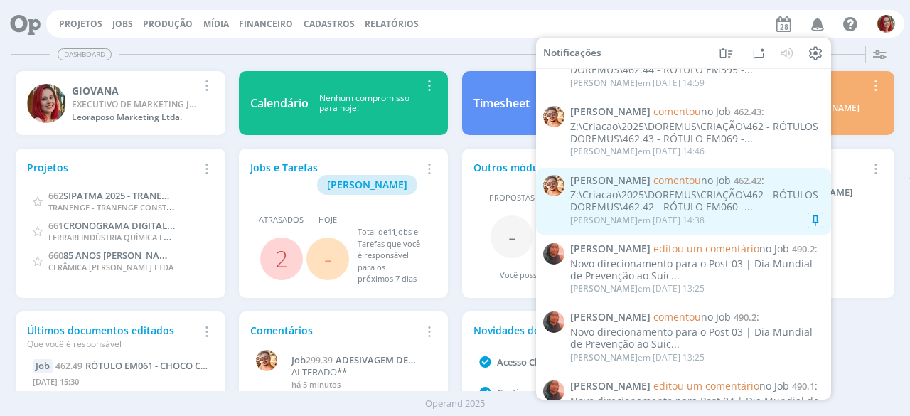
click at [694, 194] on div "Z:\Criacao\2025\DOREMUS\CRIAÇÃO\462 - RÓTULOS DOREMUS\462.42 - RÓTULO EM060 -..." at bounding box center [696, 201] width 253 height 24
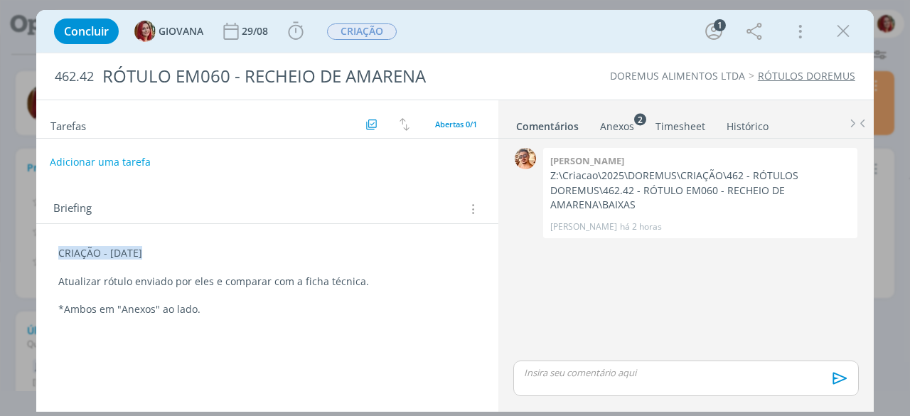
click at [82, 156] on button "Adicionar uma tarefa" at bounding box center [100, 162] width 101 height 24
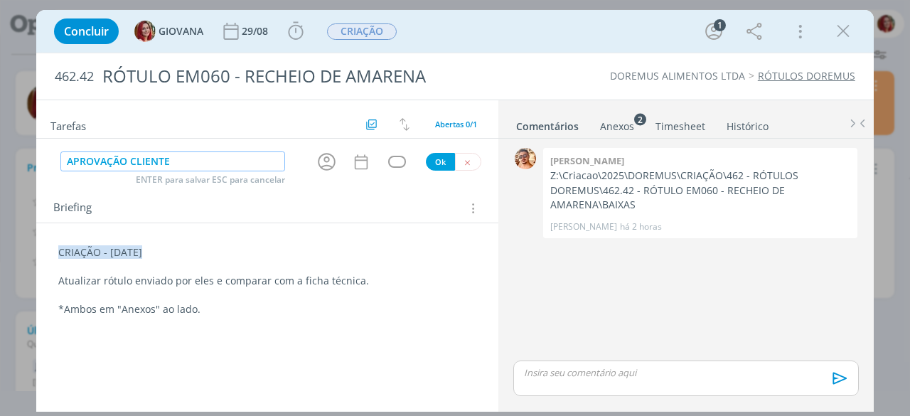
type input "APROVAÇÃO CLIENTE"
click at [432, 160] on button "Ok" at bounding box center [440, 162] width 29 height 18
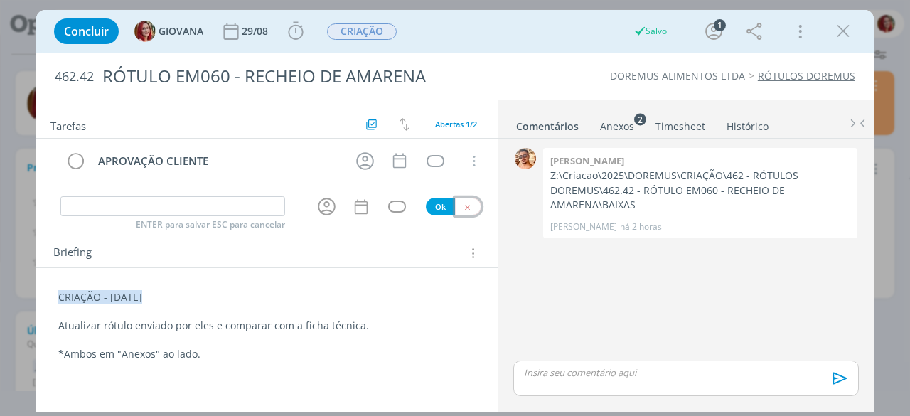
click at [473, 207] on button "dialog" at bounding box center [468, 207] width 26 height 18
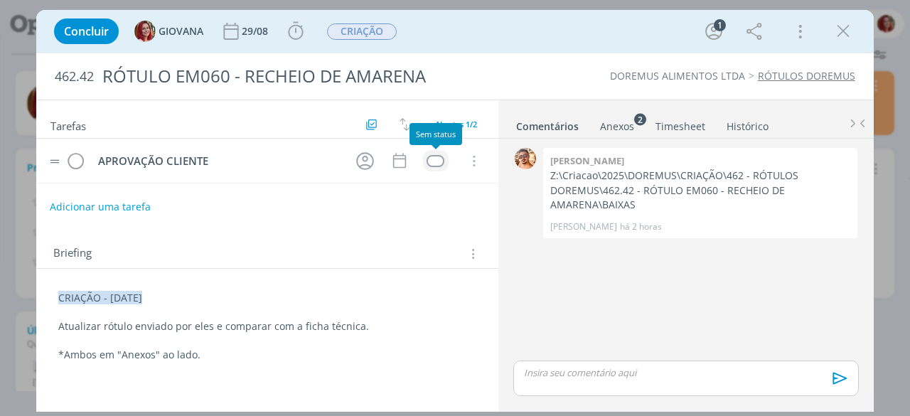
click at [431, 158] on div "dialog" at bounding box center [435, 161] width 18 height 12
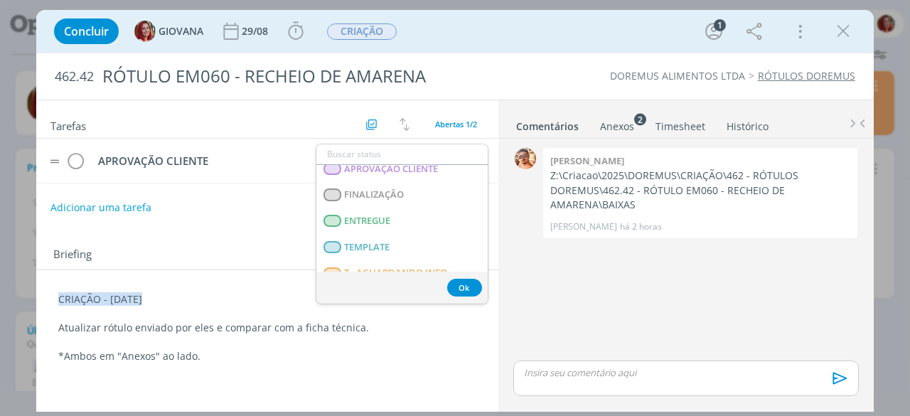
scroll to position [220, 0]
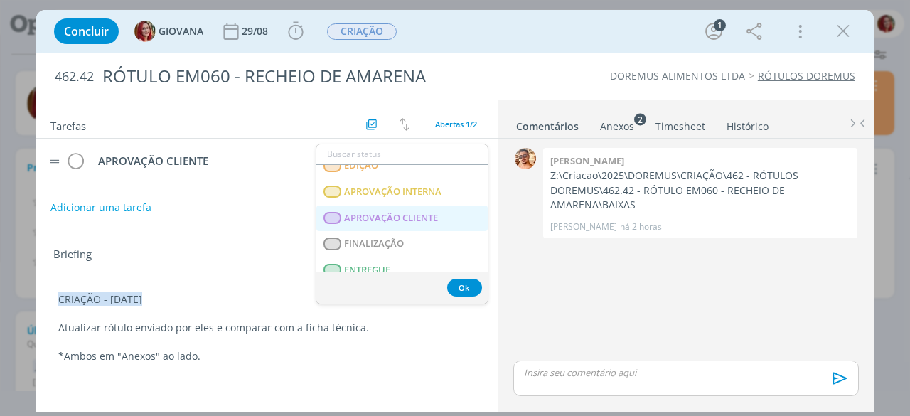
click at [436, 215] on span "APROVAÇÃO CLIENTE" at bounding box center [392, 217] width 94 height 11
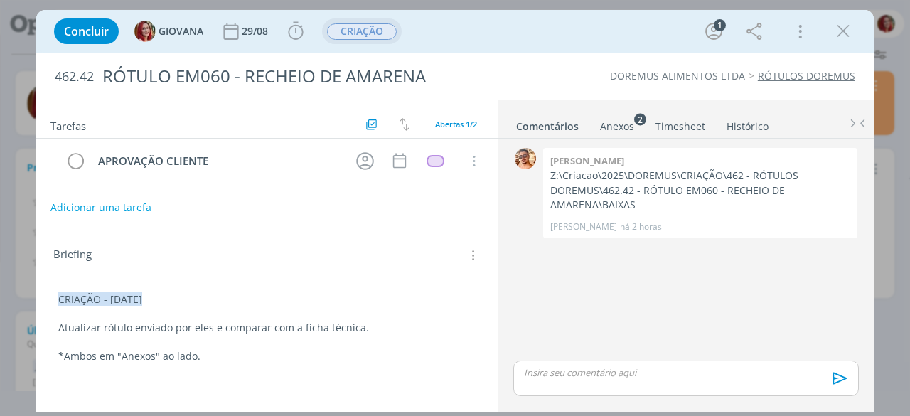
drag, startPoint x: 383, startPoint y: 30, endPoint x: 392, endPoint y: 38, distance: 12.1
click at [382, 30] on span "CRIAÇÃO" at bounding box center [362, 31] width 70 height 16
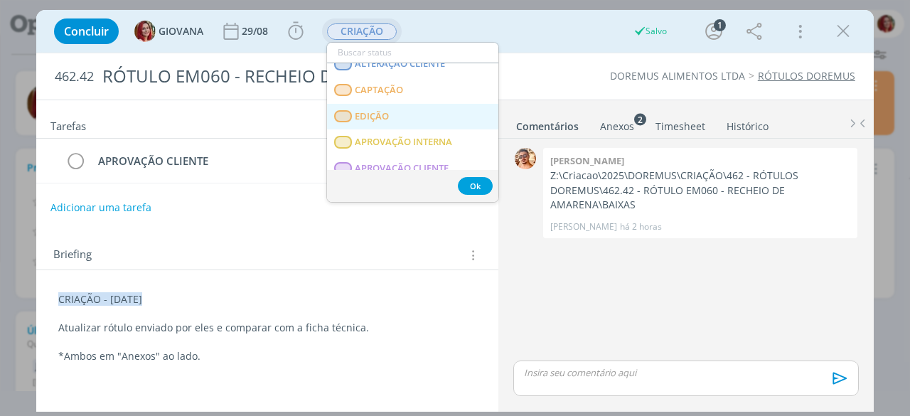
scroll to position [213, 0]
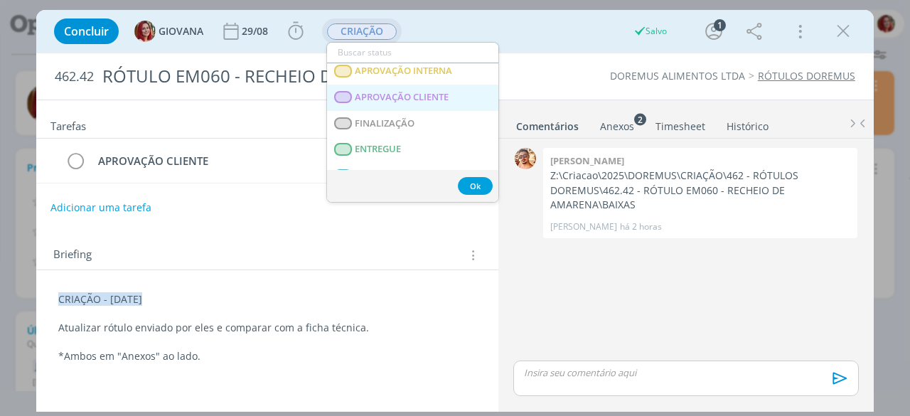
click at [443, 100] on span "APROVAÇÃO CLIENTE" at bounding box center [402, 97] width 94 height 11
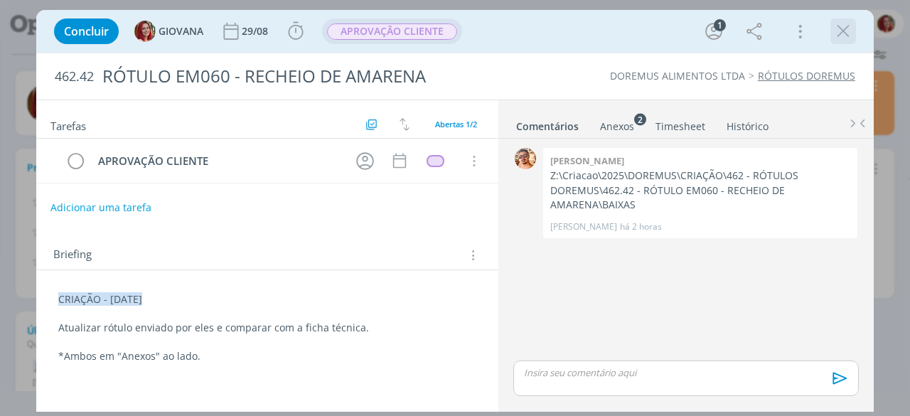
click at [834, 32] on icon "dialog" at bounding box center [842, 31] width 21 height 21
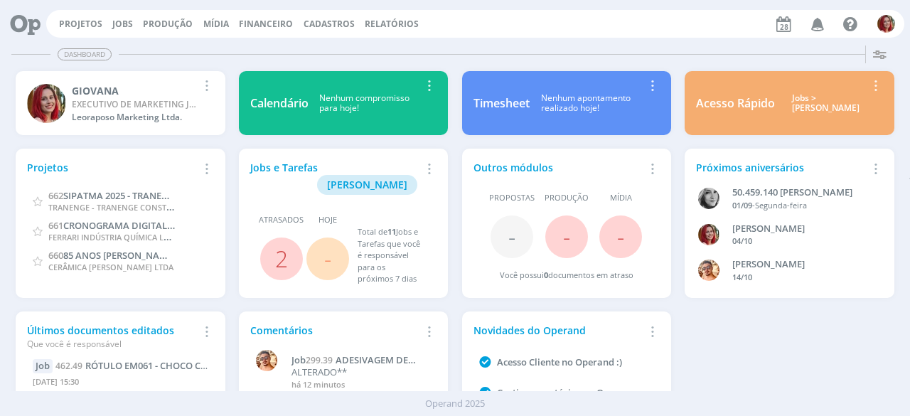
click at [816, 26] on icon "button" at bounding box center [817, 23] width 25 height 24
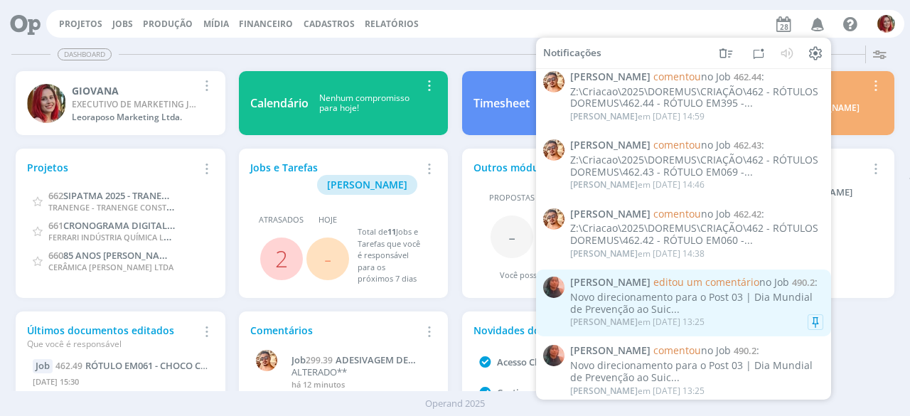
scroll to position [426, 0]
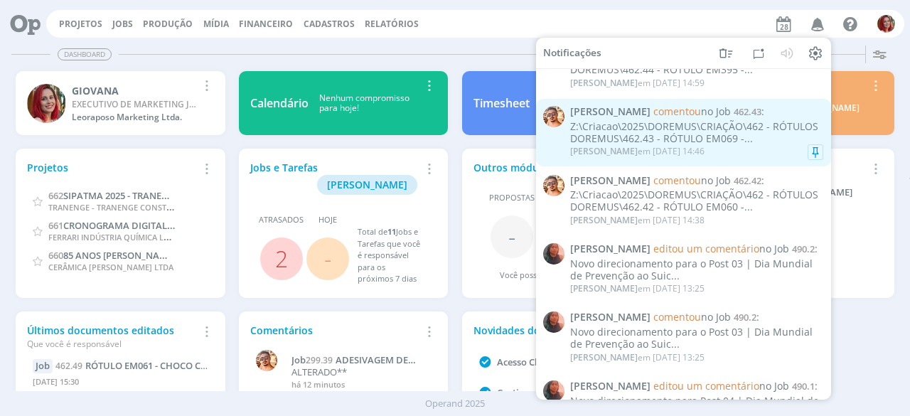
click at [711, 125] on div "Z:\Criacao\2025\DOREMUS\CRIAÇÃO\462 - RÓTULOS DOREMUS\462.43 - RÓTULO EM069 -..." at bounding box center [696, 133] width 253 height 24
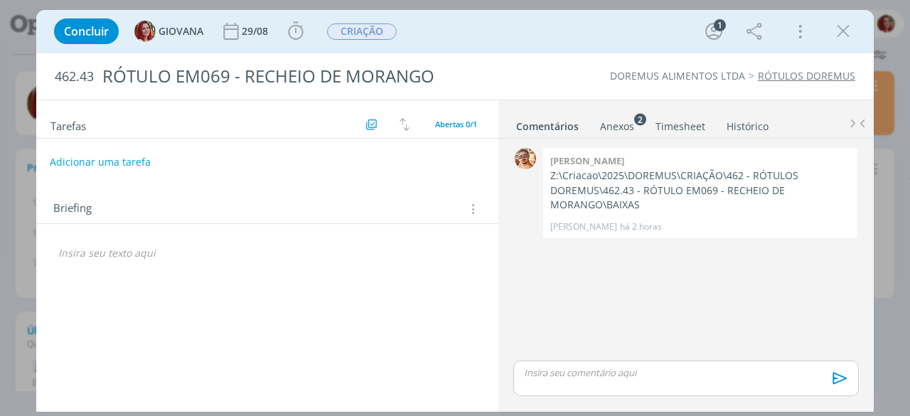
click at [104, 154] on button "Adicionar uma tarefa" at bounding box center [100, 162] width 101 height 24
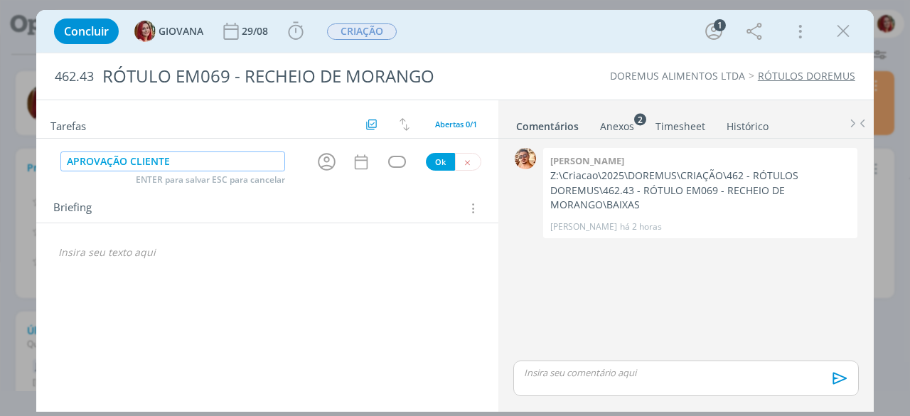
type input "APROVAÇÃO CLIENTE"
click at [428, 161] on button "Ok" at bounding box center [440, 162] width 29 height 18
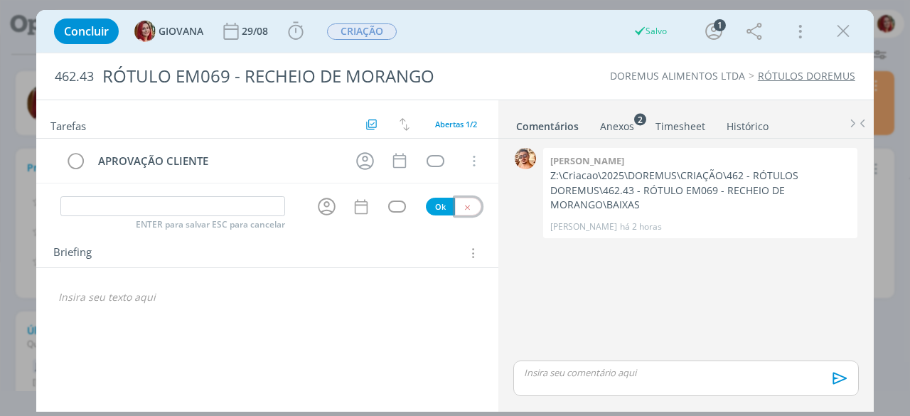
click at [468, 198] on button "dialog" at bounding box center [468, 207] width 26 height 18
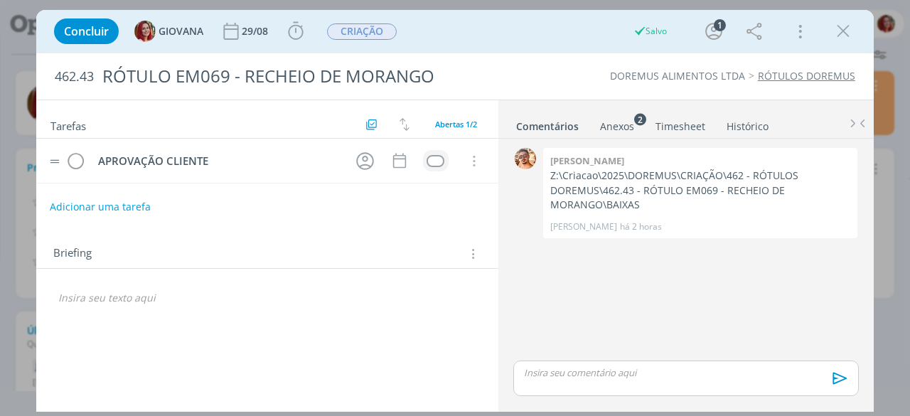
click at [440, 156] on div "dialog" at bounding box center [435, 161] width 18 height 12
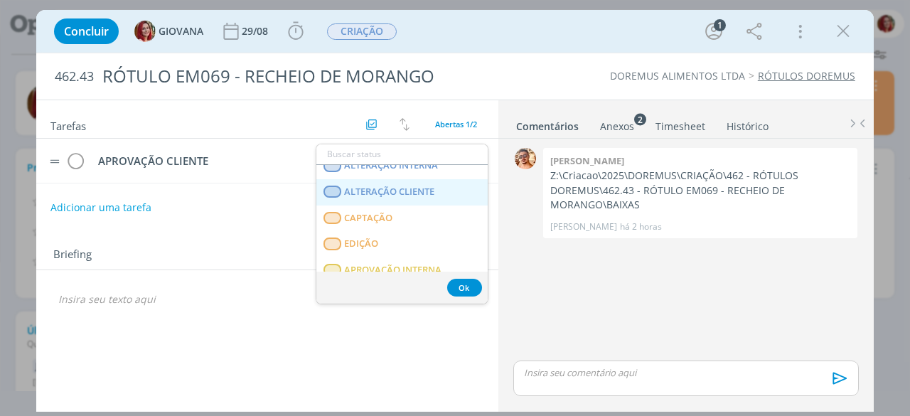
scroll to position [213, 0]
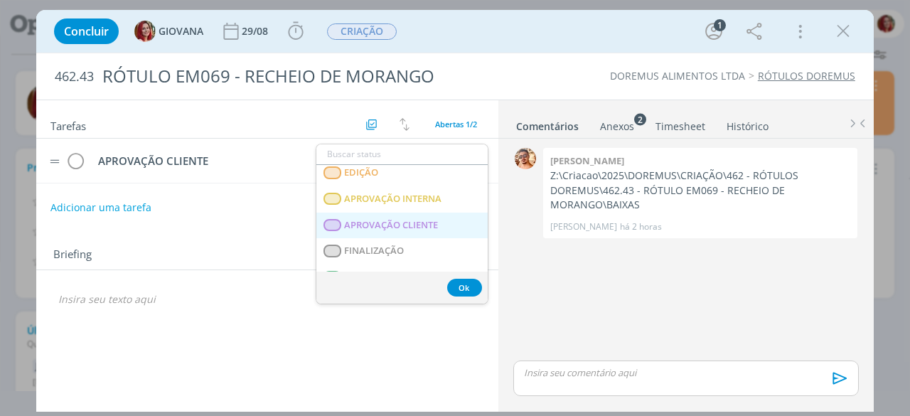
click at [426, 215] on CLIENTE "APROVAÇÃO CLIENTE" at bounding box center [401, 225] width 171 height 26
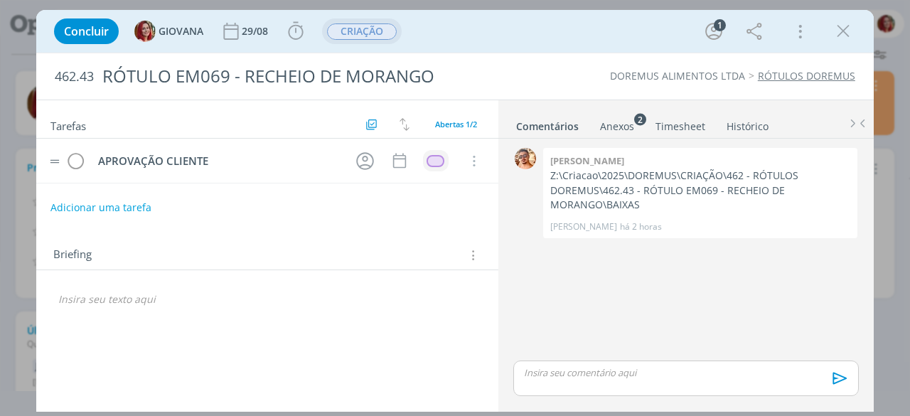
click at [379, 29] on span "CRIAÇÃO" at bounding box center [362, 31] width 70 height 16
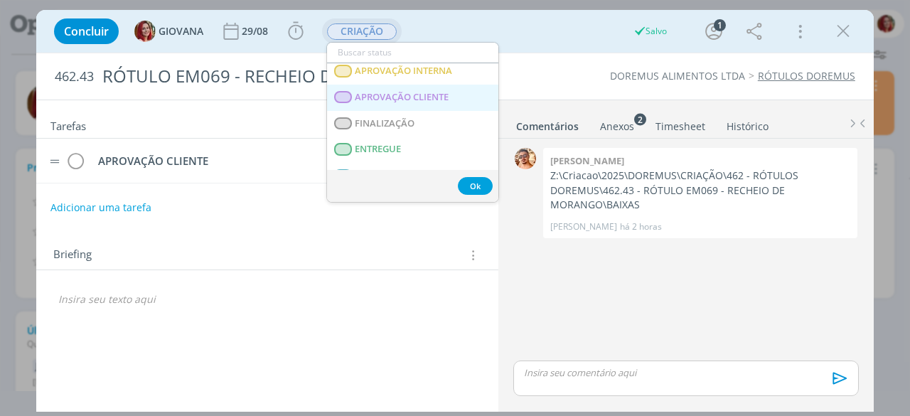
click at [440, 90] on CLIENTE "APROVAÇÃO CLIENTE" at bounding box center [412, 98] width 171 height 26
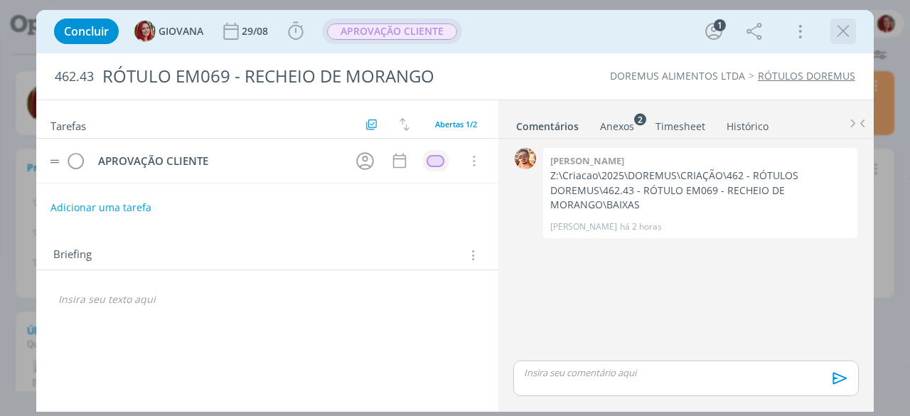
click at [851, 28] on icon "dialog" at bounding box center [842, 31] width 21 height 21
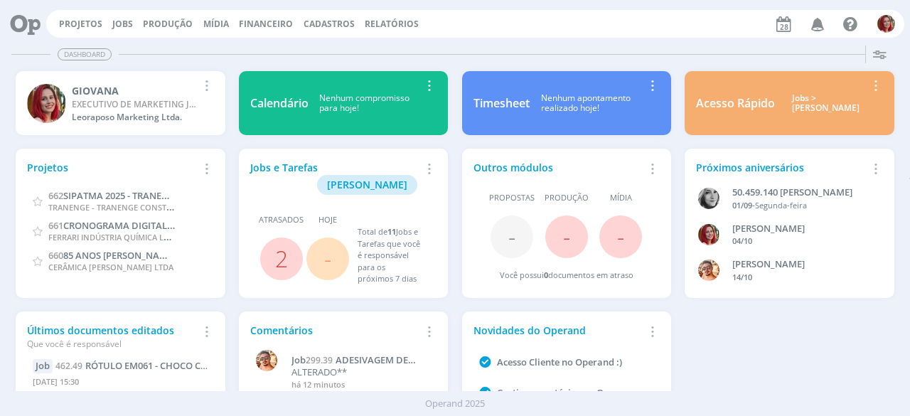
click at [823, 24] on icon "button" at bounding box center [817, 23] width 25 height 24
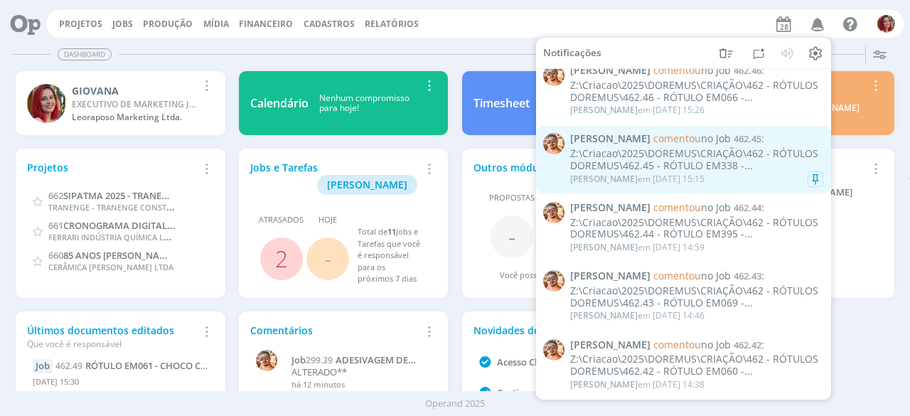
scroll to position [284, 0]
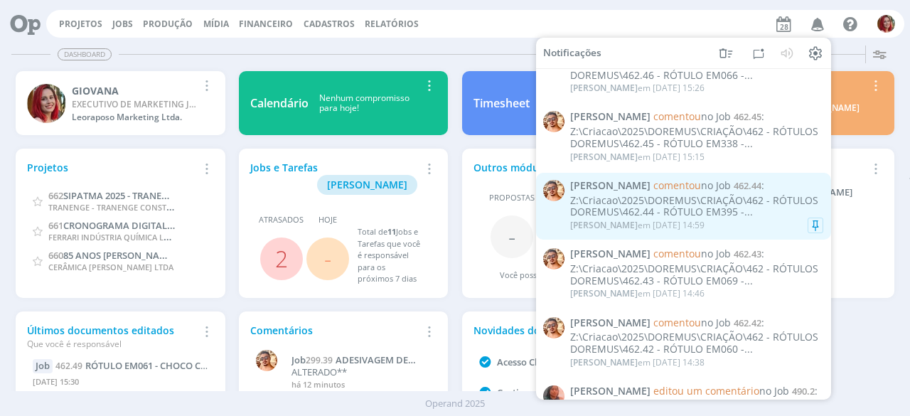
click at [698, 201] on div "Z:\Criacao\2025\DOREMUS\CRIAÇÃO\462 - RÓTULOS DOREMUS\462.44 - RÓTULO EM395 -..." at bounding box center [696, 206] width 253 height 24
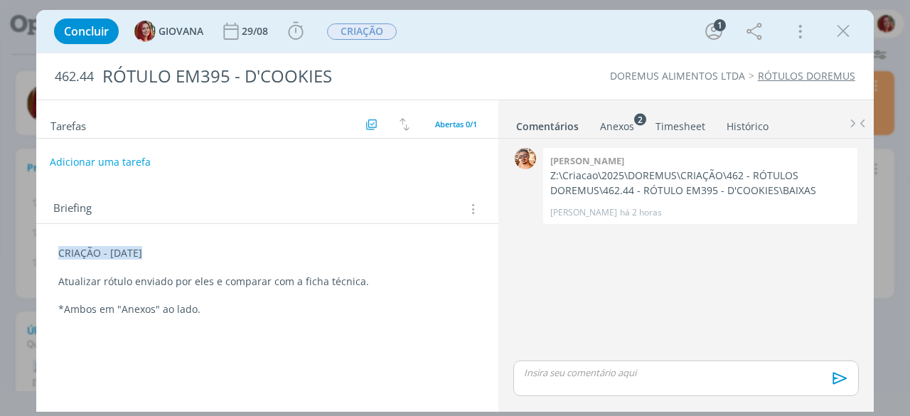
click at [70, 158] on button "Adicionar uma tarefa" at bounding box center [100, 162] width 101 height 24
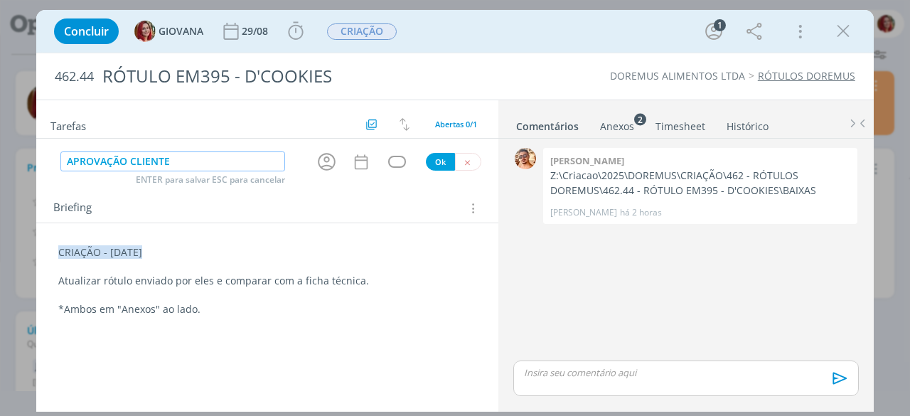
type input "APROVAÇÃO CLIENTE"
click at [431, 162] on button "Ok" at bounding box center [440, 162] width 29 height 18
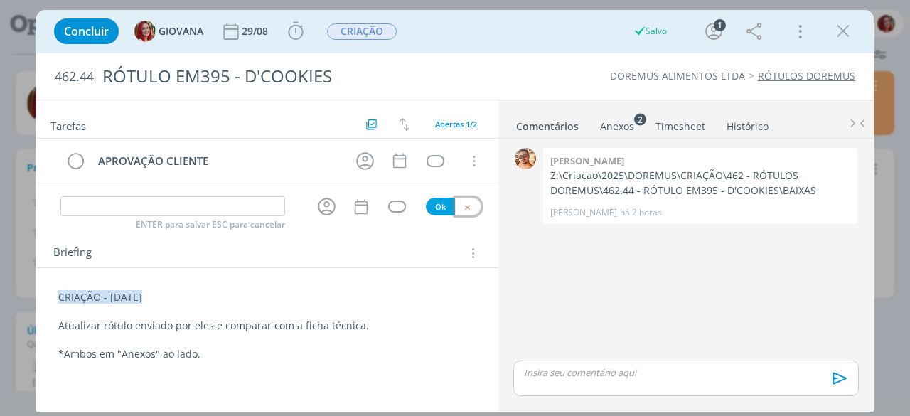
drag, startPoint x: 473, startPoint y: 201, endPoint x: 465, endPoint y: 191, distance: 12.2
click at [472, 201] on button "dialog" at bounding box center [468, 207] width 26 height 18
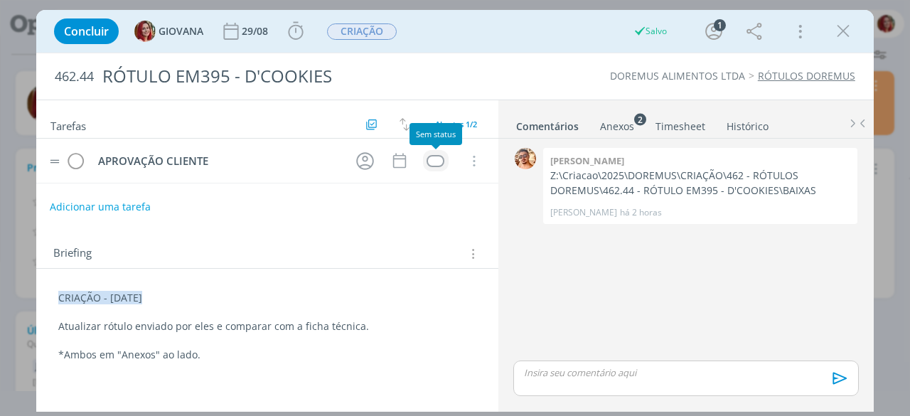
click at [442, 161] on div "dialog" at bounding box center [435, 161] width 18 height 12
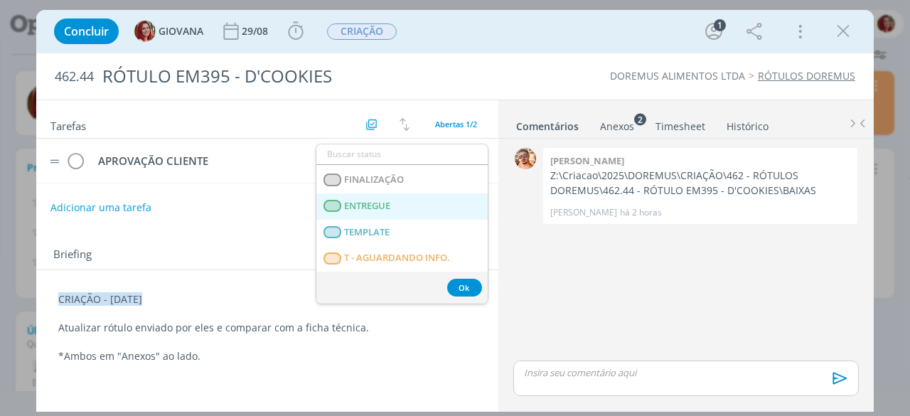
scroll to position [213, 0]
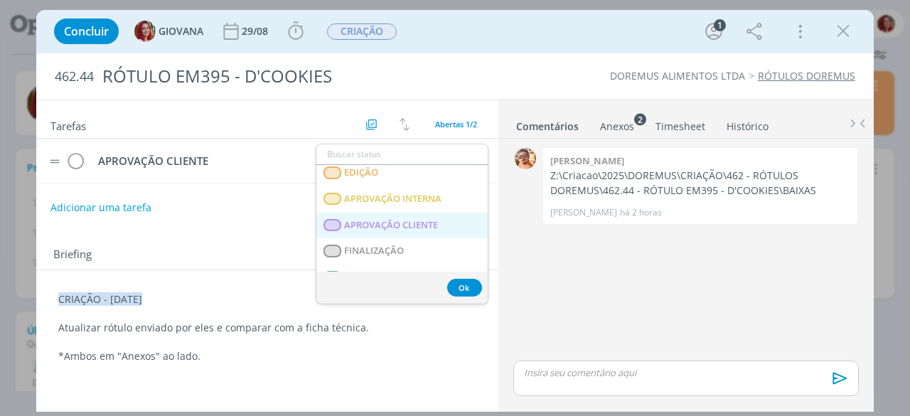
drag, startPoint x: 406, startPoint y: 216, endPoint x: 397, endPoint y: 158, distance: 58.2
click at [405, 216] on CLIENTE "APROVAÇÃO CLIENTE" at bounding box center [401, 225] width 171 height 26
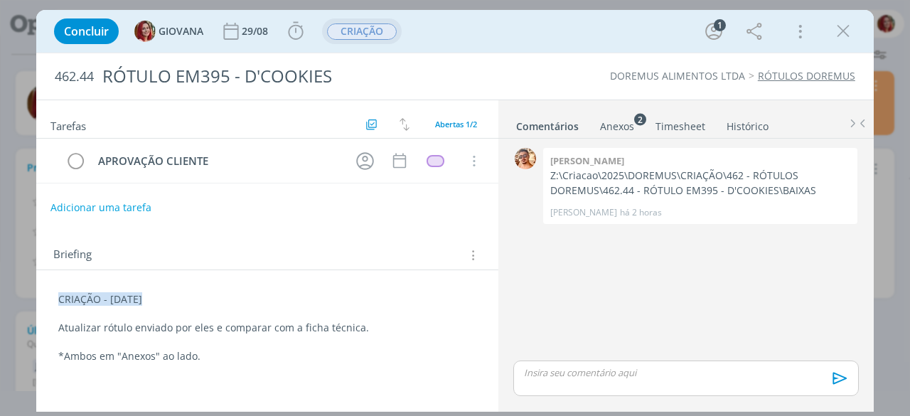
click at [359, 38] on span "CRIAÇÃO" at bounding box center [362, 31] width 70 height 16
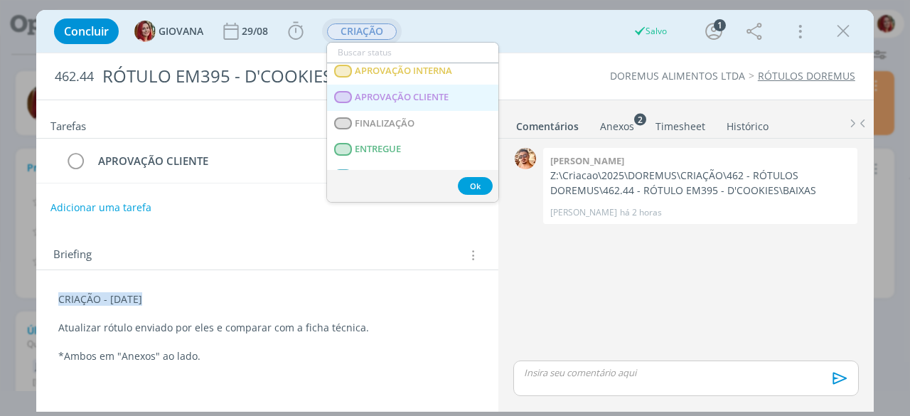
click at [442, 97] on span "APROVAÇÃO CLIENTE" at bounding box center [402, 97] width 94 height 11
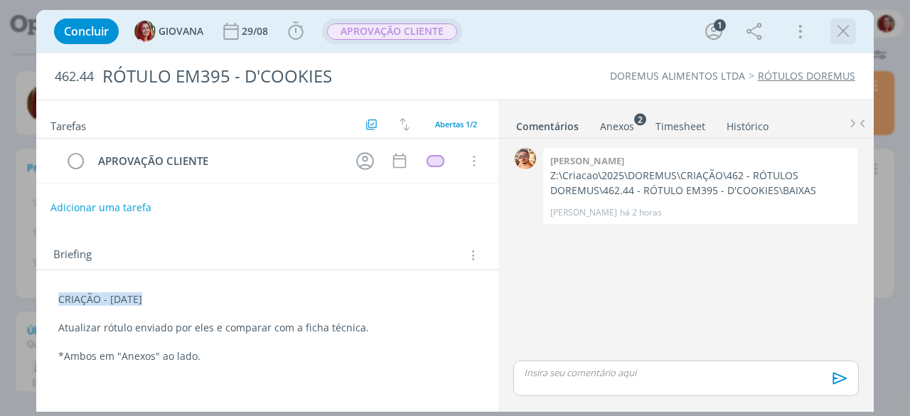
click at [839, 28] on icon "dialog" at bounding box center [842, 31] width 21 height 21
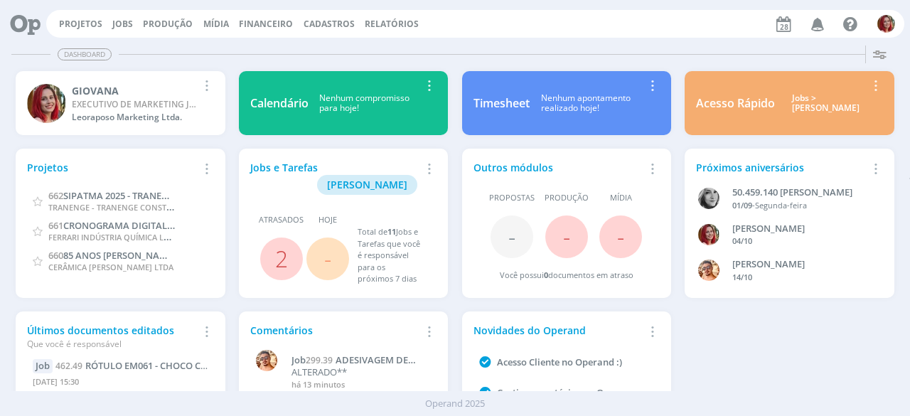
click at [816, 25] on icon "button" at bounding box center [817, 23] width 25 height 24
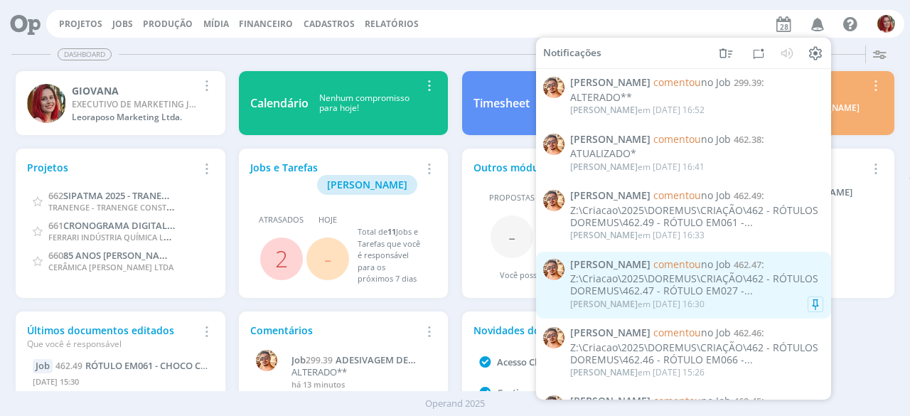
scroll to position [71, 0]
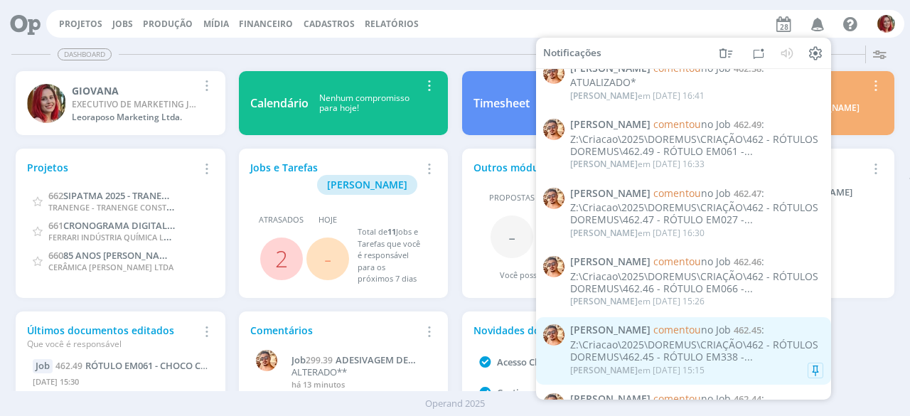
click at [721, 339] on div "Z:\Criacao\2025\DOREMUS\CRIAÇÃO\462 - RÓTULOS DOREMUS\462.45 - RÓTULO EM338 -..." at bounding box center [696, 351] width 253 height 24
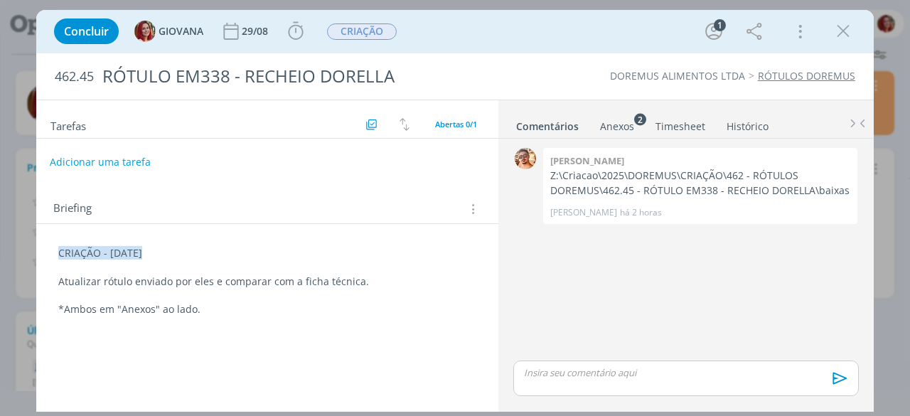
click at [78, 156] on button "Adicionar uma tarefa" at bounding box center [100, 162] width 101 height 24
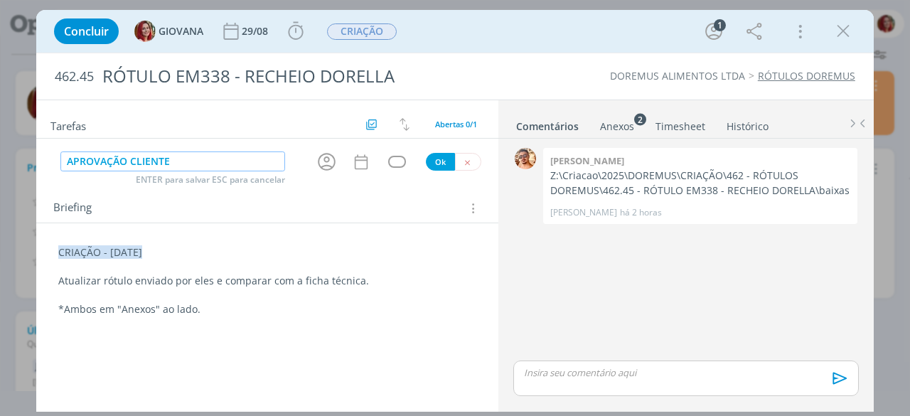
type input "APROVAÇÃO CLIENTE"
click at [426, 161] on div "APROVAÇÃO CLIENTE ENTER para salvar ESC para cancelar [PERSON_NAME]" at bounding box center [267, 161] width 462 height 23
click at [428, 161] on button "Ok" at bounding box center [440, 162] width 29 height 18
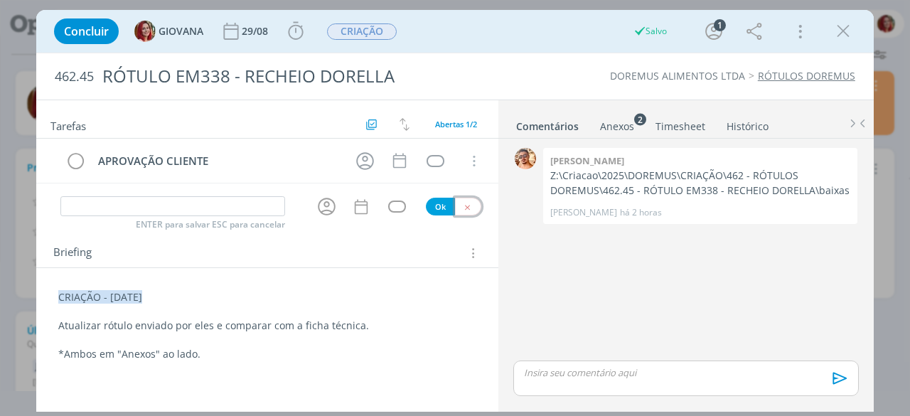
click at [466, 203] on icon "dialog" at bounding box center [467, 207] width 9 height 9
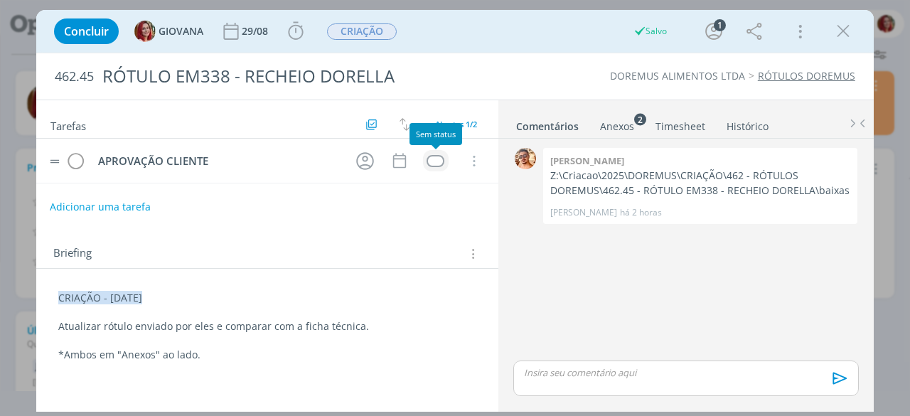
click at [436, 163] on div "dialog" at bounding box center [435, 161] width 18 height 12
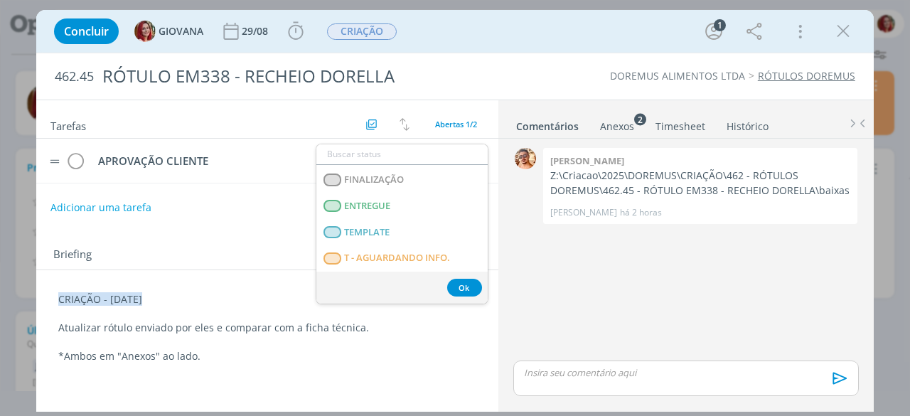
scroll to position [213, 0]
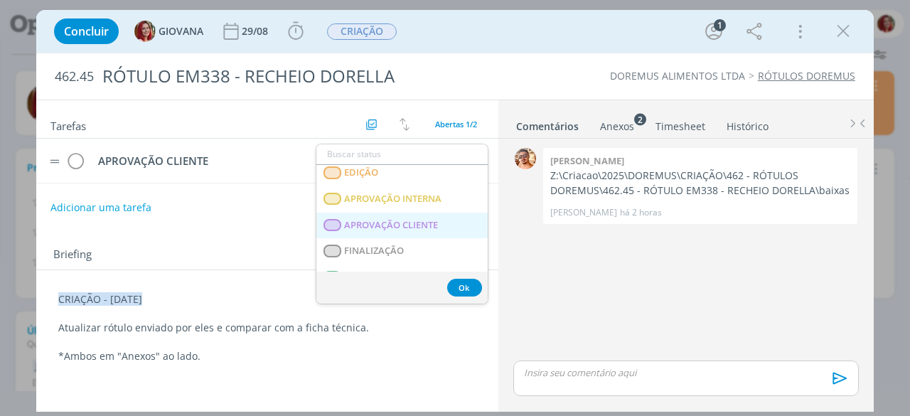
click at [417, 220] on span "APROVAÇÃO CLIENTE" at bounding box center [392, 225] width 94 height 11
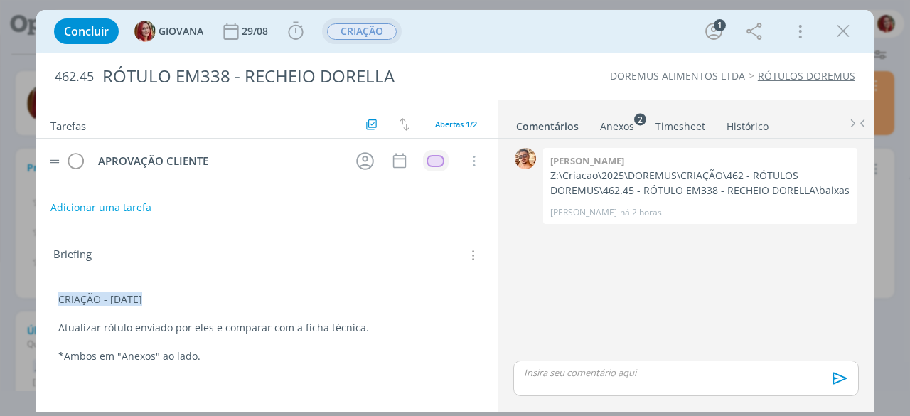
click at [397, 23] on div "CRIAÇÃO" at bounding box center [362, 31] width 70 height 16
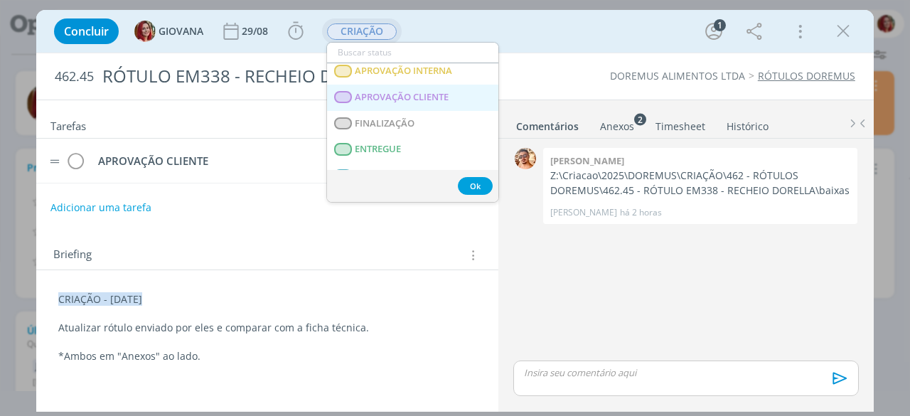
click at [417, 96] on span "APROVAÇÃO CLIENTE" at bounding box center [402, 97] width 94 height 11
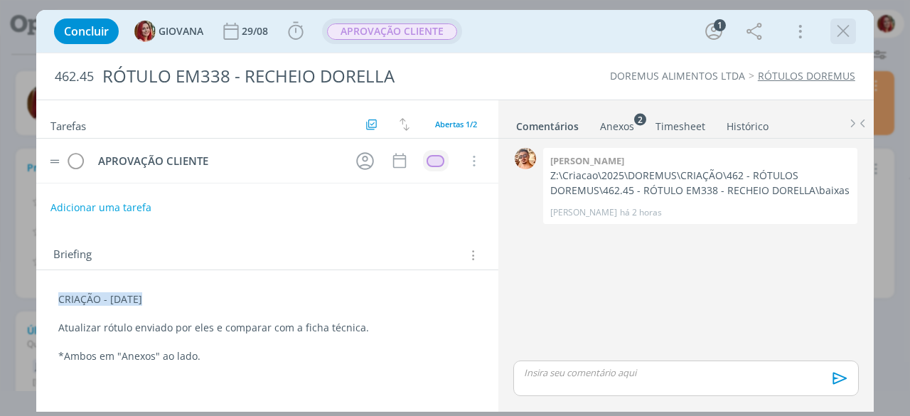
click at [835, 26] on icon "dialog" at bounding box center [842, 31] width 21 height 21
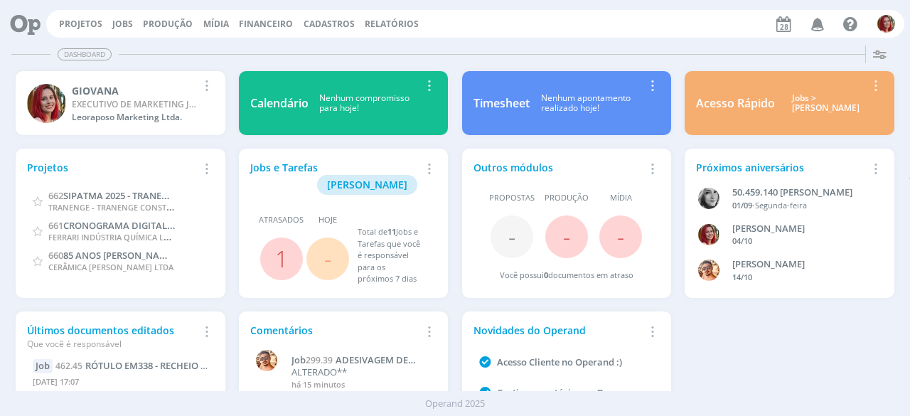
click at [816, 19] on icon "button" at bounding box center [817, 23] width 25 height 24
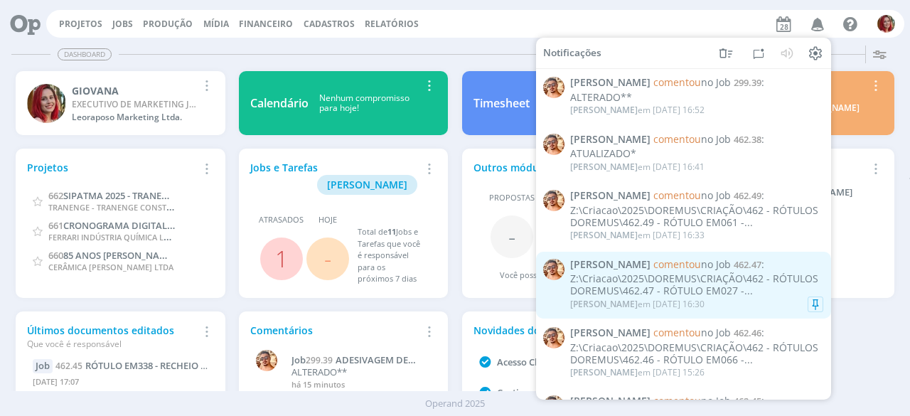
click at [590, 299] on span "[PERSON_NAME]" at bounding box center [604, 304] width 68 height 12
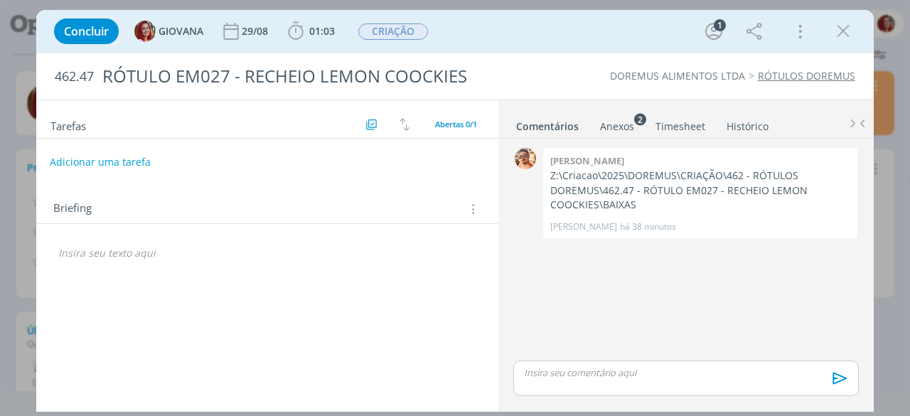
click at [118, 165] on button "Adicionar uma tarefa" at bounding box center [100, 162] width 101 height 24
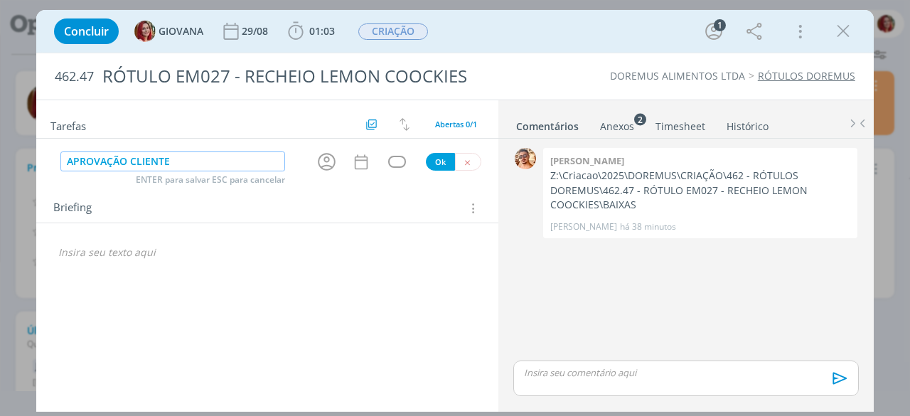
type input "APROVAÇÃO CLIENTE"
click at [428, 158] on button "Ok" at bounding box center [440, 162] width 29 height 18
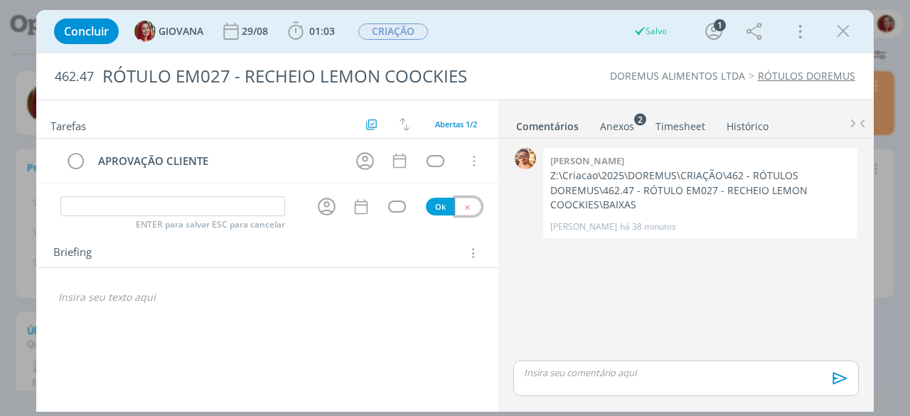
click at [473, 198] on button "dialog" at bounding box center [468, 207] width 26 height 18
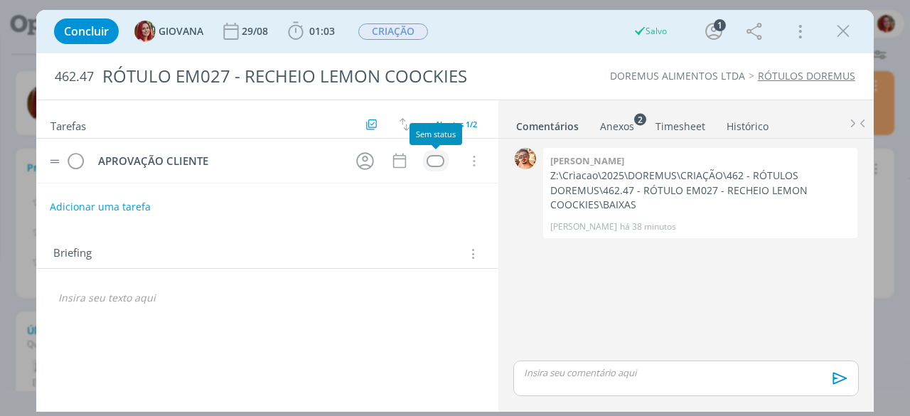
click at [433, 160] on div "dialog" at bounding box center [435, 161] width 18 height 12
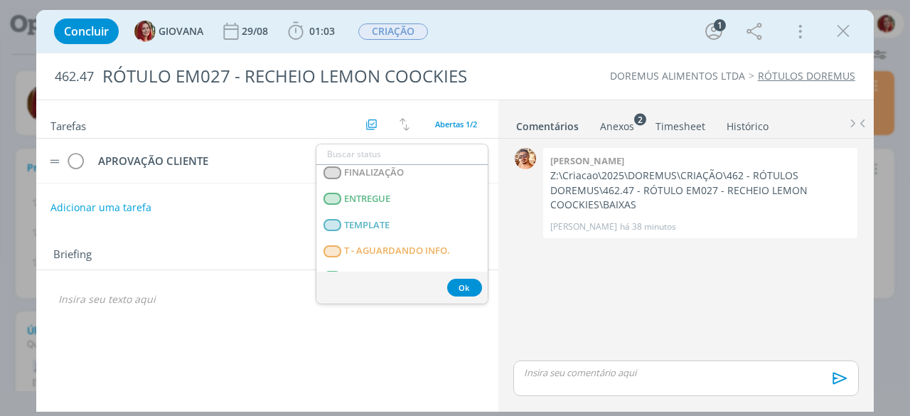
scroll to position [220, 0]
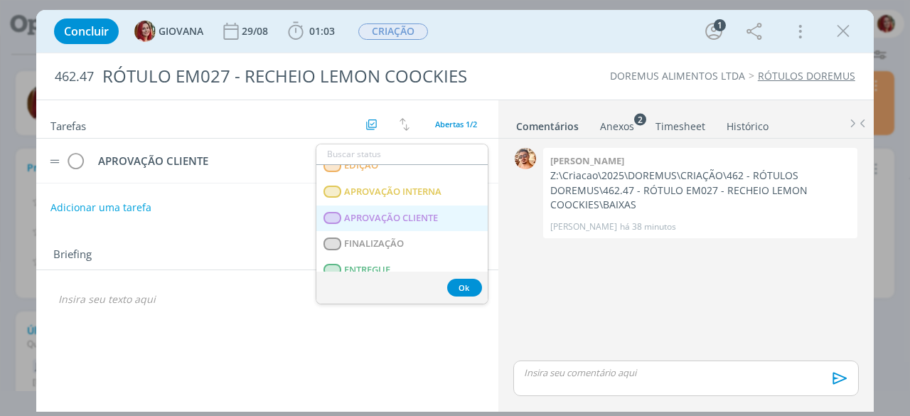
click at [431, 214] on span "APROVAÇÃO CLIENTE" at bounding box center [392, 217] width 94 height 11
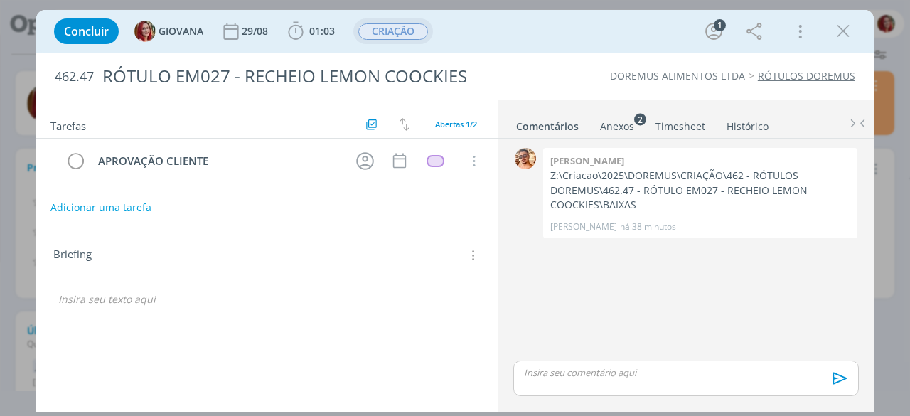
click at [414, 39] on button "CRIAÇÃO" at bounding box center [392, 32] width 71 height 18
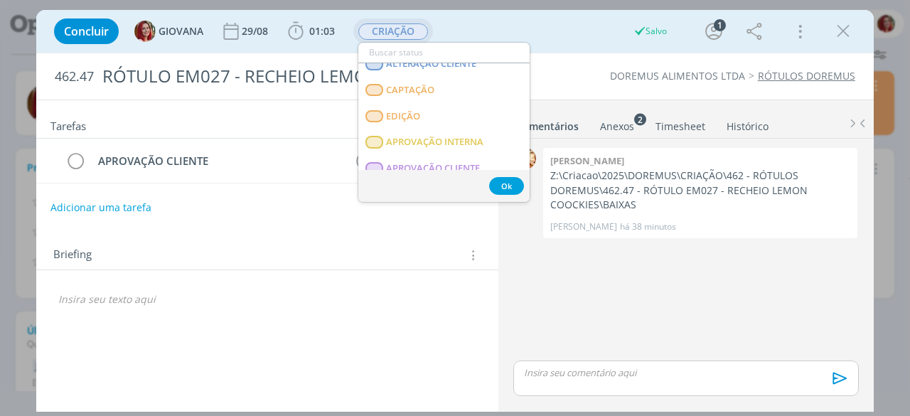
scroll to position [213, 0]
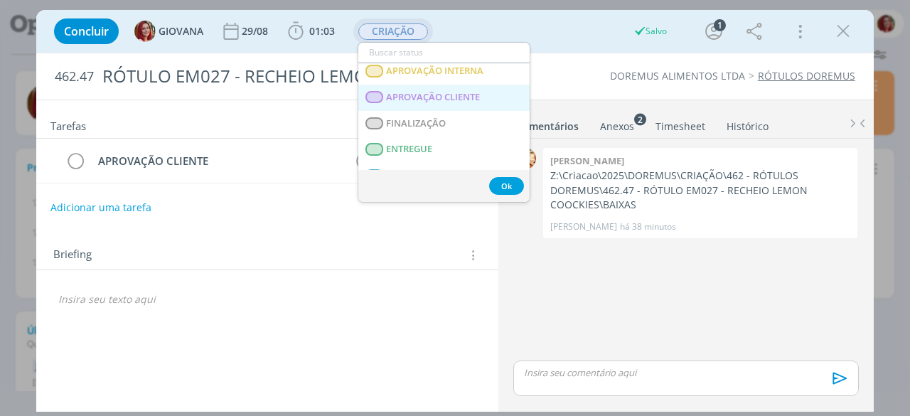
click at [439, 92] on span "APROVAÇÃO CLIENTE" at bounding box center [434, 97] width 94 height 11
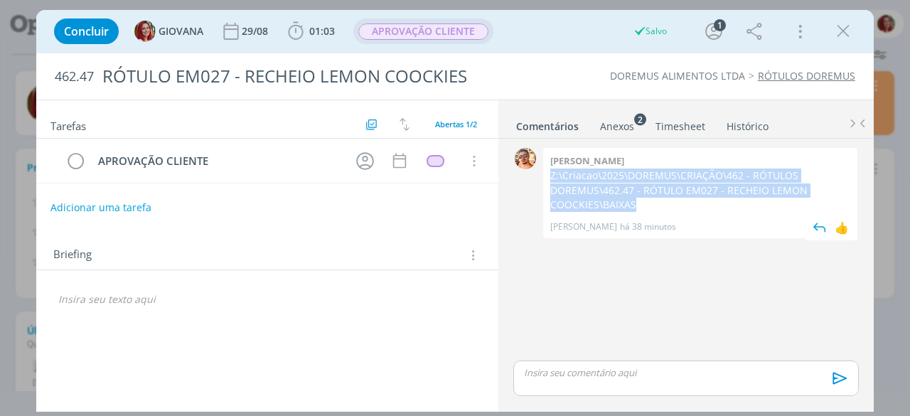
drag, startPoint x: 644, startPoint y: 203, endPoint x: 551, endPoint y: 177, distance: 96.0
click at [551, 177] on p "Z:\Criacao\2025\DOREMUS\CRIAÇÃO\462 - RÓTULOS DOREMUS\462.47 - RÓTULO EM027 - R…" at bounding box center [700, 189] width 300 height 43
copy p "Z:\Criacao\2025\DOREMUS\CRIAÇÃO\462 - RÓTULOS DOREMUS\462.47 - RÓTULO EM027 - R…"
click at [595, 181] on p "Z:\Criacao\2025\DOREMUS\CRIAÇÃO\462 - RÓTULOS DOREMUS\462.47 - RÓTULO EM027 - R…" at bounding box center [700, 189] width 300 height 43
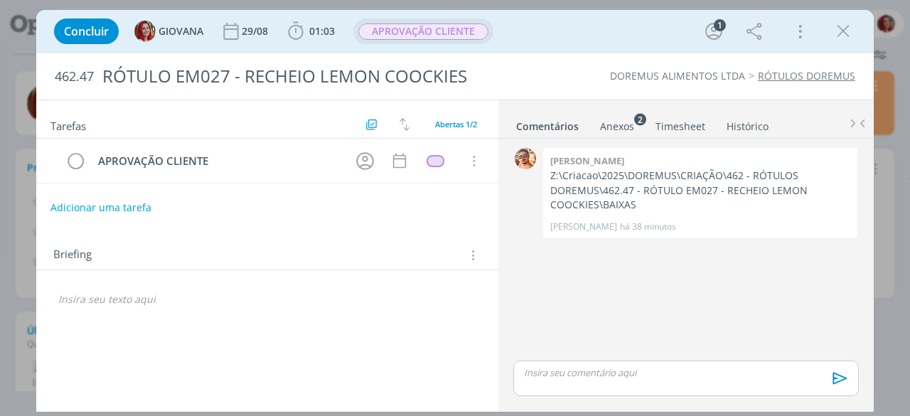
click at [838, 32] on icon "dialog" at bounding box center [842, 31] width 21 height 21
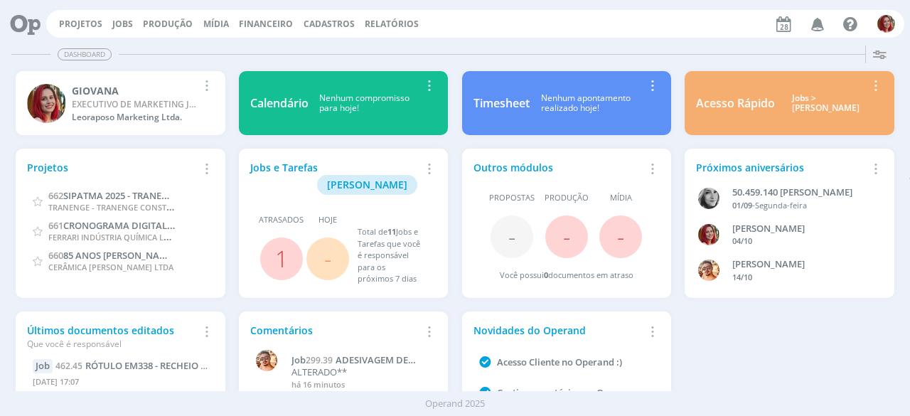
click at [821, 22] on icon "button" at bounding box center [817, 23] width 25 height 24
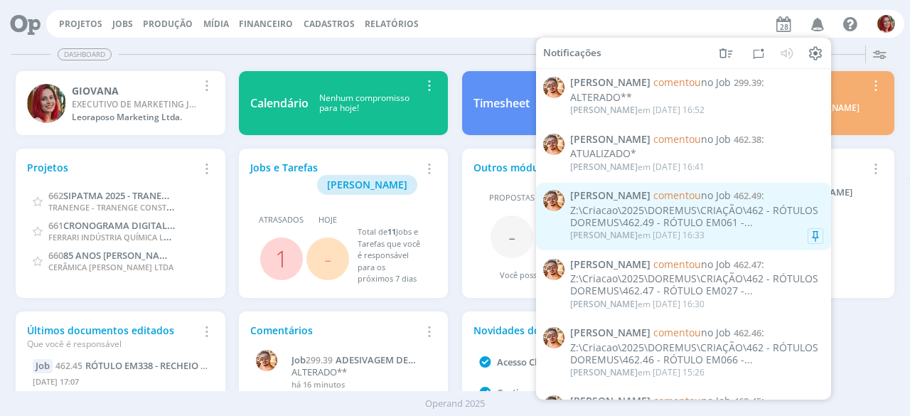
click at [688, 210] on div "Z:\Criacao\2025\DOREMUS\CRIAÇÃO\462 - RÓTULOS DOREMUS\462.49 - RÓTULO EM061 -..." at bounding box center [696, 217] width 253 height 24
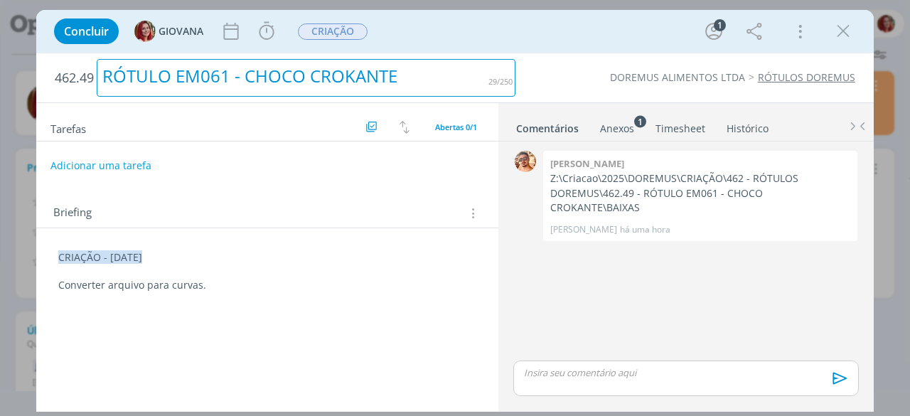
click at [220, 77] on div "RÓTULO EM061 - CHOCO CROKANTE" at bounding box center [306, 78] width 419 height 38
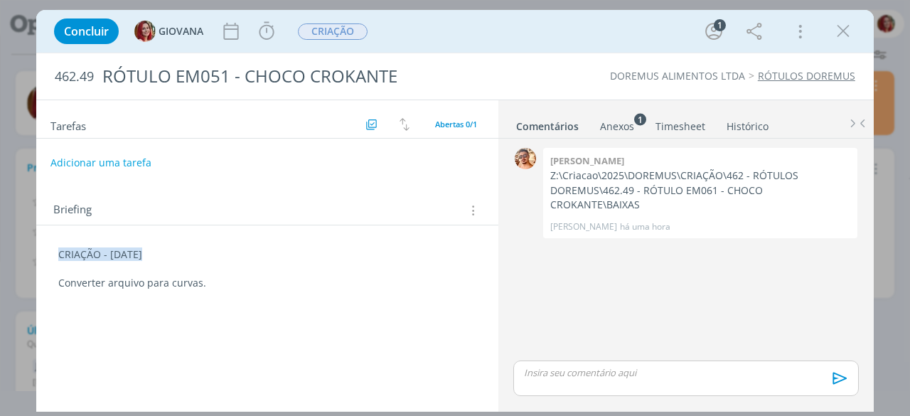
click at [576, 69] on div "462.49 RÓTULO EM051 - CHOCO CROKANTE DOREMUS ALIMENTOS LTDA RÓTULOS DOREMUS" at bounding box center [454, 76] width 837 height 46
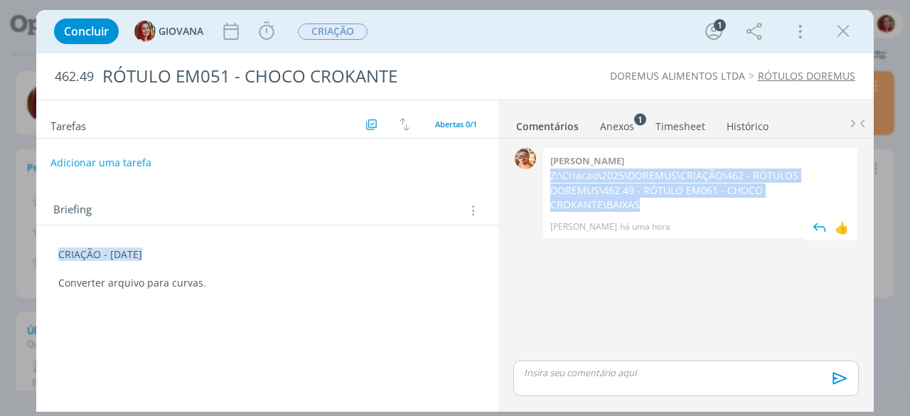
drag, startPoint x: 848, startPoint y: 190, endPoint x: 549, endPoint y: 174, distance: 300.3
click at [549, 174] on div "[PERSON_NAME] Z:\Criacao\2025\DOREMUS\CRIAÇÃO\462 - RÓTULOS DOREMUS\462.49 - RÓ…" at bounding box center [700, 193] width 314 height 90
copy p "Z:\Criacao\2025\DOREMUS\CRIAÇÃO\462 - RÓTULOS DOREMUS\462.49 - RÓTULO EM061 - C…"
click at [653, 193] on p "Z:\Criacao\2025\DOREMUS\CRIAÇÃO\462 - RÓTULOS DOREMUS\462.49 - RÓTULO EM061 - C…" at bounding box center [700, 189] width 300 height 43
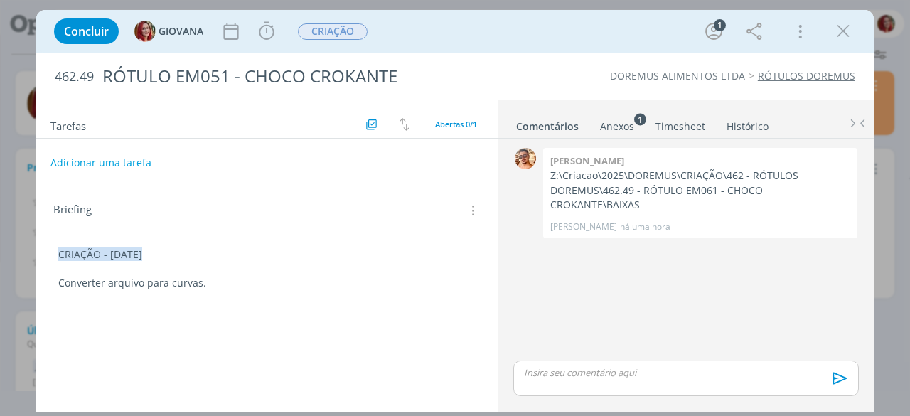
click at [591, 365] on div "dialog" at bounding box center [685, 378] width 345 height 36
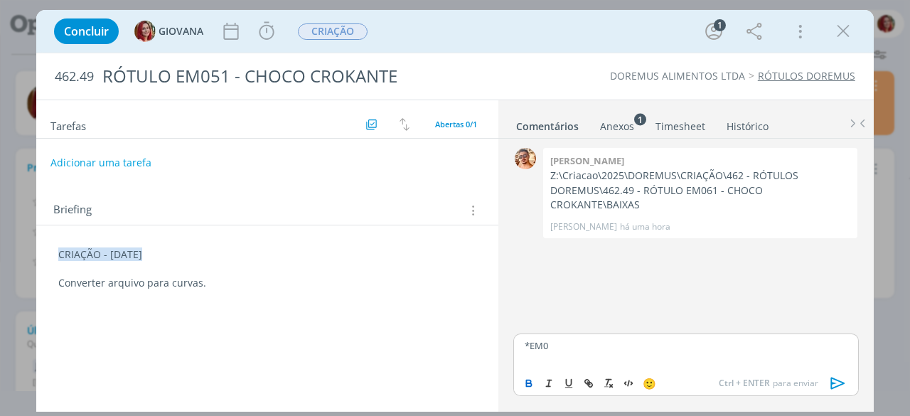
click at [527, 382] on icon "dialog" at bounding box center [528, 382] width 11 height 11
click at [531, 382] on icon "dialog" at bounding box center [528, 382] width 11 height 11
click at [838, 384] on icon "dialog" at bounding box center [837, 382] width 21 height 21
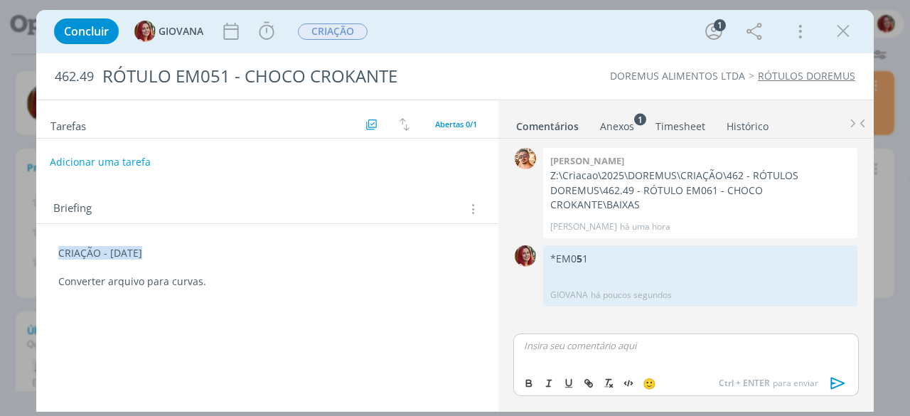
click at [131, 163] on button "Adicionar uma tarefa" at bounding box center [100, 162] width 101 height 24
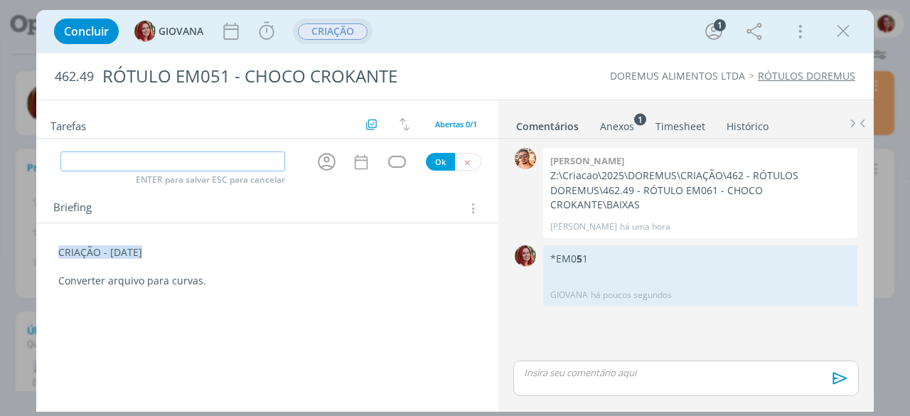
click at [347, 31] on span "CRIAÇÃO" at bounding box center [333, 31] width 70 height 16
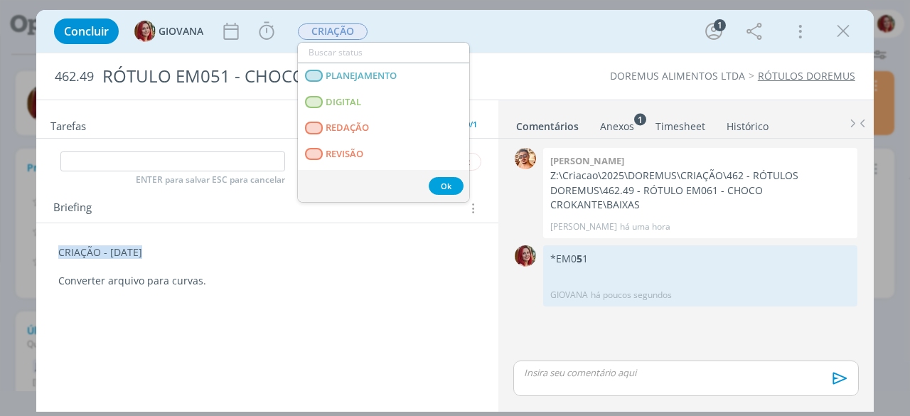
click at [539, 66] on div "462.49 RÓTULO EM051 - CHOCO CROKANTE DOREMUS ALIMENTOS LTDA RÓTULOS DOREMUS" at bounding box center [454, 76] width 837 height 46
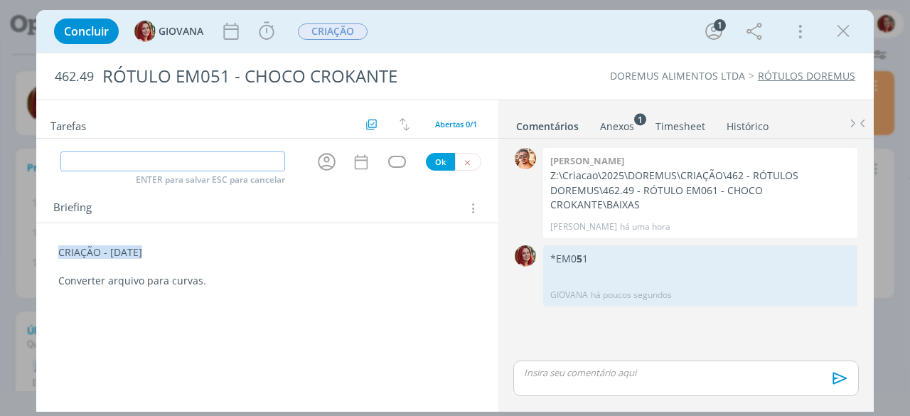
click at [219, 168] on input "dialog" at bounding box center [172, 161] width 224 height 20
click at [466, 164] on icon "dialog" at bounding box center [467, 162] width 9 height 9
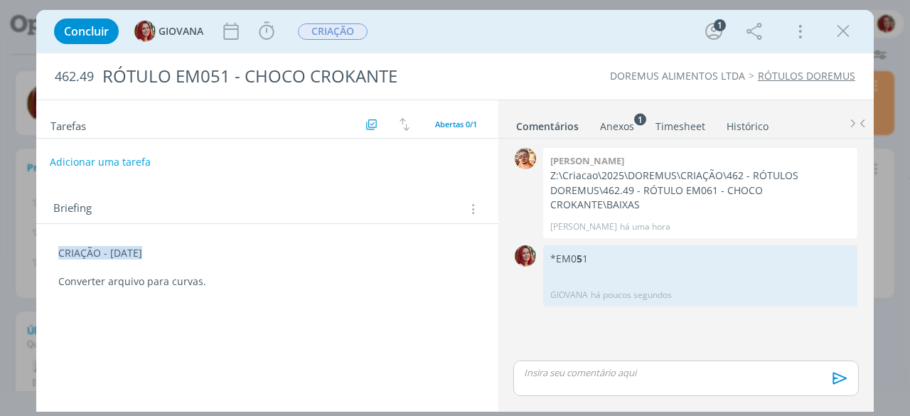
click at [95, 156] on button "Adicionar uma tarefa" at bounding box center [100, 162] width 101 height 24
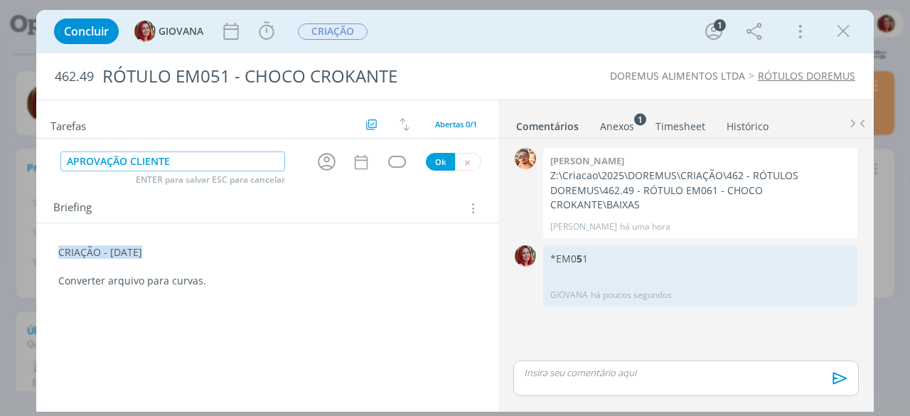
type input "APROVAÇÃO CLIENTE"
click at [441, 156] on button "Ok" at bounding box center [440, 162] width 29 height 18
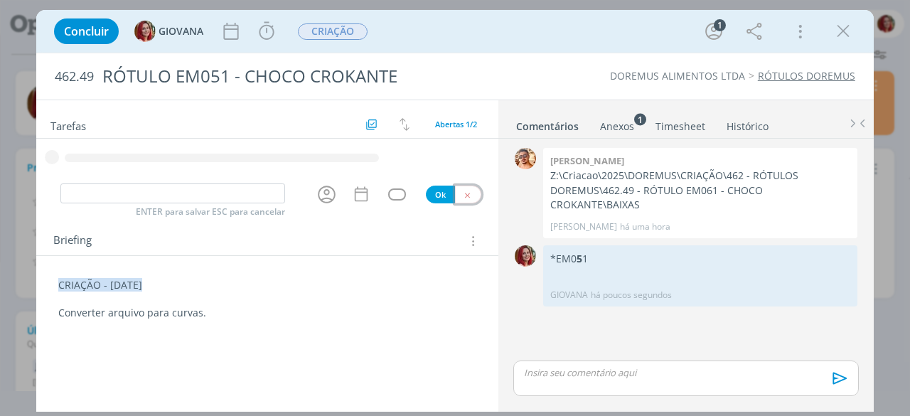
click at [471, 191] on icon "dialog" at bounding box center [467, 194] width 9 height 9
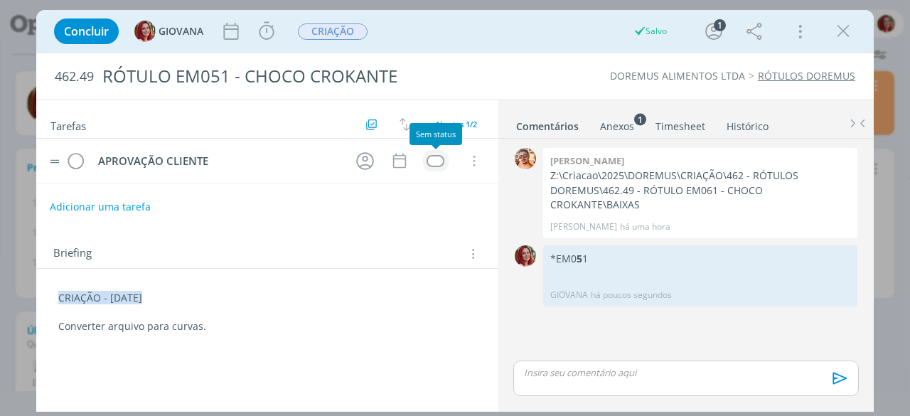
click at [435, 155] on div "dialog" at bounding box center [435, 161] width 18 height 12
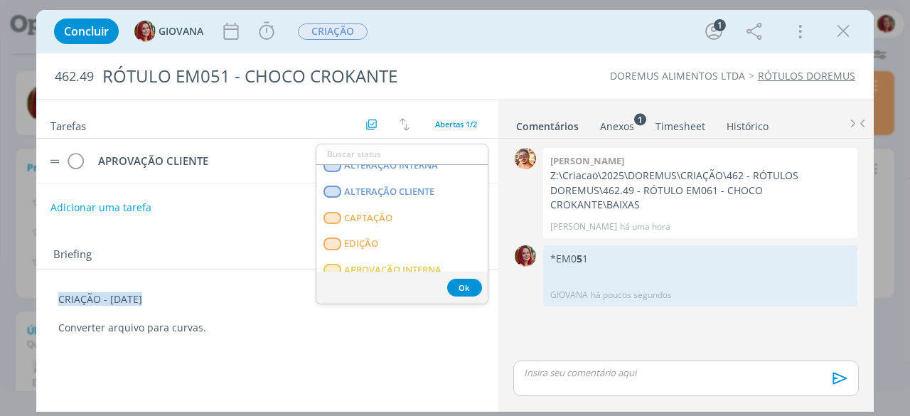
scroll to position [213, 0]
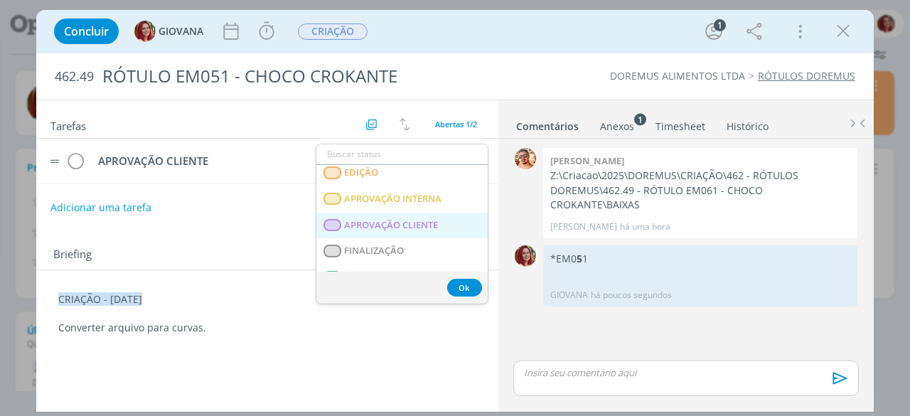
click at [421, 220] on span "APROVAÇÃO CLIENTE" at bounding box center [392, 225] width 94 height 11
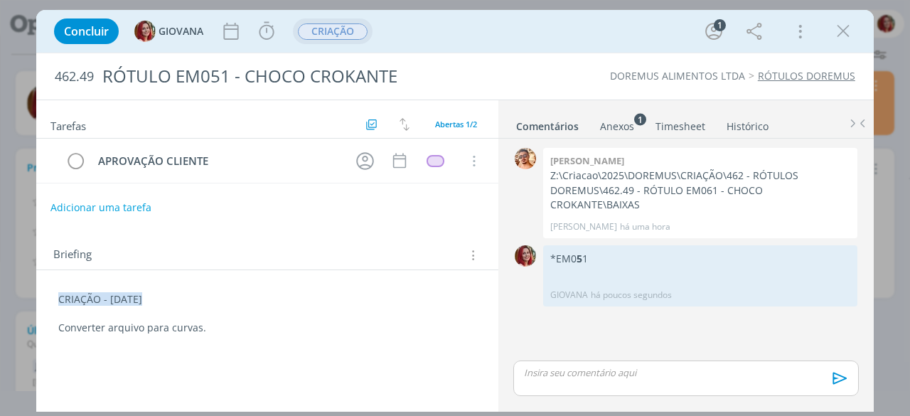
click at [341, 18] on span "CRIAÇÃO" at bounding box center [333, 31] width 80 height 26
click at [345, 25] on span "CRIAÇÃO" at bounding box center [333, 31] width 70 height 16
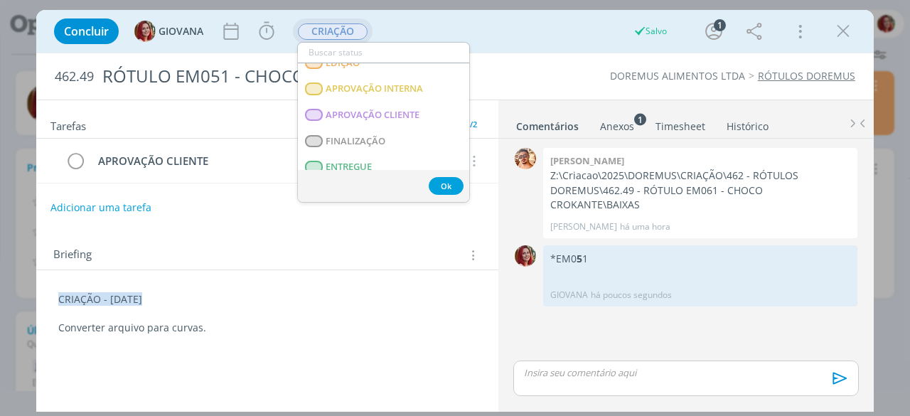
scroll to position [195, 0]
click at [389, 118] on span "APROVAÇÃO CLIENTE" at bounding box center [373, 115] width 94 height 11
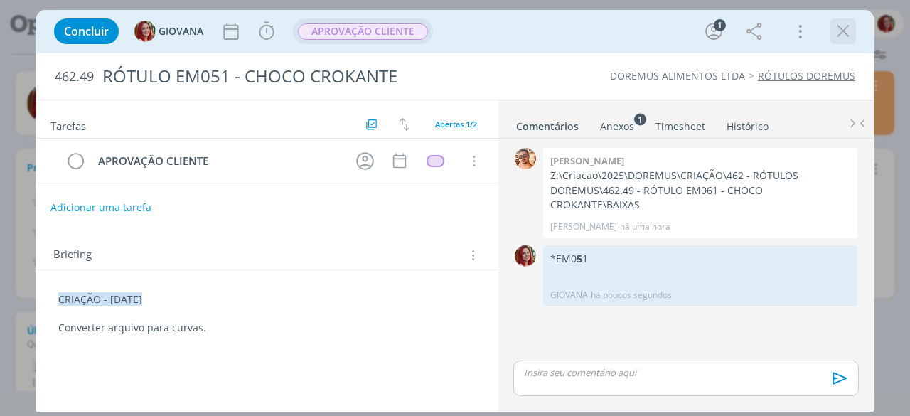
click at [840, 25] on icon "dialog" at bounding box center [842, 31] width 21 height 21
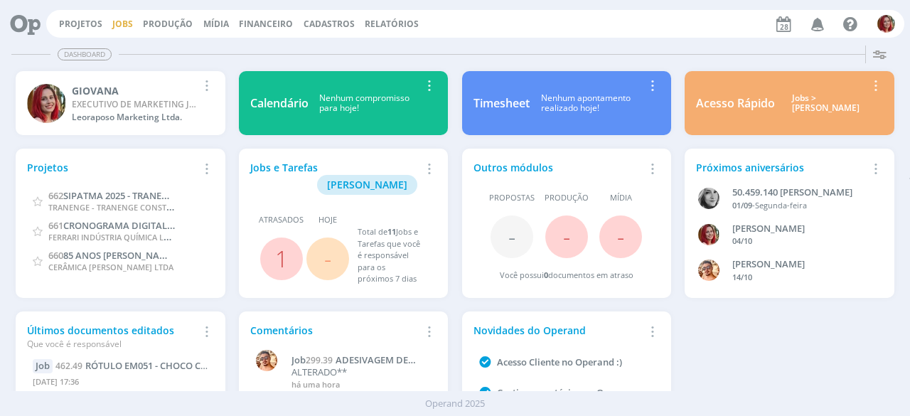
click at [120, 26] on link "Jobs" at bounding box center [122, 24] width 21 height 12
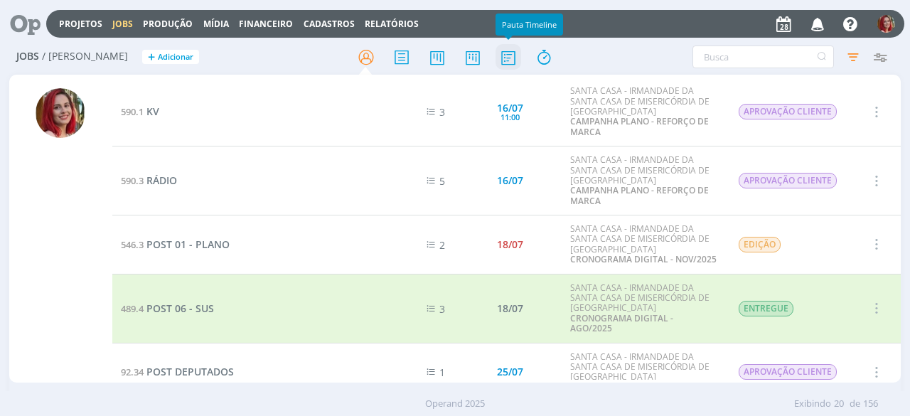
click at [505, 56] on icon at bounding box center [508, 57] width 26 height 28
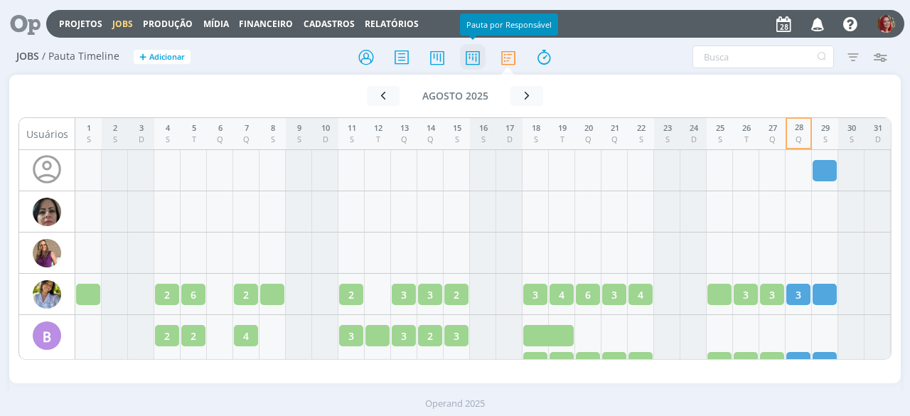
click at [460, 49] on icon at bounding box center [473, 57] width 26 height 28
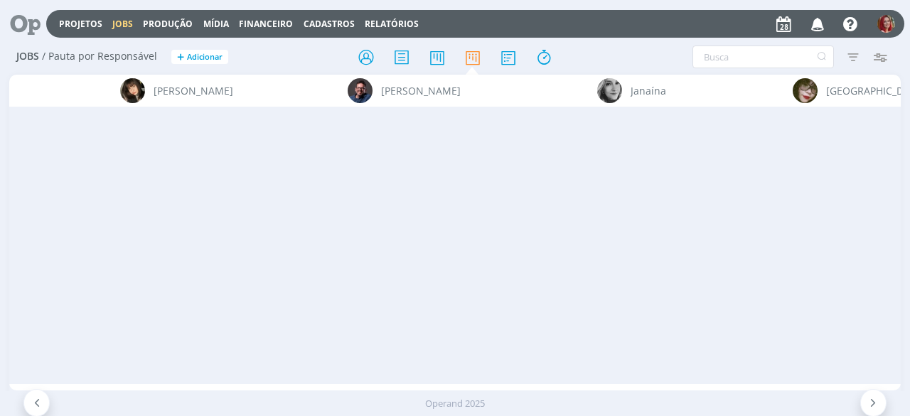
scroll to position [0, 5259]
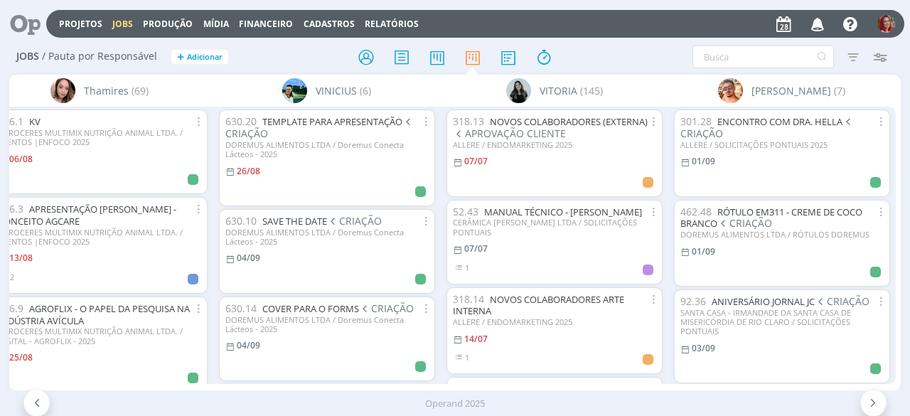
click at [889, 158] on div "301.28 ENCONTRO COM DRA. HELLA CRIAÇÃO ALLERE / SOLICITAÇÕES PONTUAIS 2025 01/0…" at bounding box center [781, 245] width 227 height 276
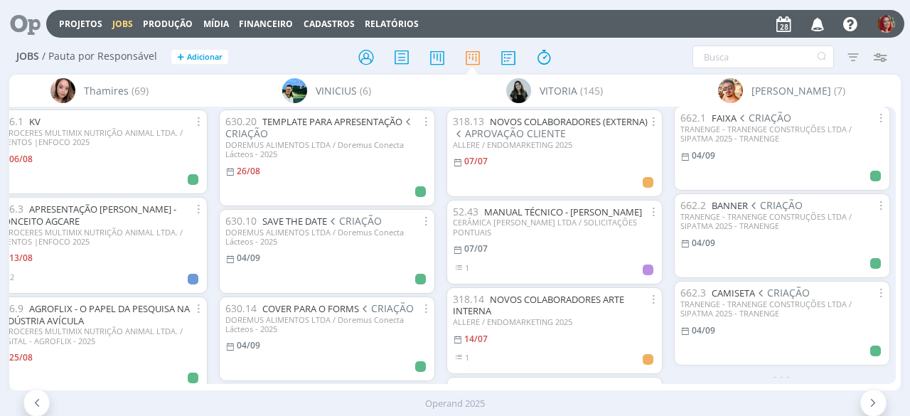
scroll to position [0, 0]
